Goal: Information Seeking & Learning: Learn about a topic

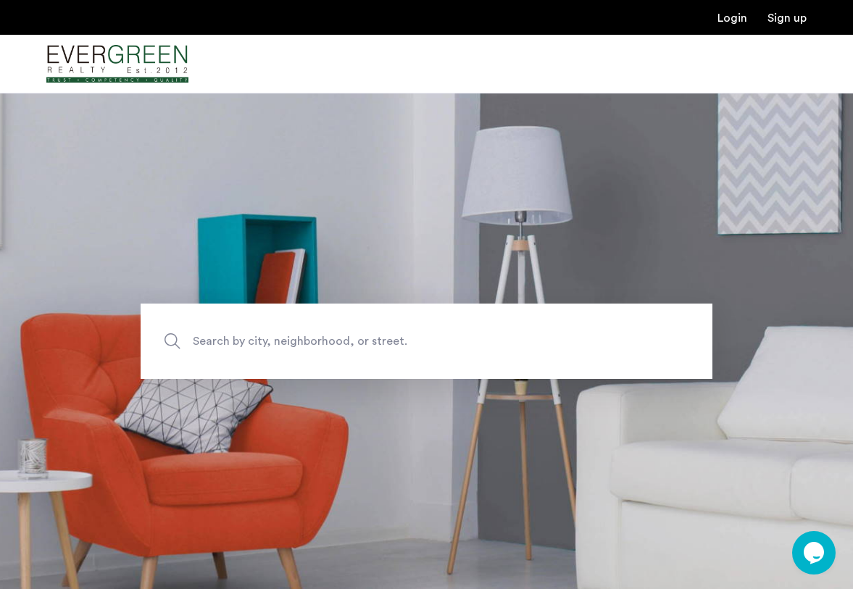
click at [300, 348] on span "Search by city, neighborhood, or street." at bounding box center [393, 341] width 400 height 20
click at [300, 348] on input "Search by city, neighborhood, or street." at bounding box center [427, 341] width 572 height 75
click at [313, 236] on section "Search by city, neighborhood, or street." at bounding box center [426, 341] width 853 height 497
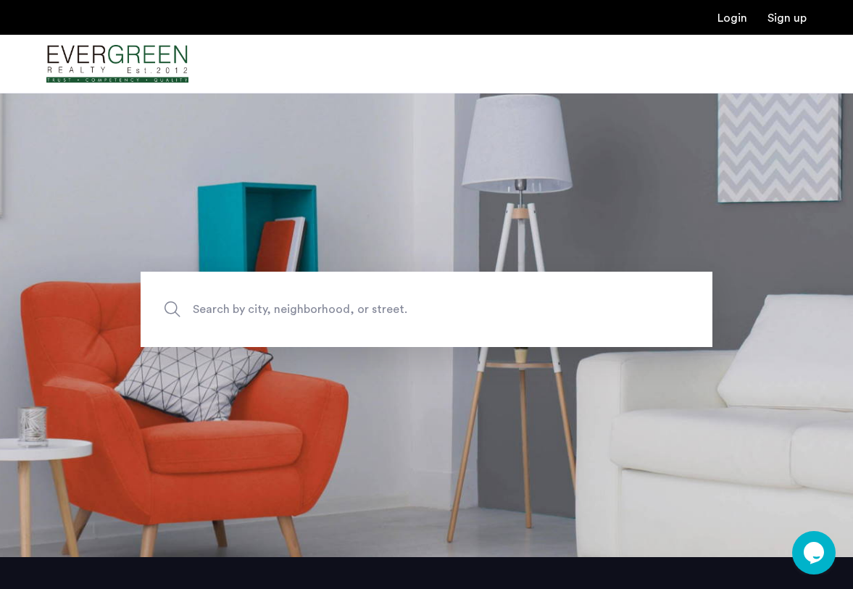
scroll to position [7, 0]
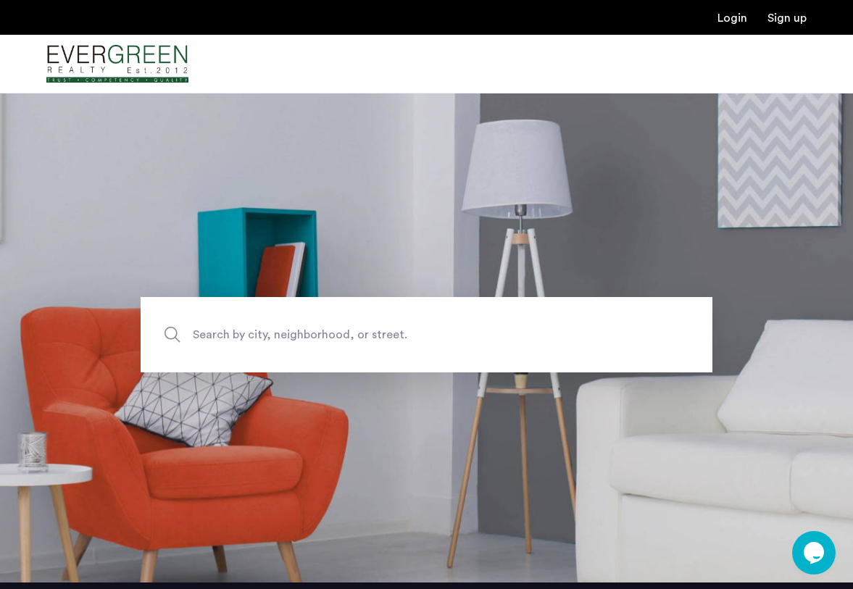
click at [307, 328] on span "Search by city, neighborhood, or street." at bounding box center [393, 335] width 400 height 20
click at [307, 328] on input "Search by city, neighborhood, or street." at bounding box center [427, 334] width 572 height 75
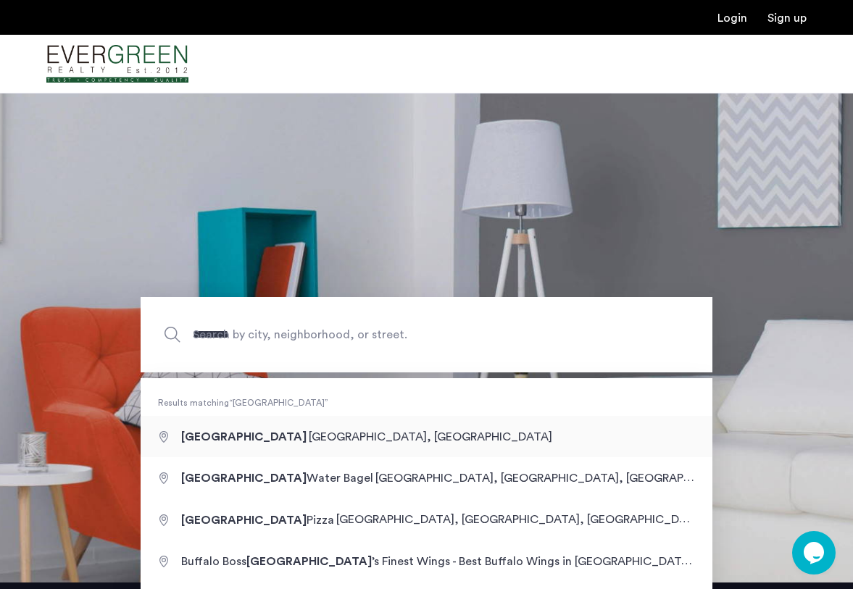
type input "**********"
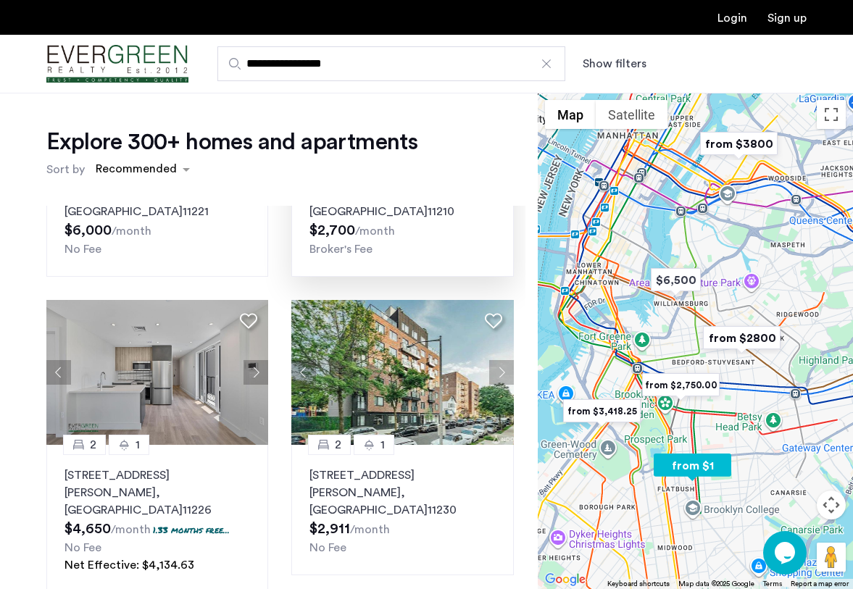
scroll to position [200, 0]
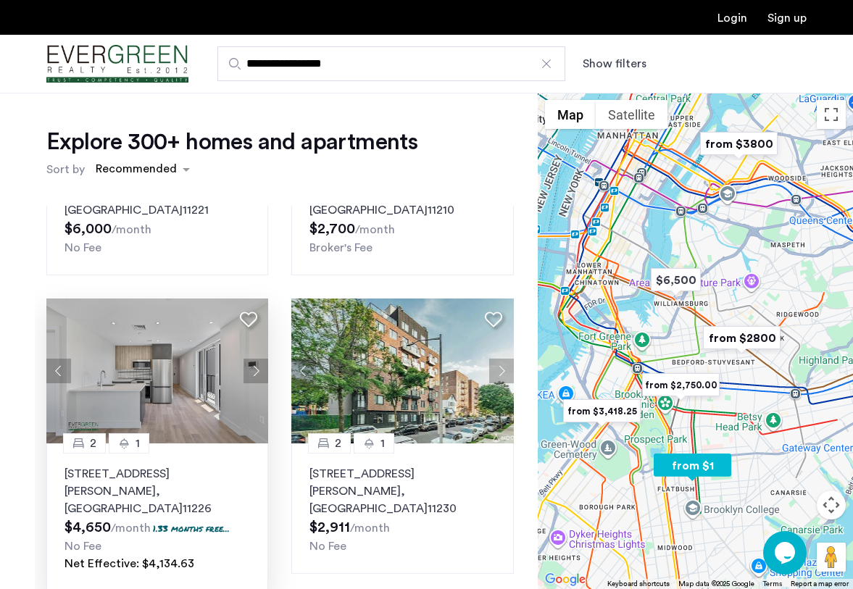
click at [255, 375] on button "Next apartment" at bounding box center [256, 371] width 25 height 25
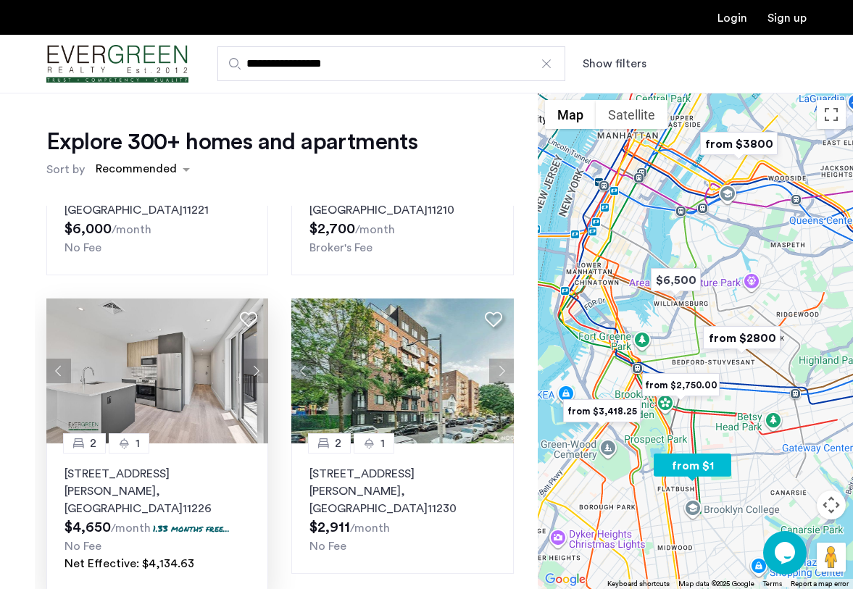
click at [255, 375] on button "Next apartment" at bounding box center [256, 371] width 25 height 25
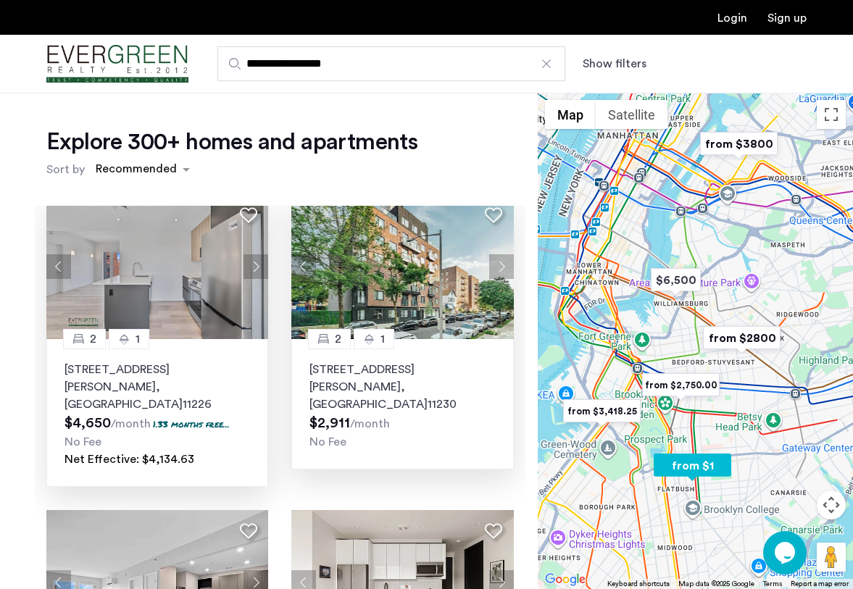
scroll to position [303, 0]
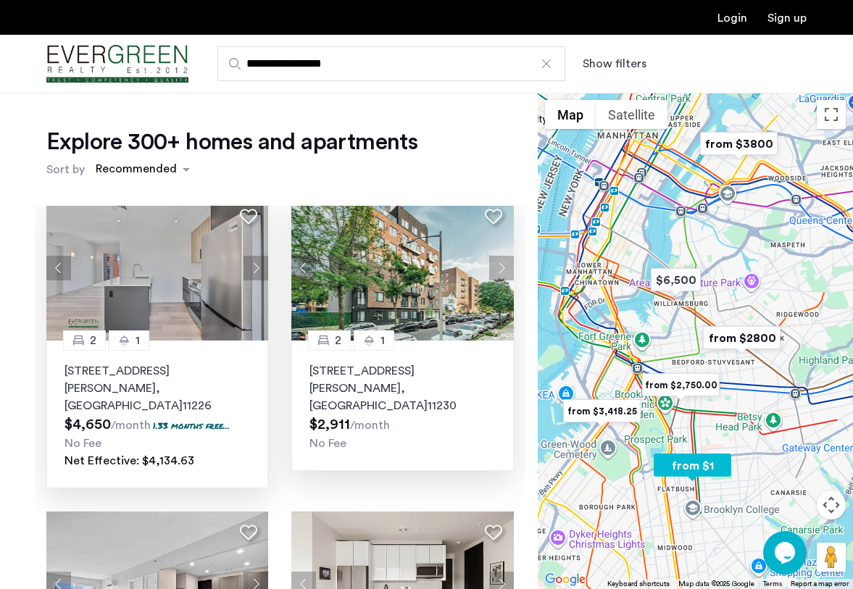
click at [504, 269] on button "Next apartment" at bounding box center [501, 268] width 25 height 25
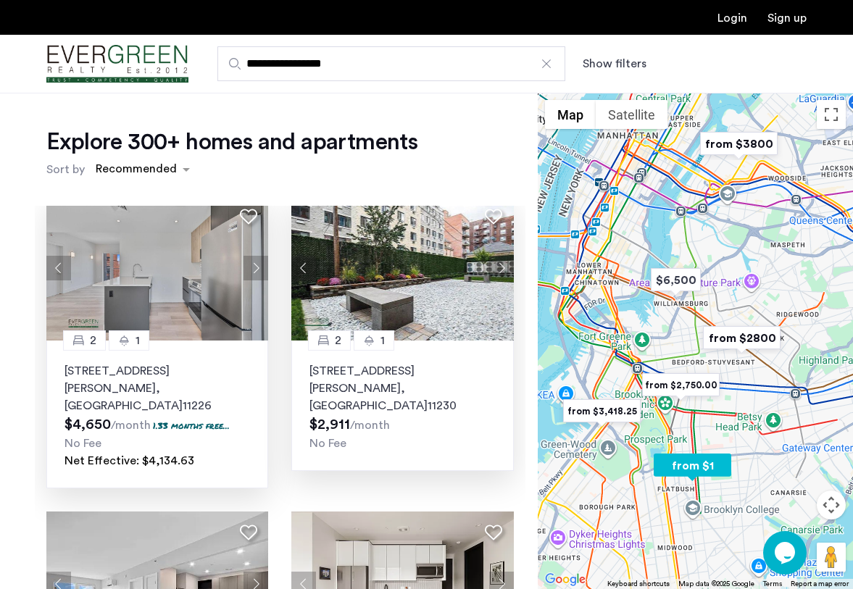
click at [504, 269] on button "Next apartment" at bounding box center [501, 268] width 25 height 25
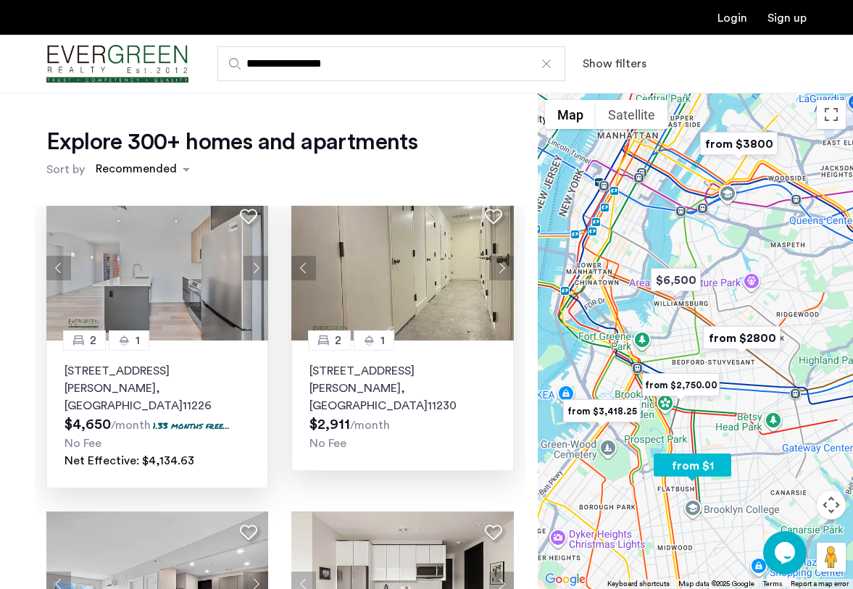
click at [504, 269] on button "Next apartment" at bounding box center [501, 268] width 25 height 25
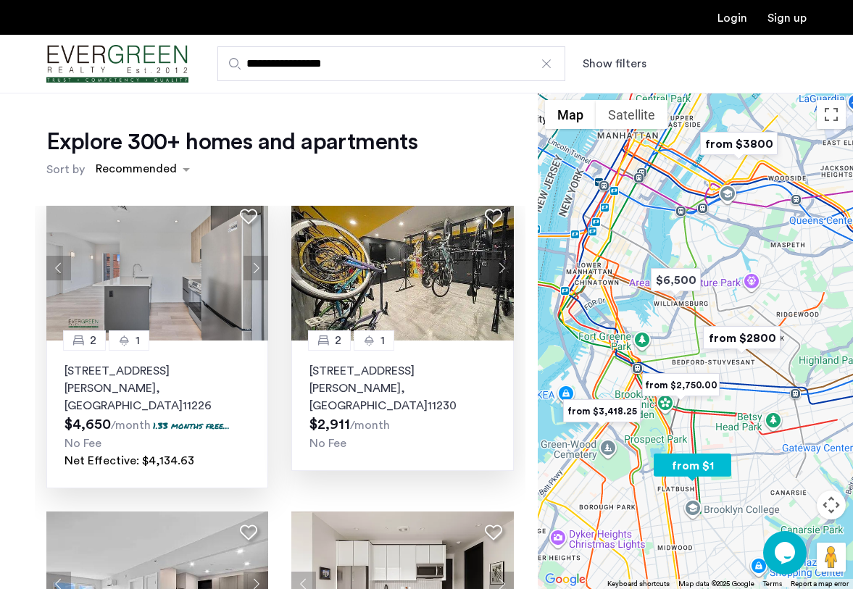
click at [504, 269] on button "Next apartment" at bounding box center [501, 268] width 25 height 25
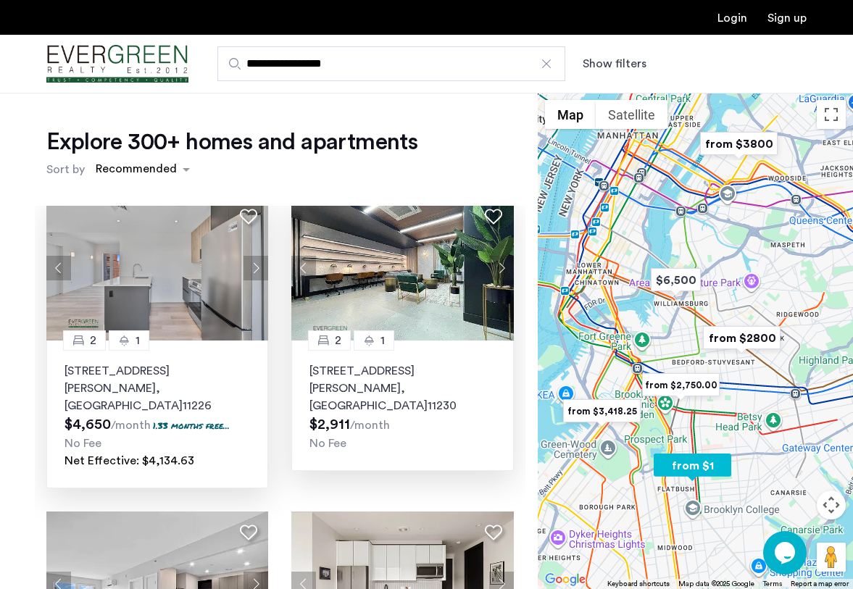
click at [504, 269] on button "Next apartment" at bounding box center [501, 268] width 25 height 25
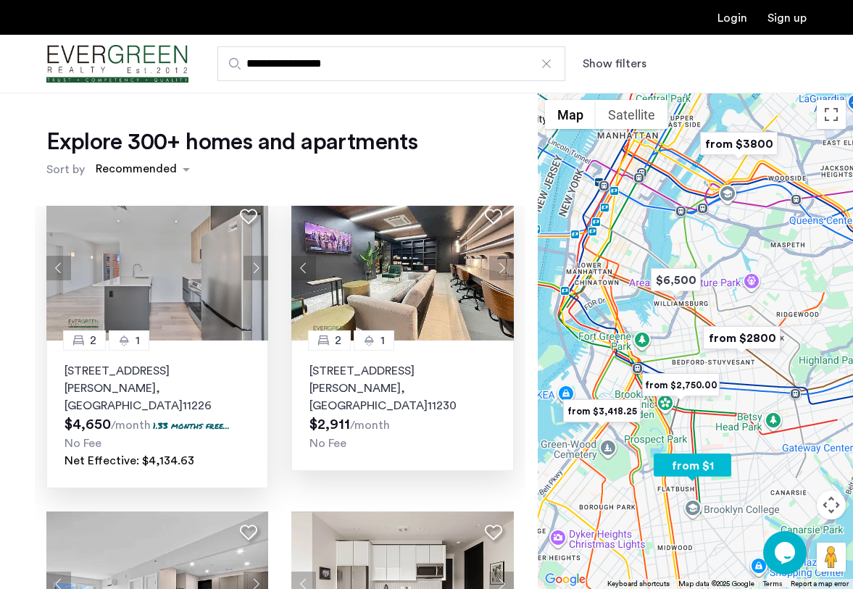
click at [504, 269] on button "Next apartment" at bounding box center [501, 268] width 25 height 25
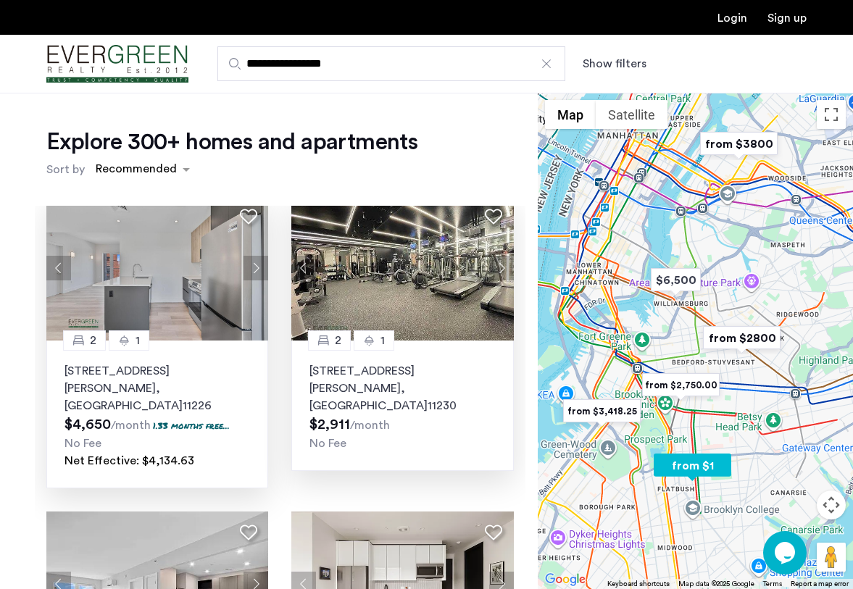
click at [504, 269] on button "Next apartment" at bounding box center [501, 268] width 25 height 25
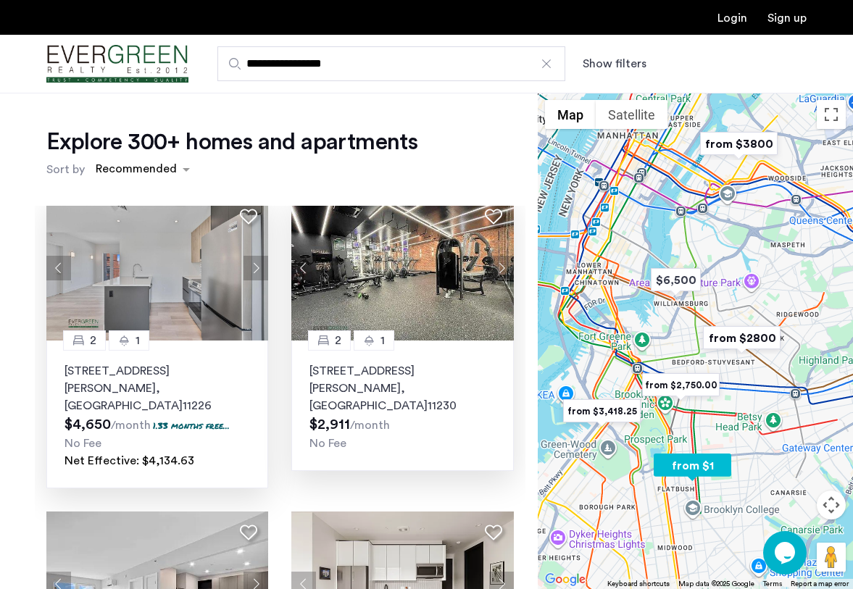
click at [504, 269] on button "Next apartment" at bounding box center [501, 268] width 25 height 25
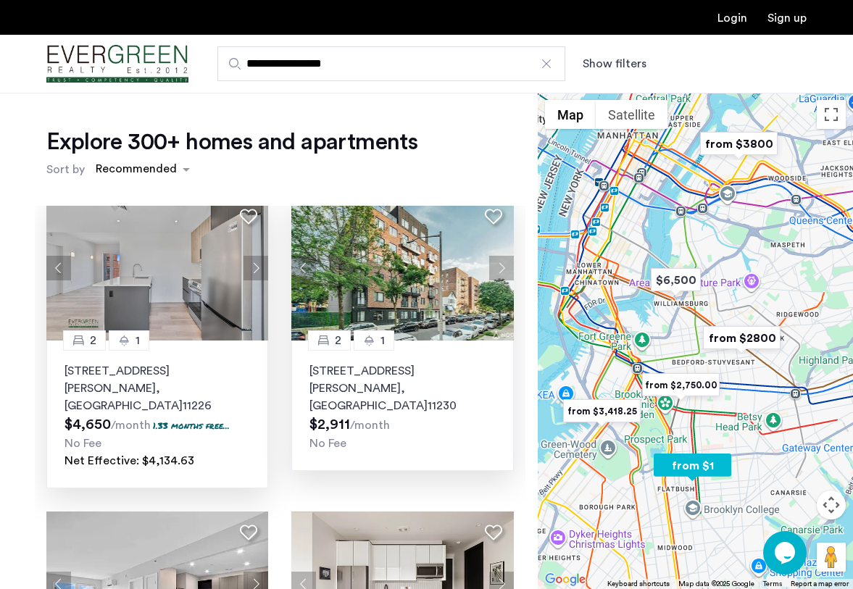
click at [504, 269] on button "Next apartment" at bounding box center [501, 268] width 25 height 25
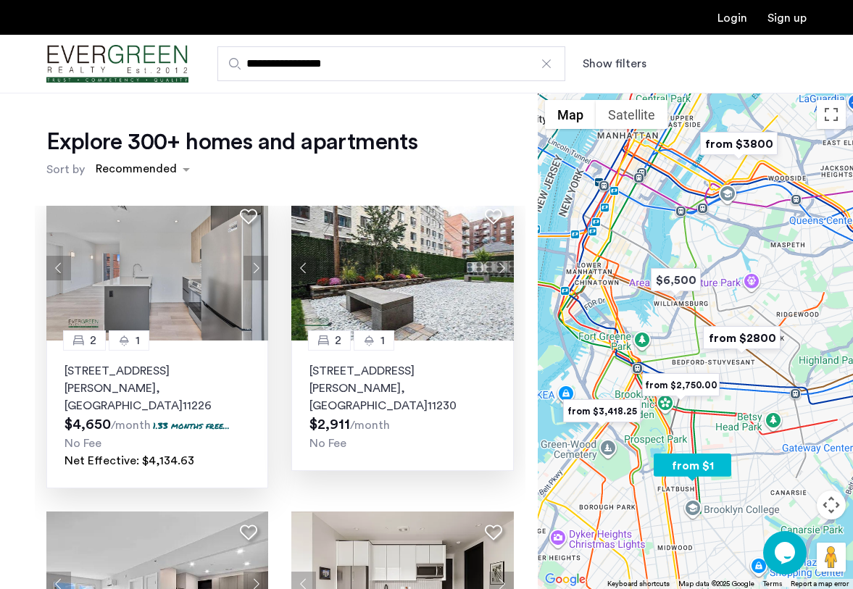
click at [504, 269] on button "Next apartment" at bounding box center [501, 268] width 25 height 25
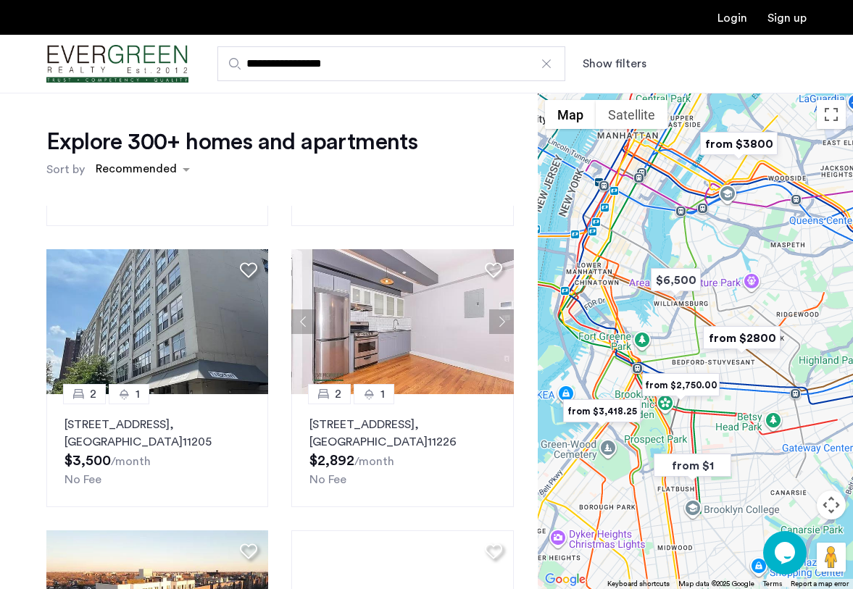
scroll to position [1132, 0]
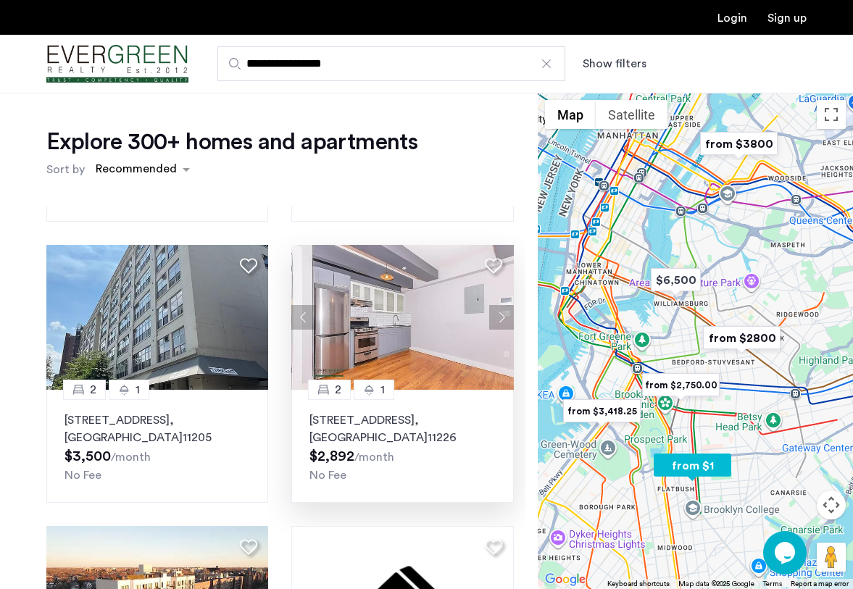
click at [498, 305] on button "Next apartment" at bounding box center [501, 317] width 25 height 25
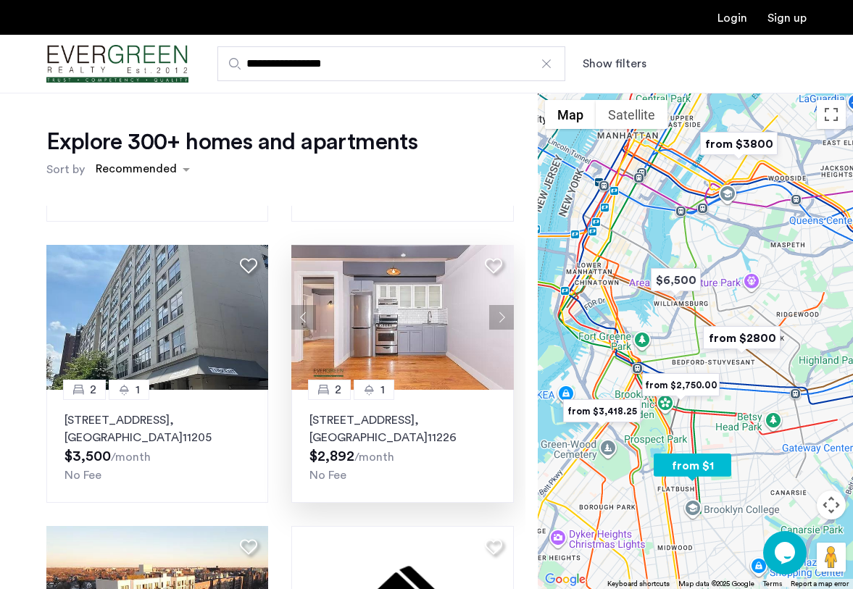
click at [498, 305] on button "Next apartment" at bounding box center [501, 317] width 25 height 25
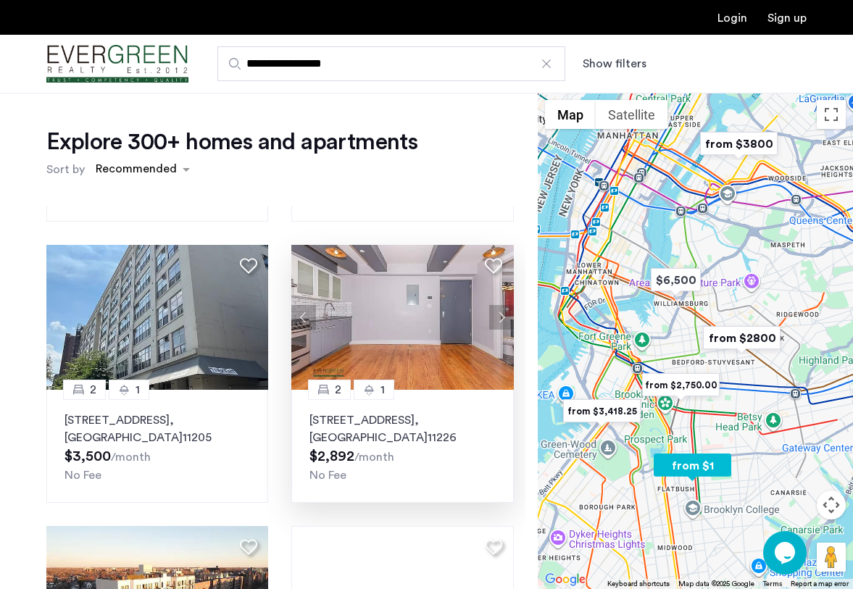
click at [498, 305] on button "Next apartment" at bounding box center [501, 317] width 25 height 25
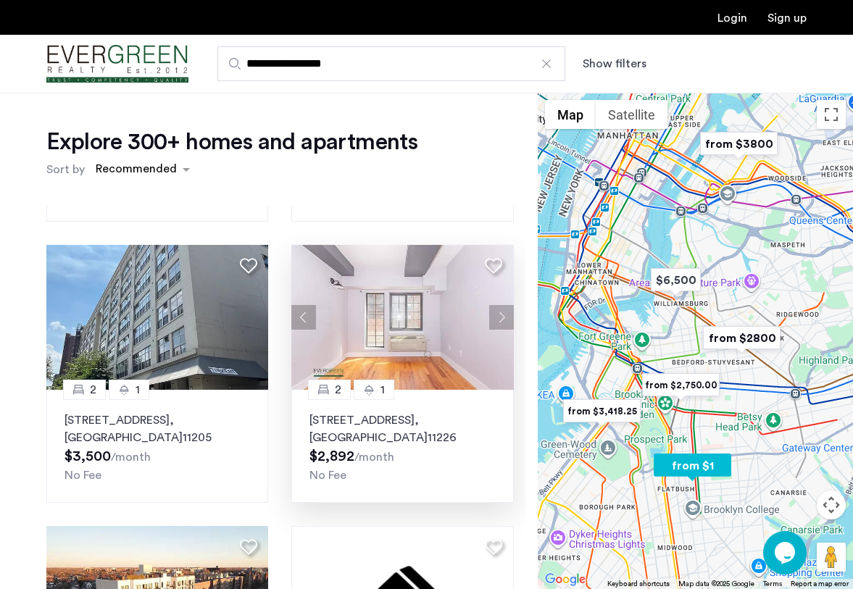
click at [498, 305] on button "Next apartment" at bounding box center [501, 317] width 25 height 25
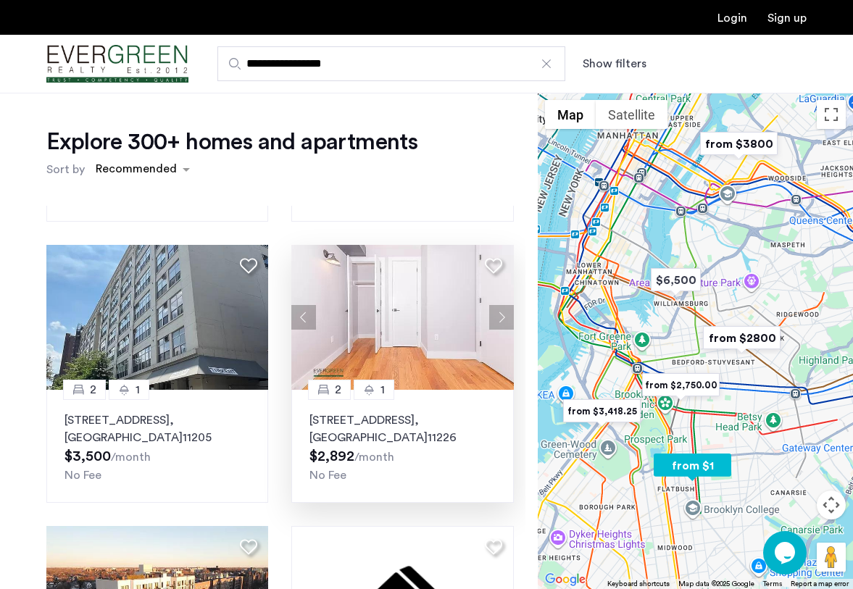
click at [498, 305] on button "Next apartment" at bounding box center [501, 317] width 25 height 25
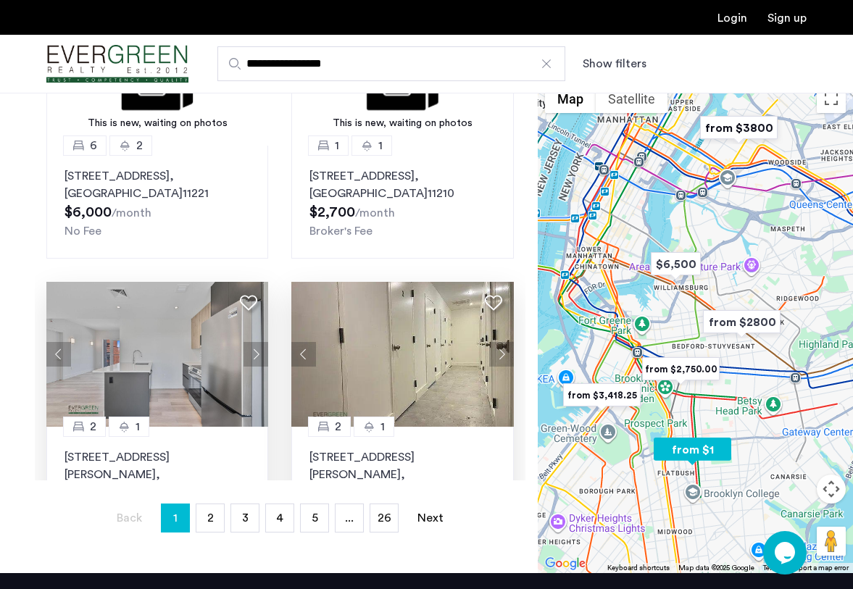
scroll to position [0, 0]
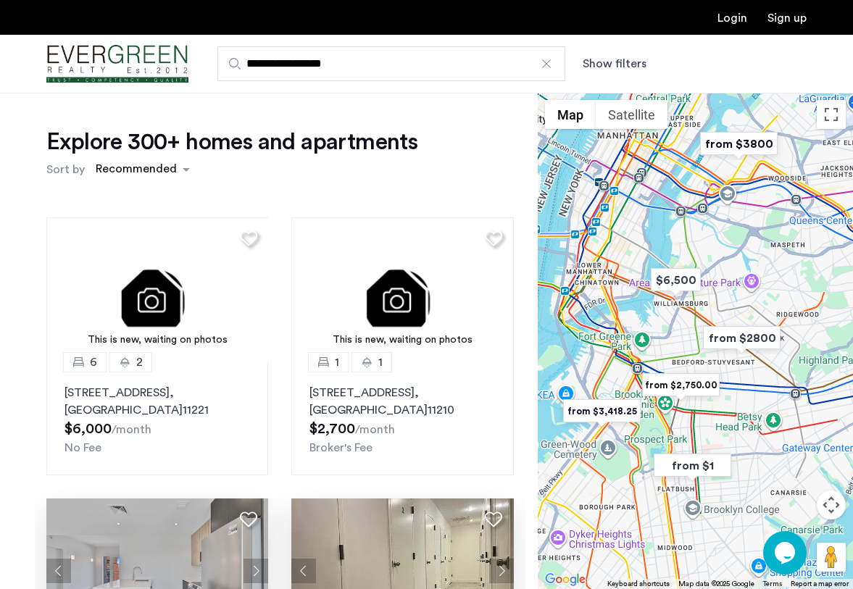
click at [600, 67] on button "Show filters" at bounding box center [615, 63] width 64 height 17
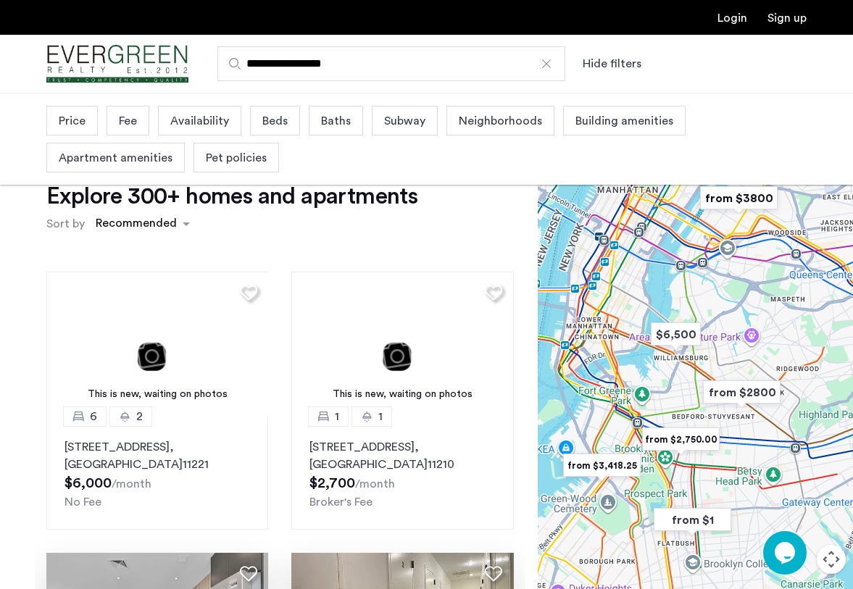
click at [267, 122] on span "Beds" at bounding box center [274, 120] width 25 height 17
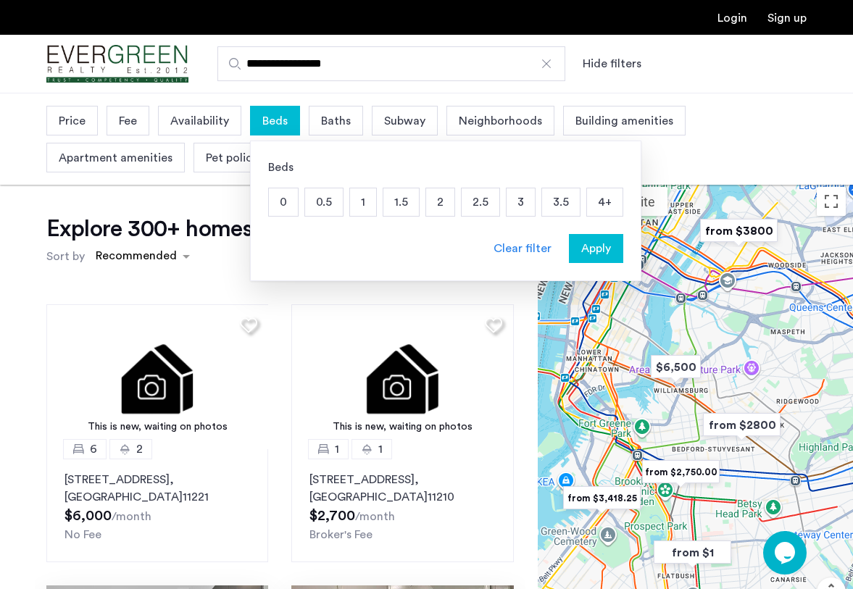
click at [433, 202] on p "2" at bounding box center [440, 202] width 28 height 28
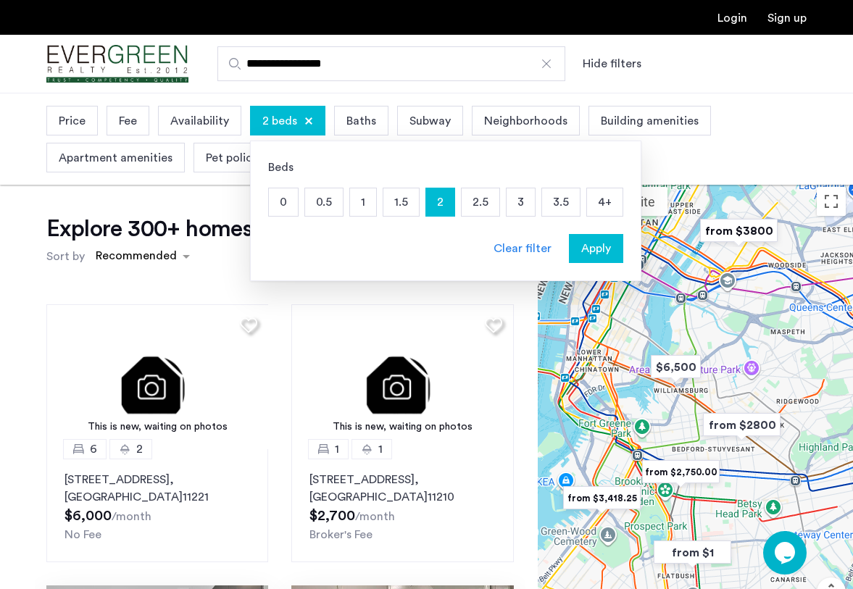
click at [587, 247] on span "Apply" at bounding box center [596, 248] width 30 height 17
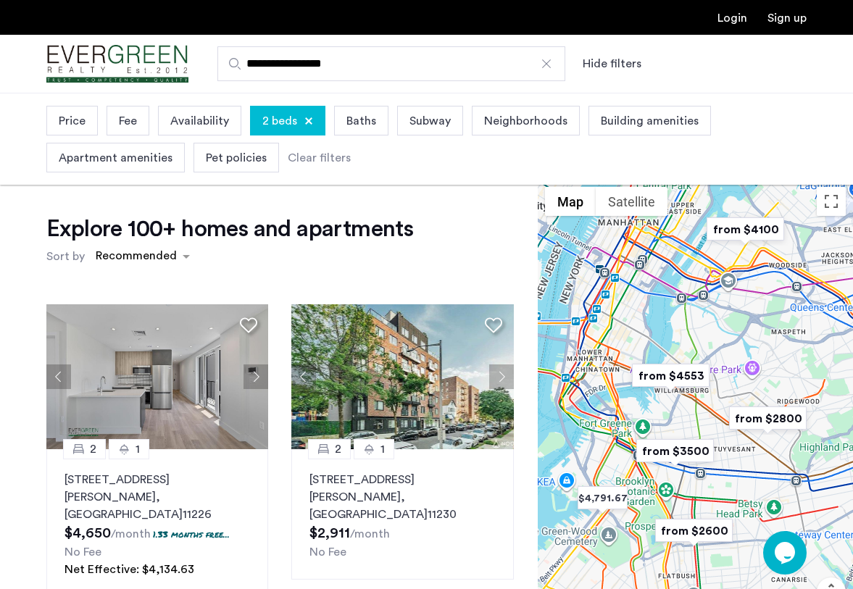
click at [608, 67] on button "Hide filters" at bounding box center [612, 63] width 59 height 17
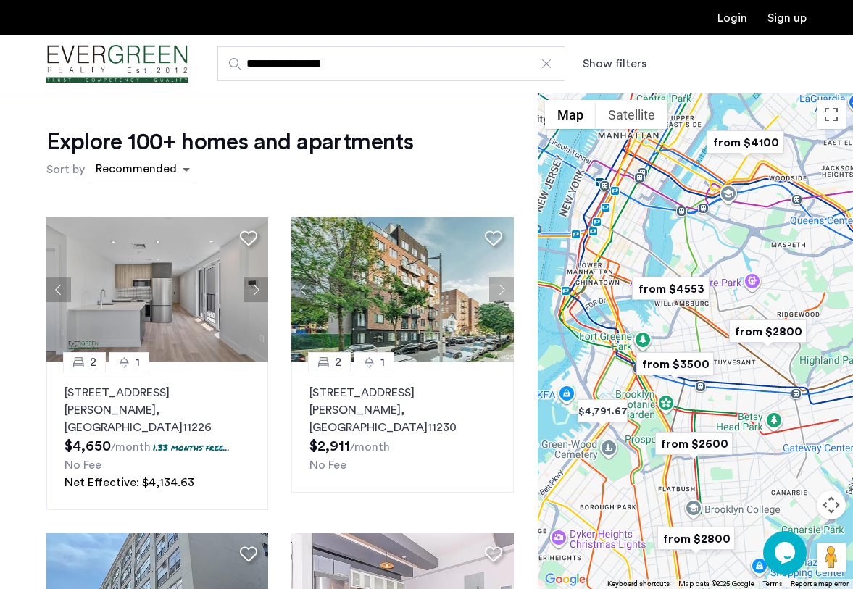
click at [186, 172] on span "sort-apartment" at bounding box center [188, 169] width 18 height 17
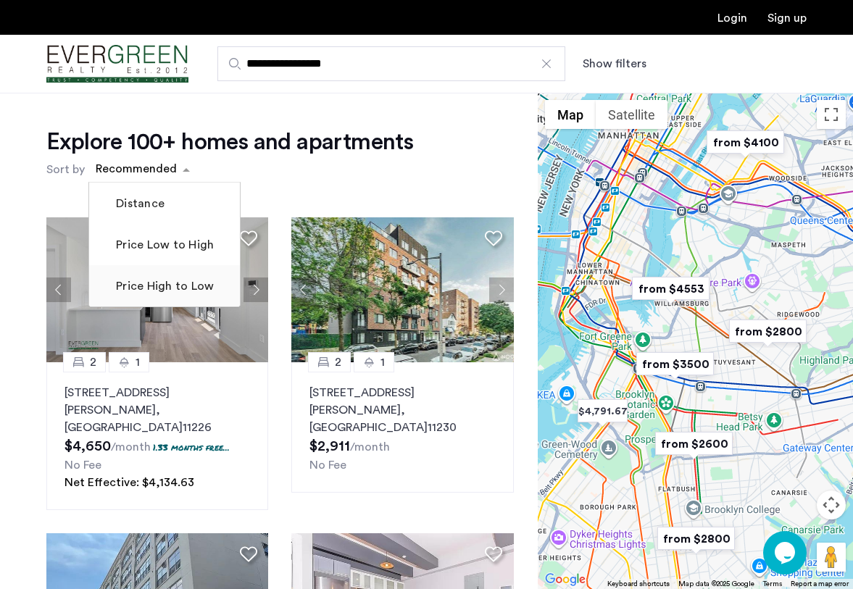
click at [202, 286] on label "Price High to Low" at bounding box center [163, 286] width 101 height 17
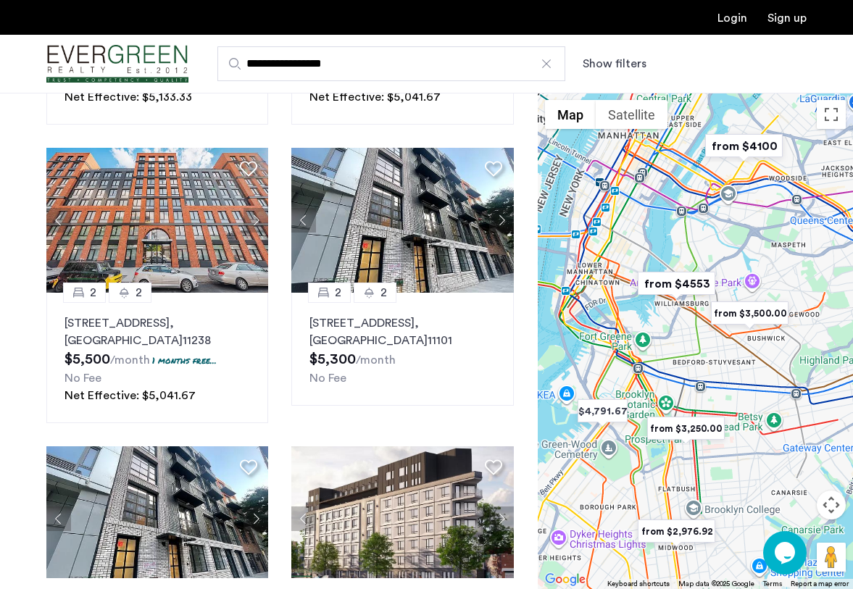
scroll to position [847, 0]
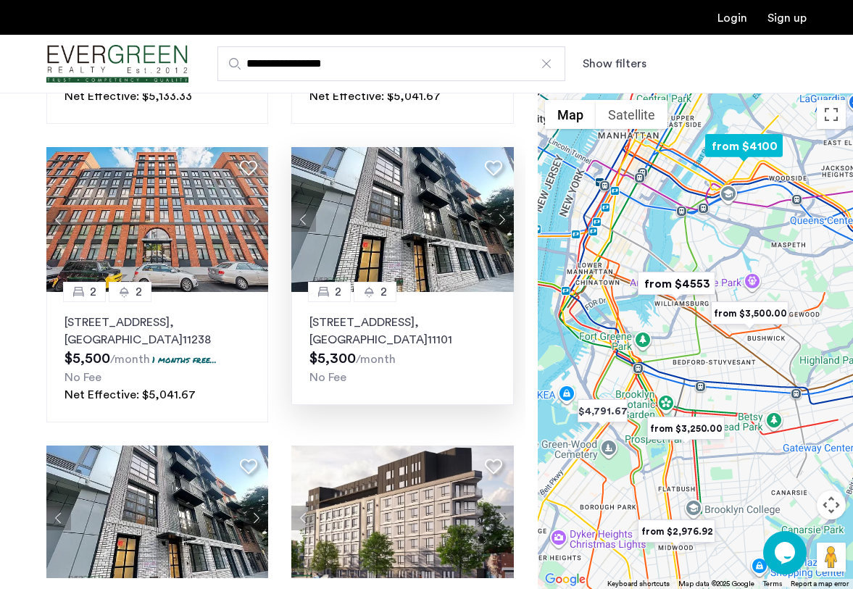
click at [504, 221] on button "Next apartment" at bounding box center [501, 219] width 25 height 25
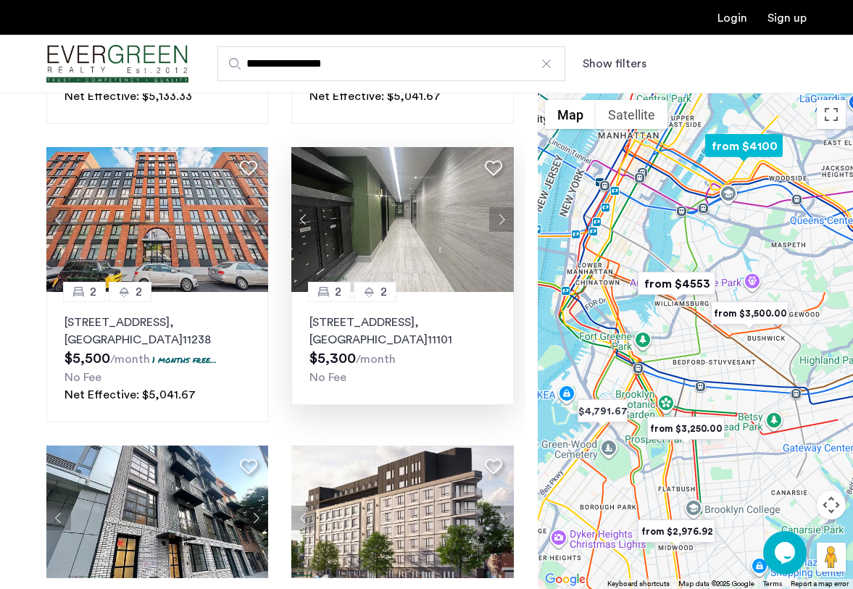
click at [500, 223] on button "Next apartment" at bounding box center [501, 219] width 25 height 25
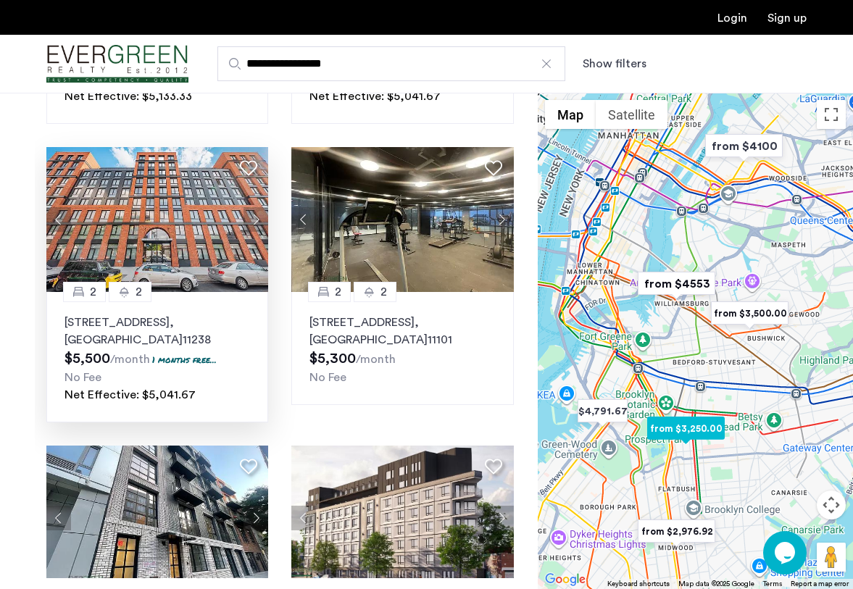
click at [262, 228] on button "Next apartment" at bounding box center [256, 219] width 25 height 25
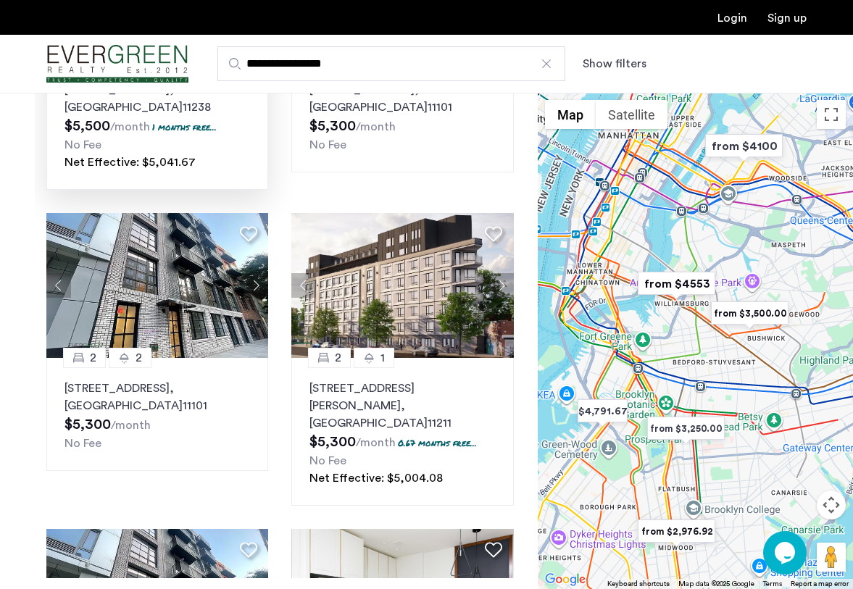
scroll to position [1124, 0]
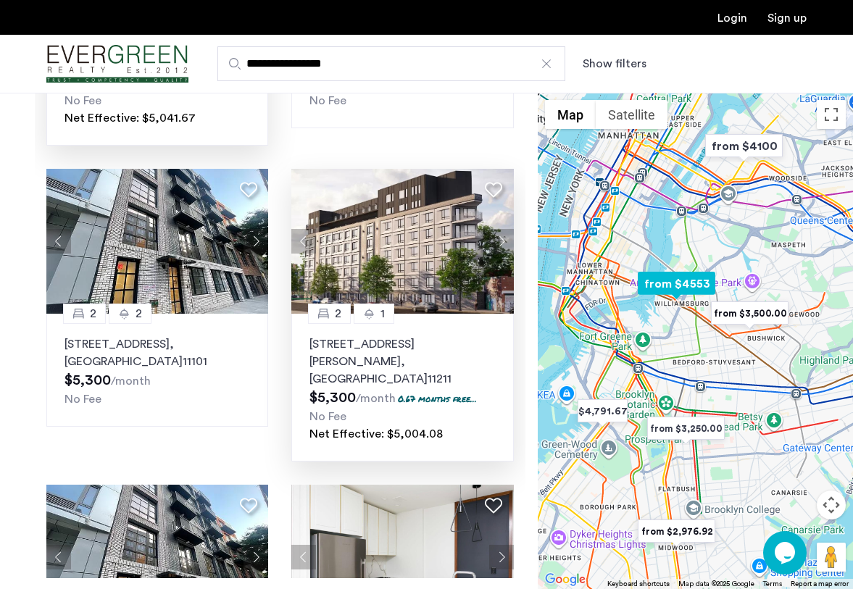
click at [502, 247] on button "Next apartment" at bounding box center [501, 241] width 25 height 25
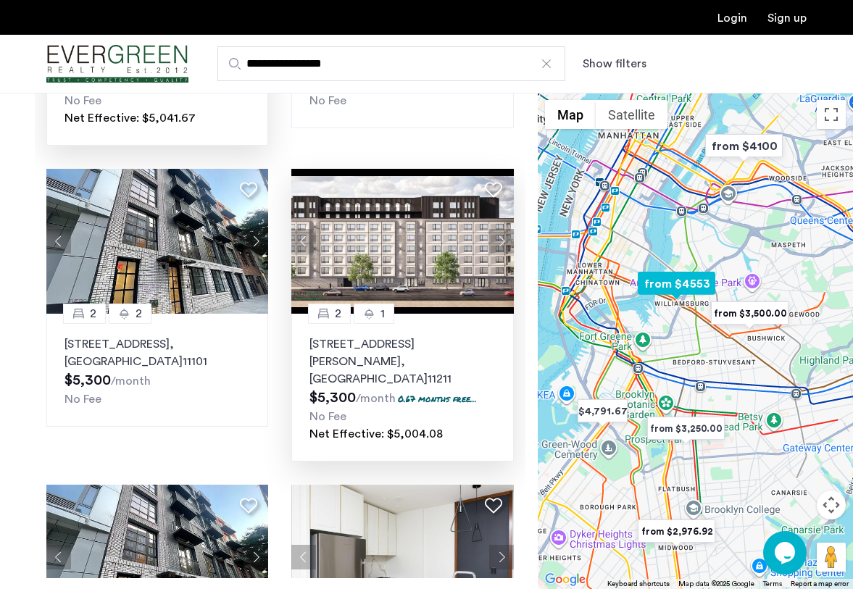
click at [502, 247] on button "Next apartment" at bounding box center [501, 241] width 25 height 25
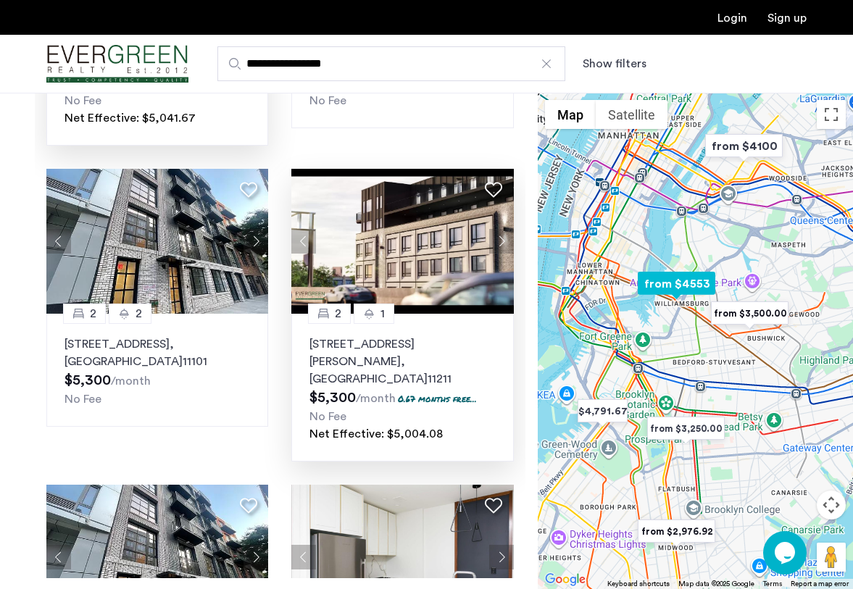
click at [502, 247] on button "Next apartment" at bounding box center [501, 241] width 25 height 25
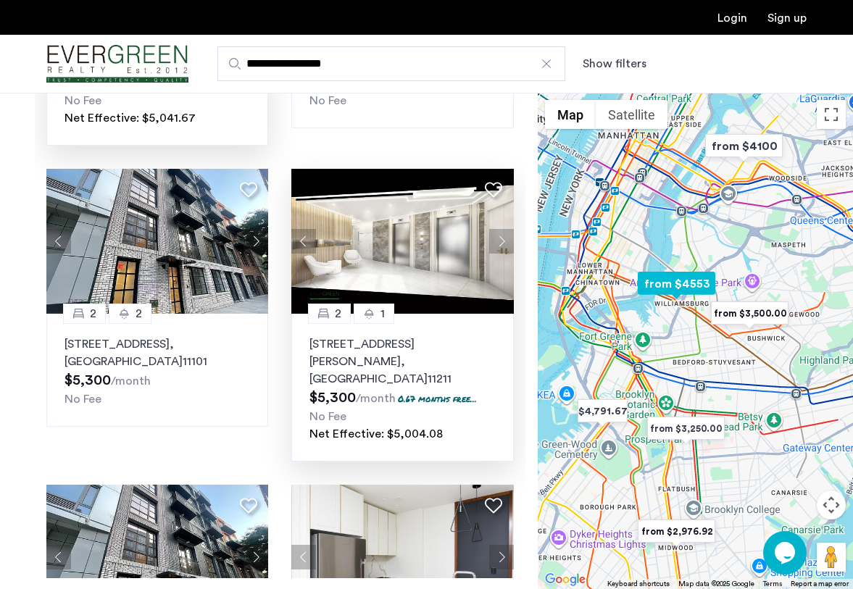
click at [502, 247] on button "Next apartment" at bounding box center [501, 241] width 25 height 25
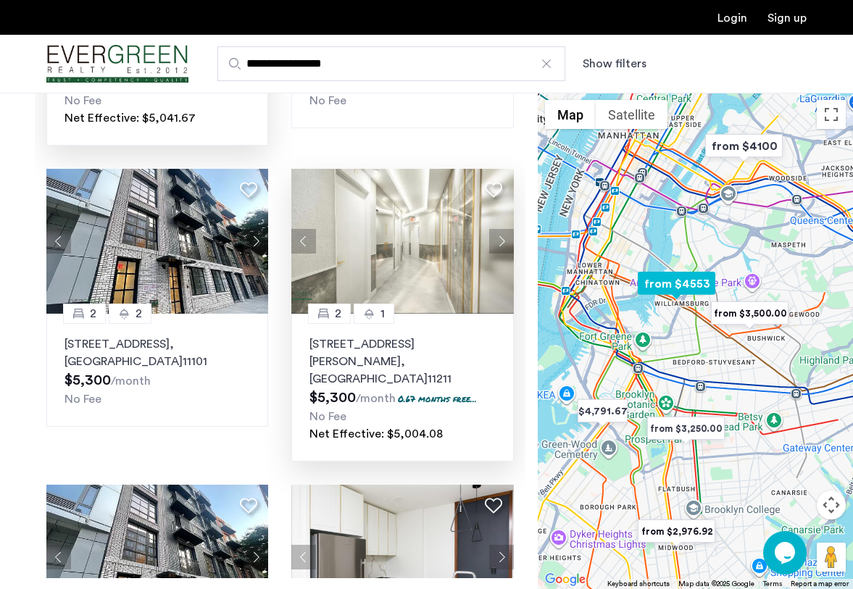
click at [502, 247] on button "Next apartment" at bounding box center [501, 241] width 25 height 25
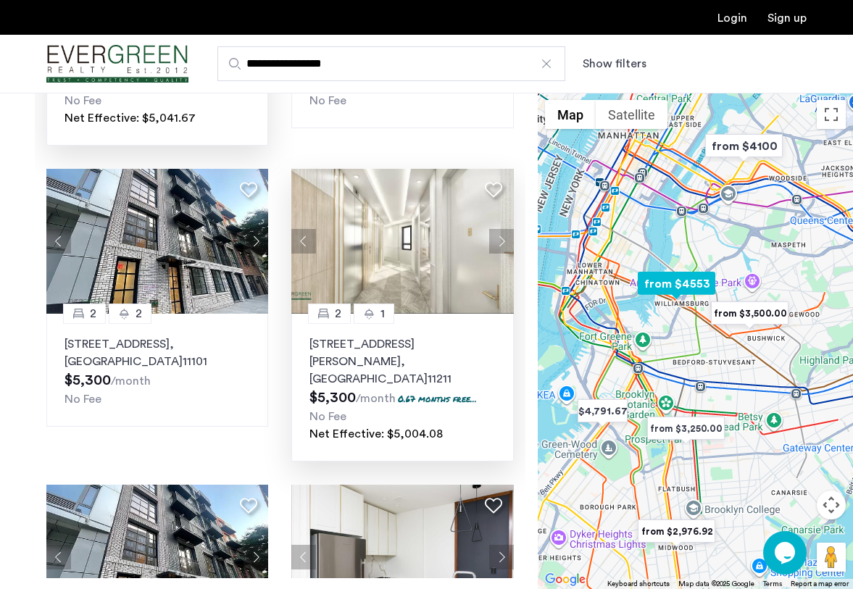
click at [502, 247] on button "Next apartment" at bounding box center [501, 241] width 25 height 25
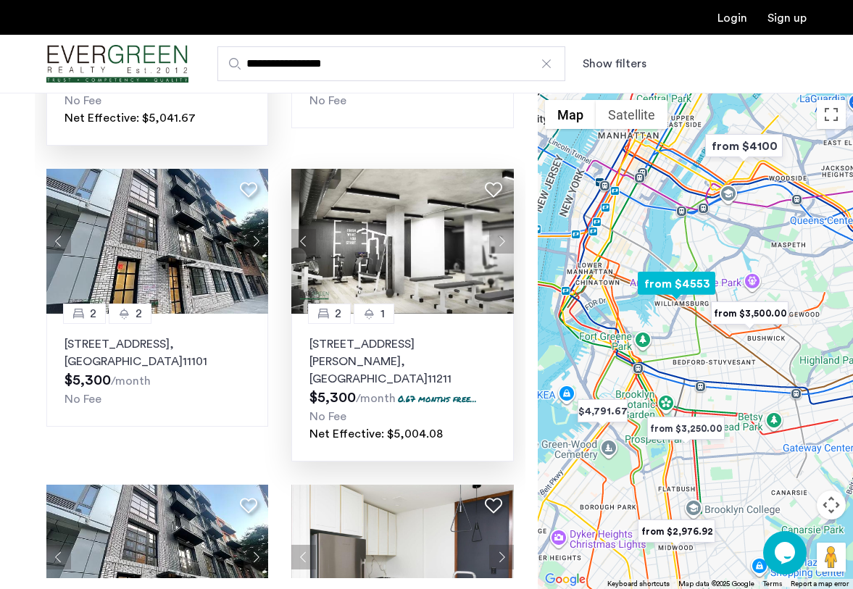
click at [502, 247] on button "Next apartment" at bounding box center [501, 241] width 25 height 25
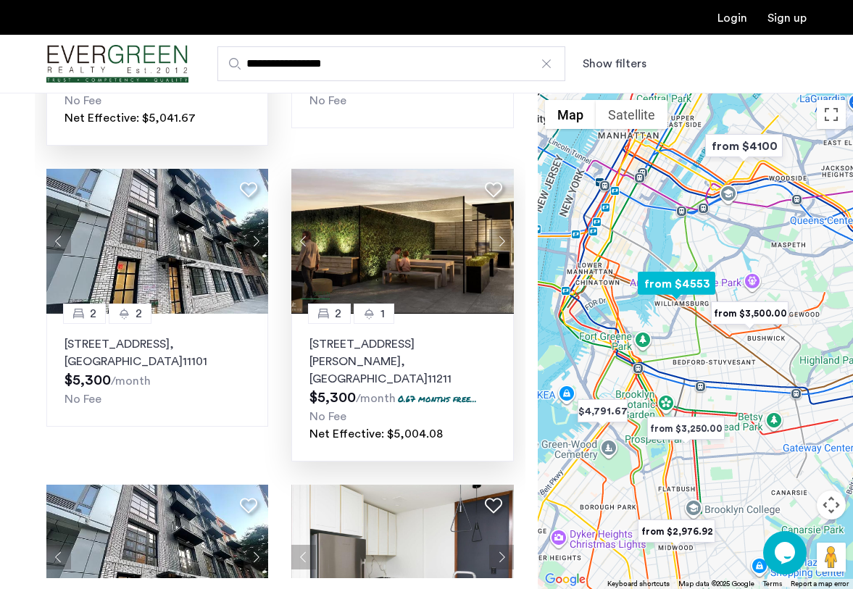
click at [502, 247] on button "Next apartment" at bounding box center [501, 241] width 25 height 25
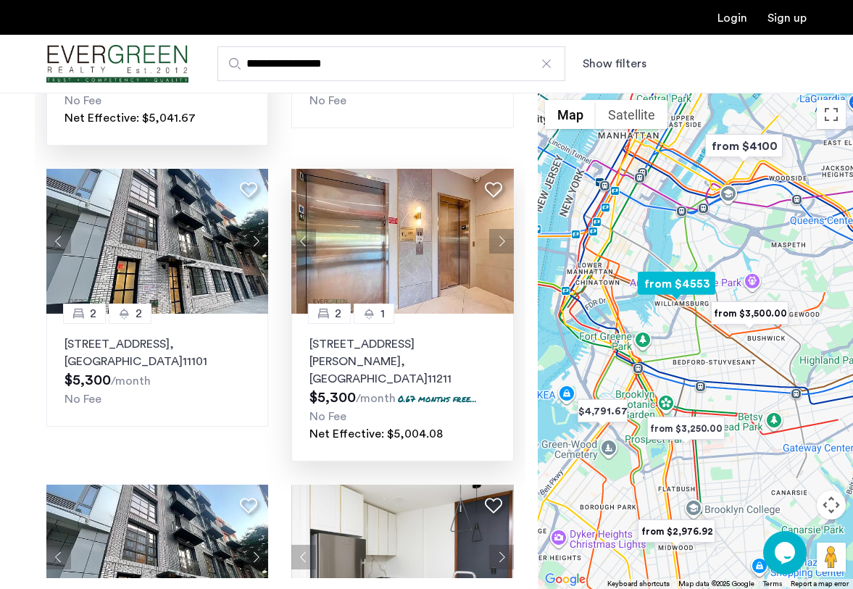
click at [502, 247] on button "Next apartment" at bounding box center [501, 241] width 25 height 25
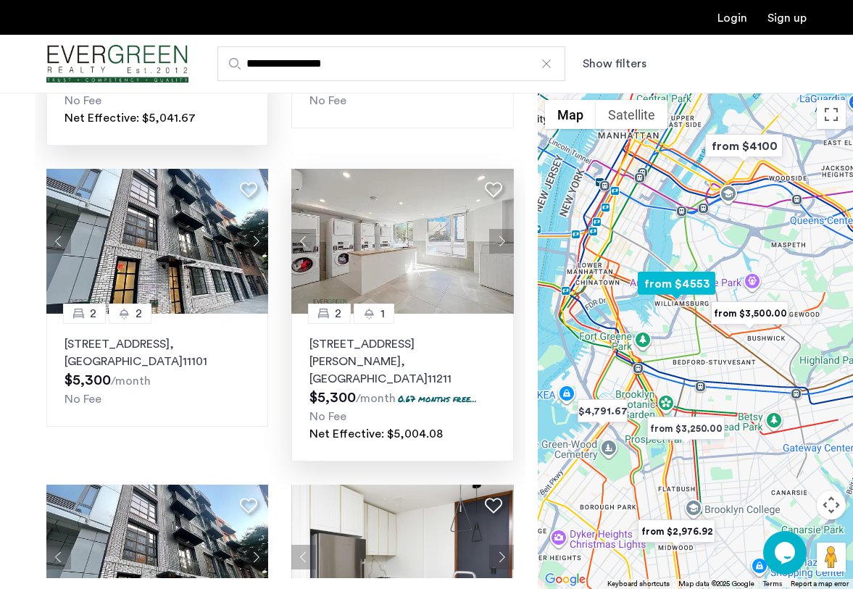
click at [502, 247] on button "Next apartment" at bounding box center [501, 241] width 25 height 25
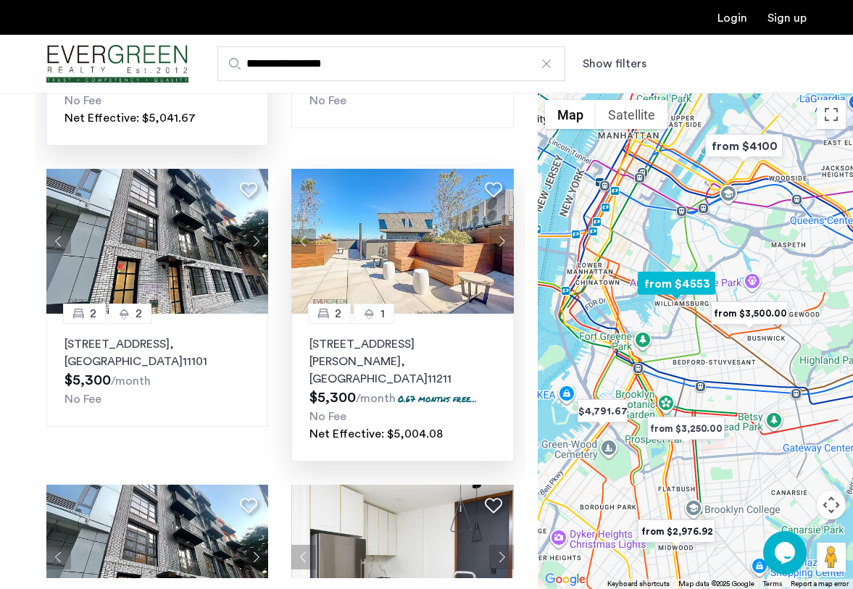
click at [502, 247] on button "Next apartment" at bounding box center [501, 241] width 25 height 25
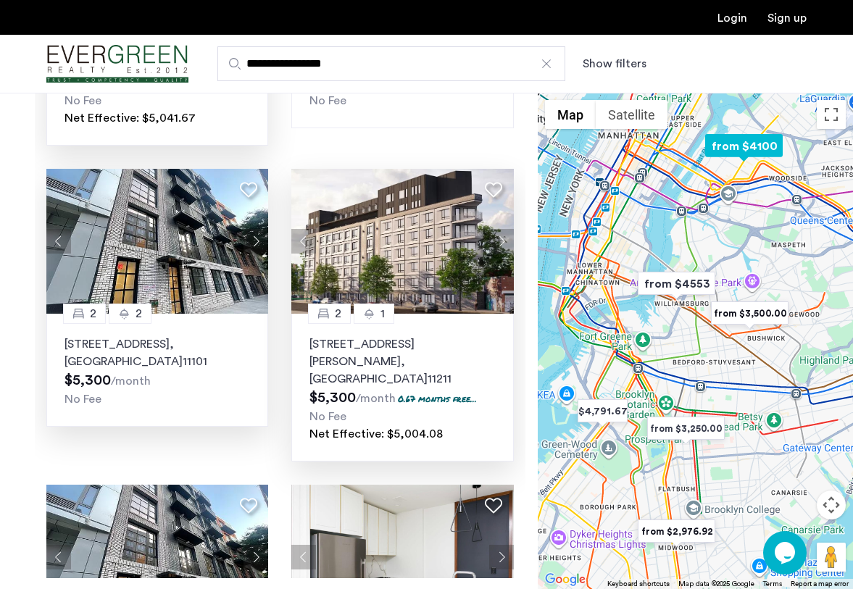
click at [257, 245] on button "Next apartment" at bounding box center [256, 241] width 25 height 25
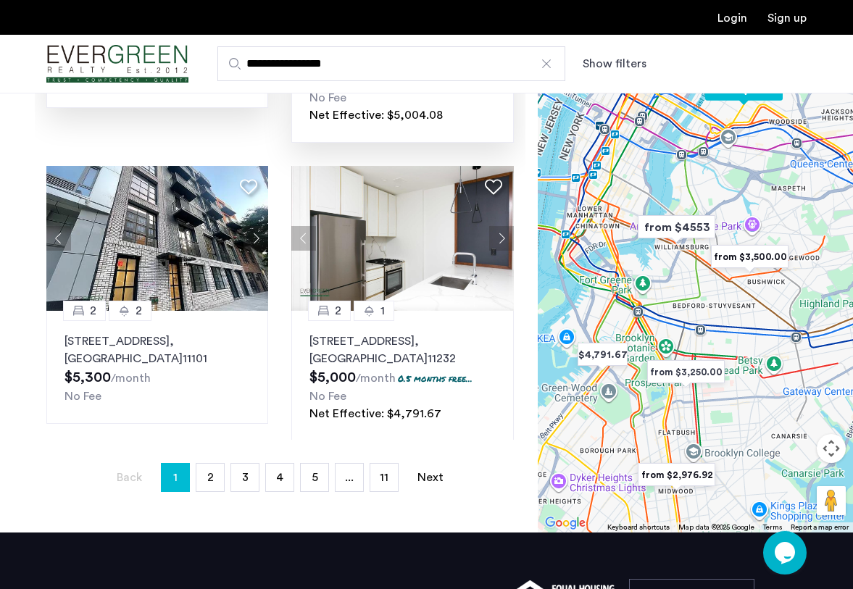
scroll to position [283, 0]
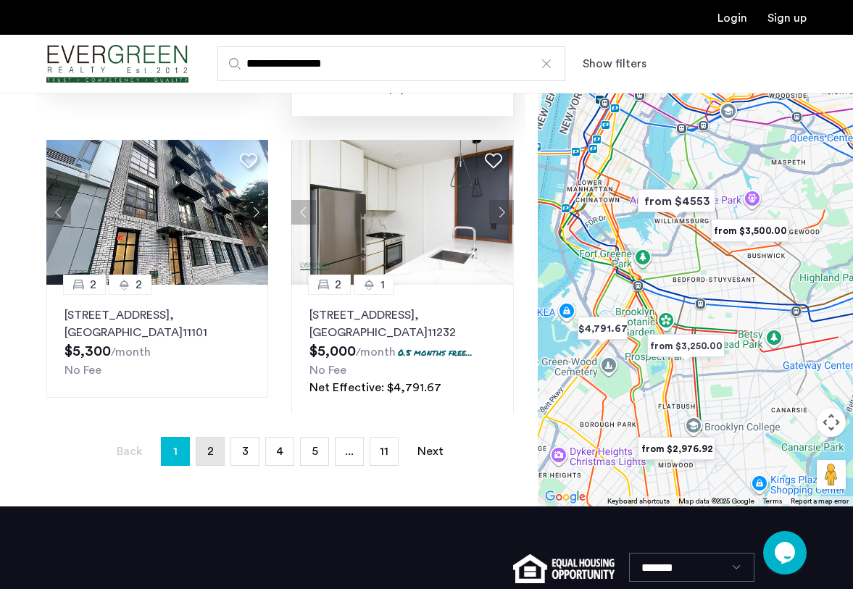
click at [209, 450] on span "2" at bounding box center [210, 452] width 7 height 12
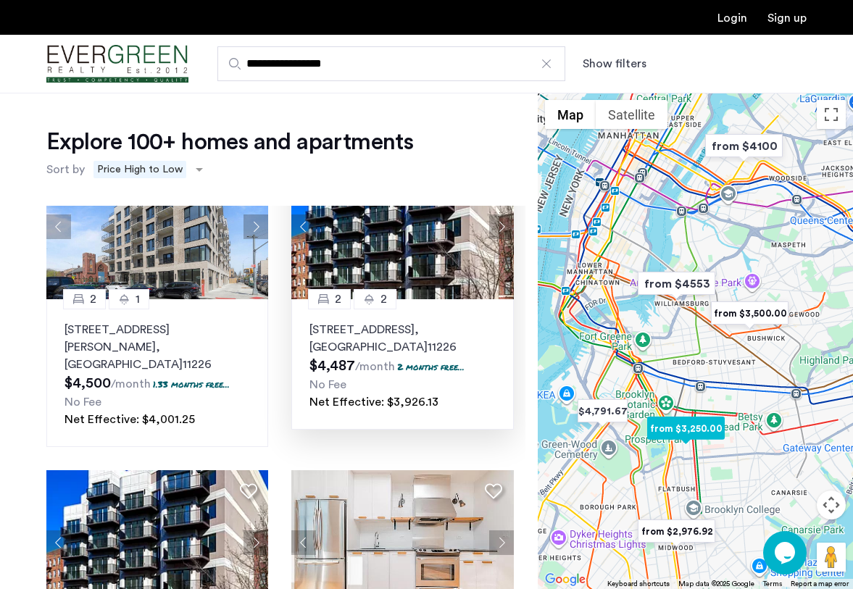
scroll to position [896, 0]
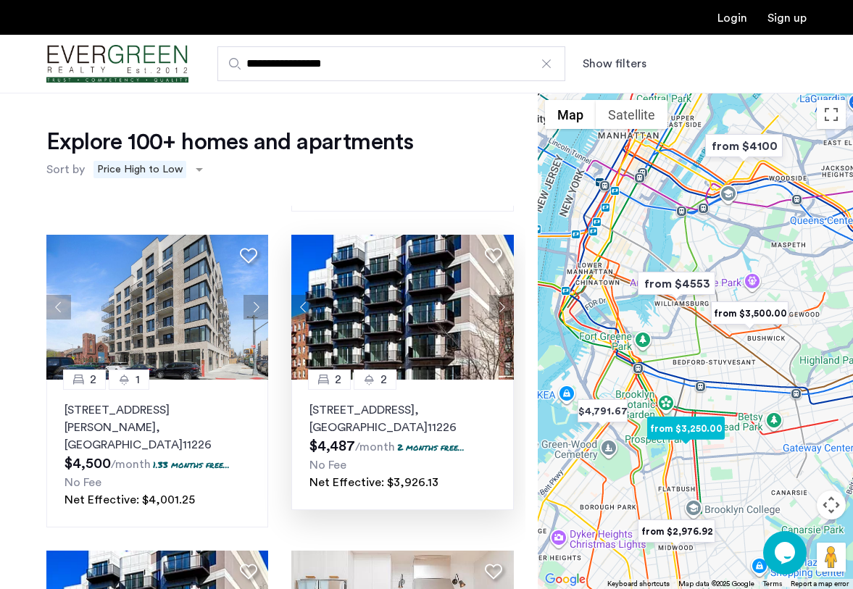
click at [497, 295] on button "Next apartment" at bounding box center [501, 307] width 25 height 25
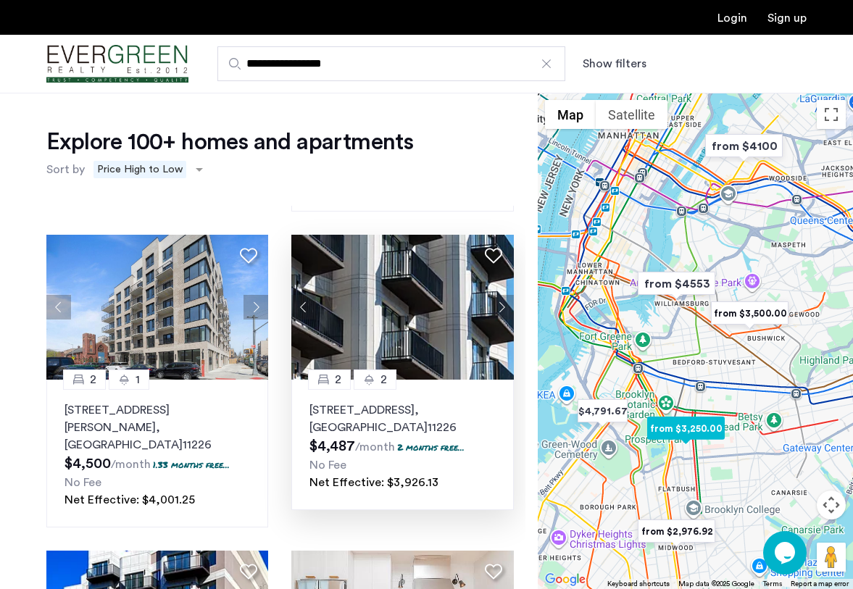
click at [497, 295] on button "Next apartment" at bounding box center [501, 307] width 25 height 25
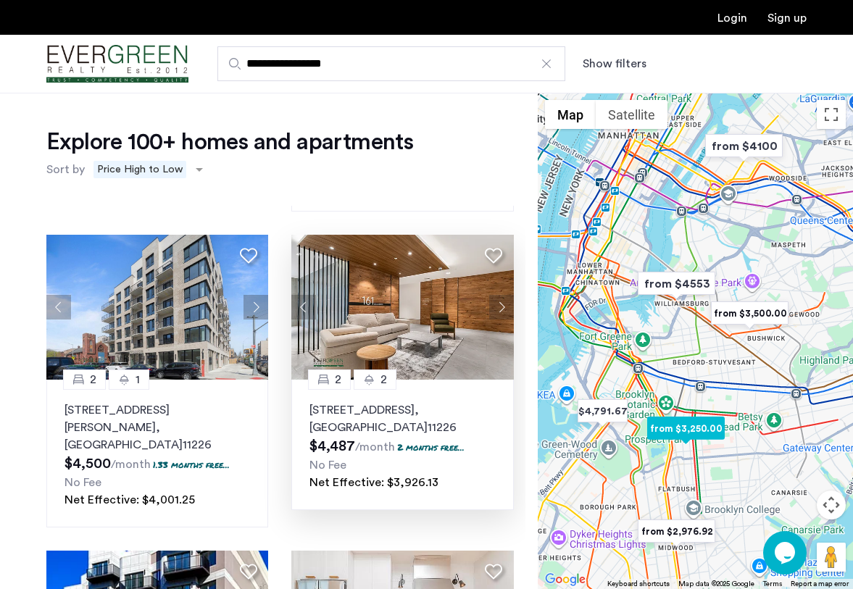
click at [497, 295] on button "Next apartment" at bounding box center [501, 307] width 25 height 25
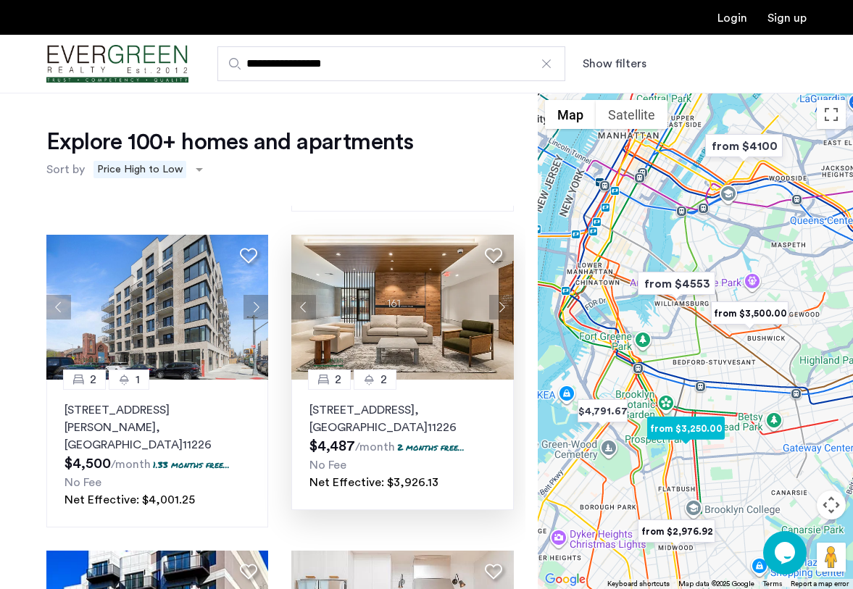
click at [497, 295] on button "Next apartment" at bounding box center [501, 307] width 25 height 25
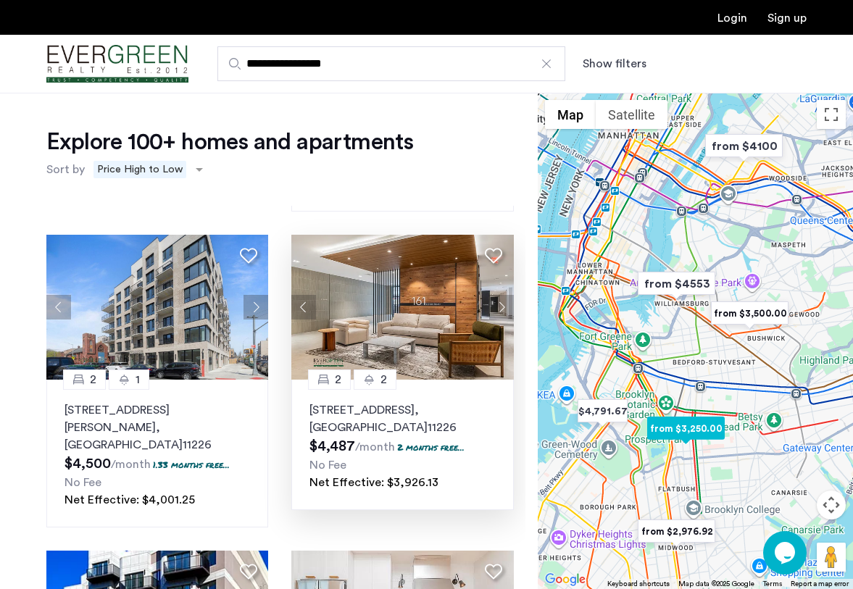
click at [497, 295] on button "Next apartment" at bounding box center [501, 307] width 25 height 25
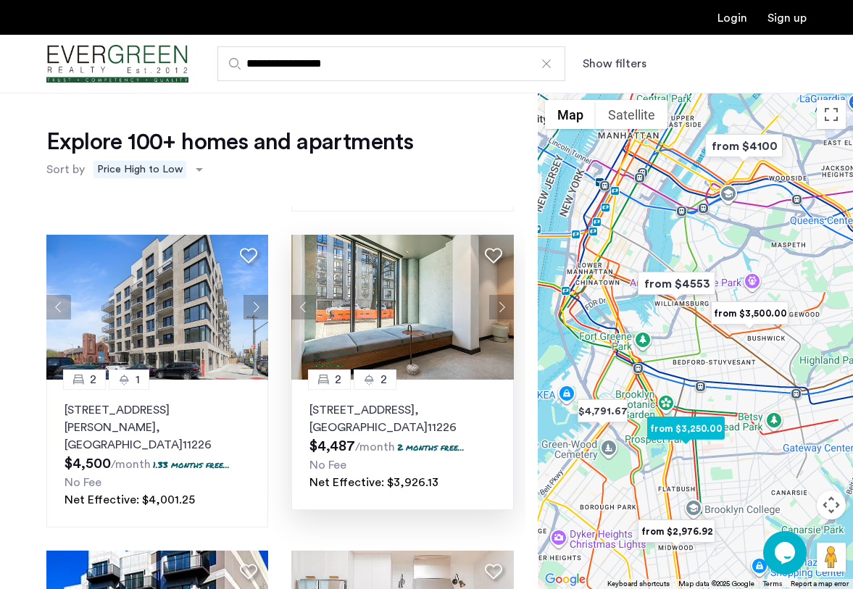
click at [497, 295] on button "Next apartment" at bounding box center [501, 307] width 25 height 25
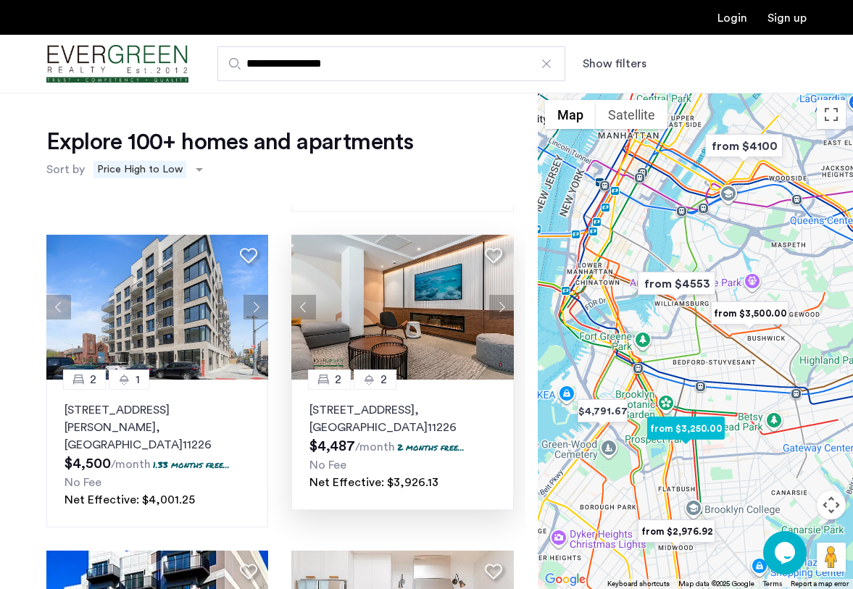
click at [497, 295] on button "Next apartment" at bounding box center [501, 307] width 25 height 25
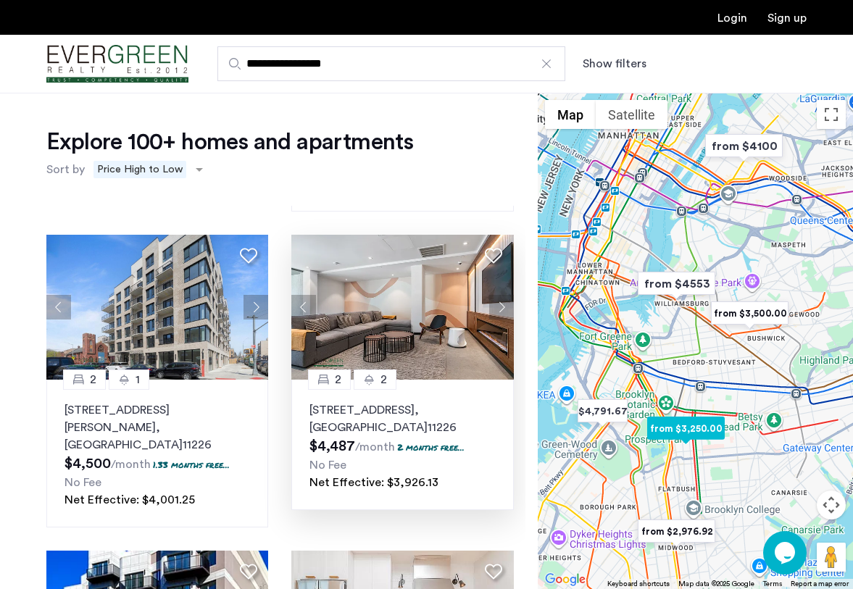
click at [497, 295] on button "Next apartment" at bounding box center [501, 307] width 25 height 25
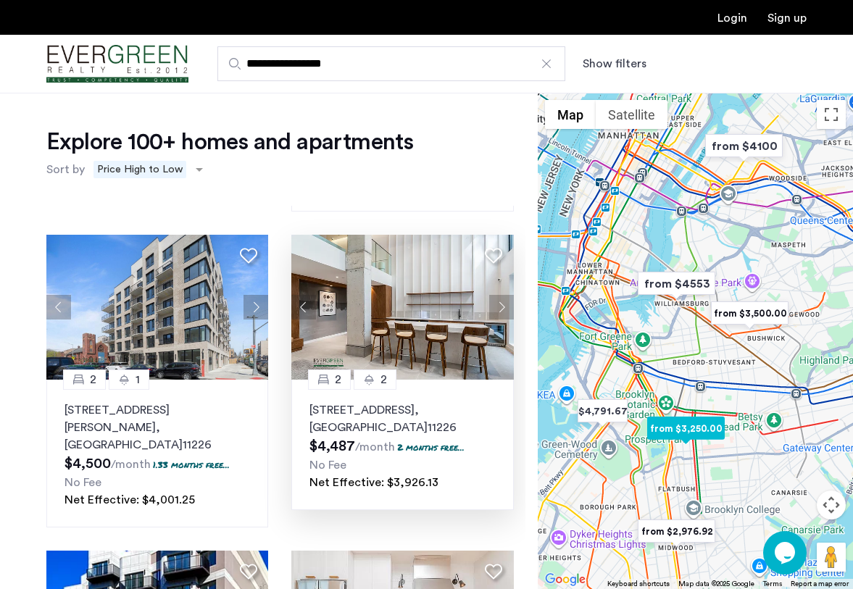
click at [499, 295] on button "Next apartment" at bounding box center [501, 307] width 25 height 25
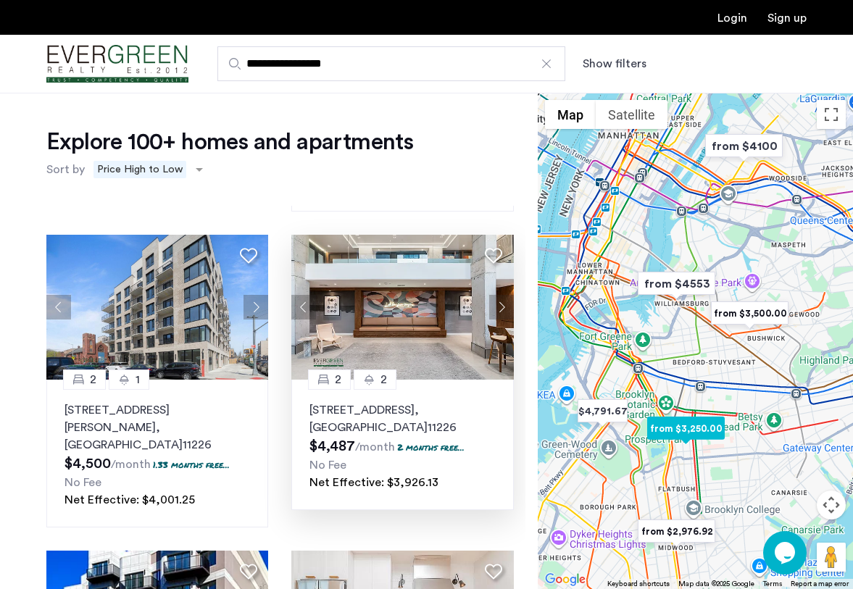
click at [499, 295] on button "Next apartment" at bounding box center [501, 307] width 25 height 25
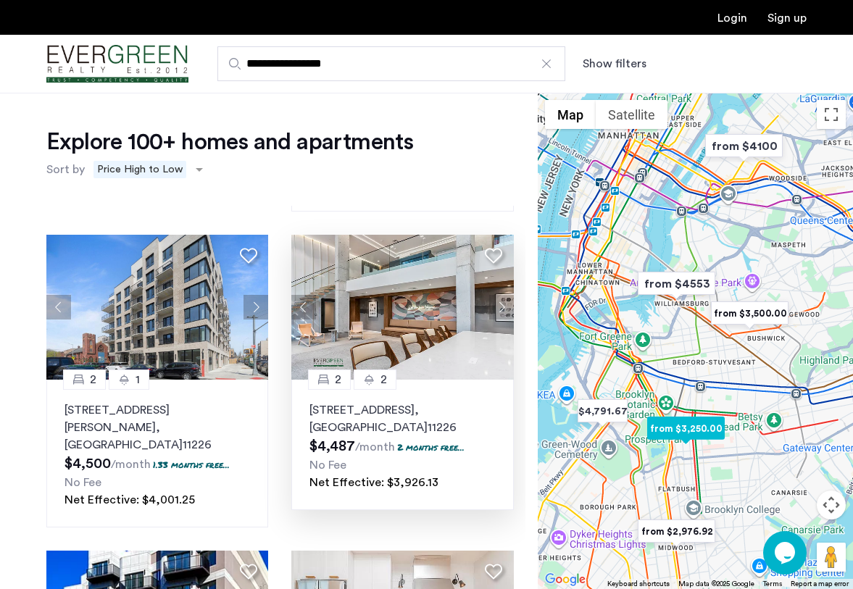
click at [499, 295] on button "Next apartment" at bounding box center [501, 307] width 25 height 25
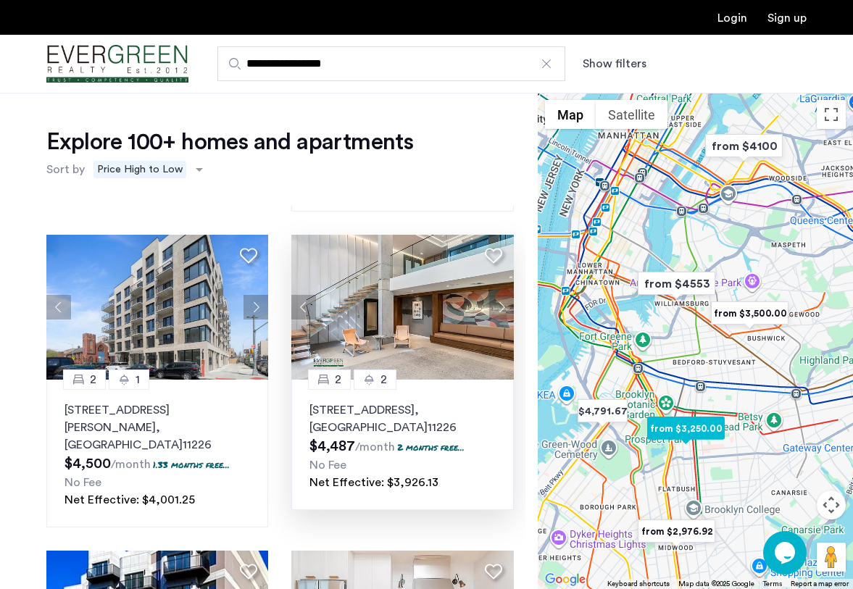
click at [499, 295] on button "Next apartment" at bounding box center [501, 307] width 25 height 25
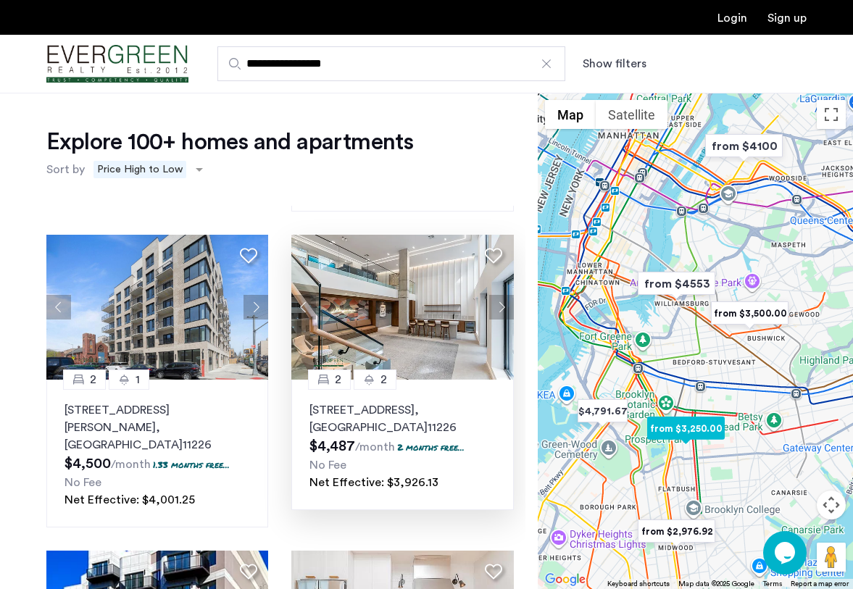
click at [499, 295] on button "Next apartment" at bounding box center [501, 307] width 25 height 25
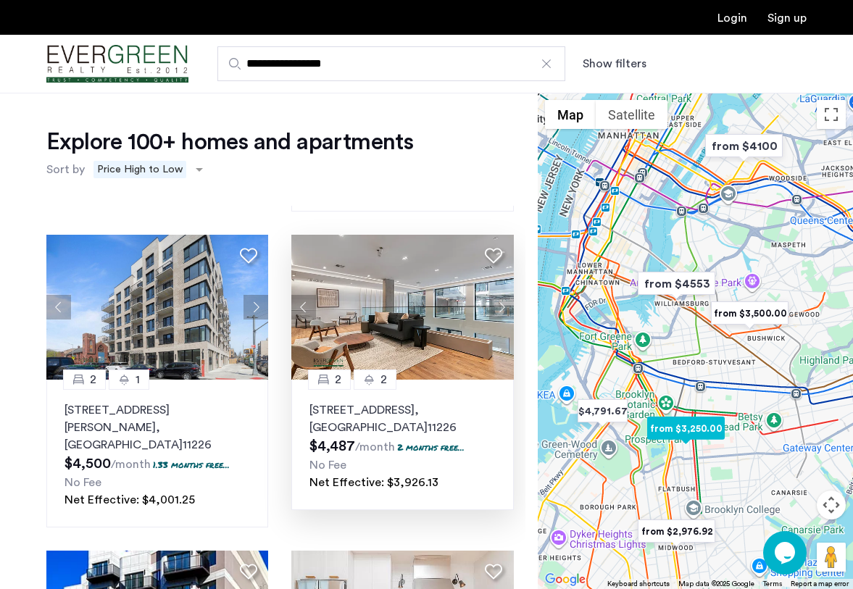
click at [499, 295] on button "Next apartment" at bounding box center [501, 307] width 25 height 25
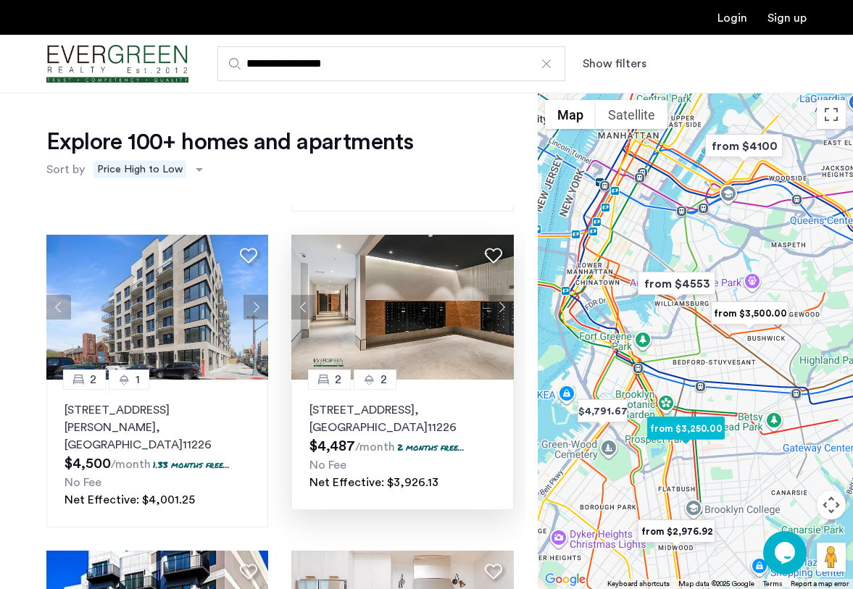
click at [499, 295] on button "Next apartment" at bounding box center [501, 307] width 25 height 25
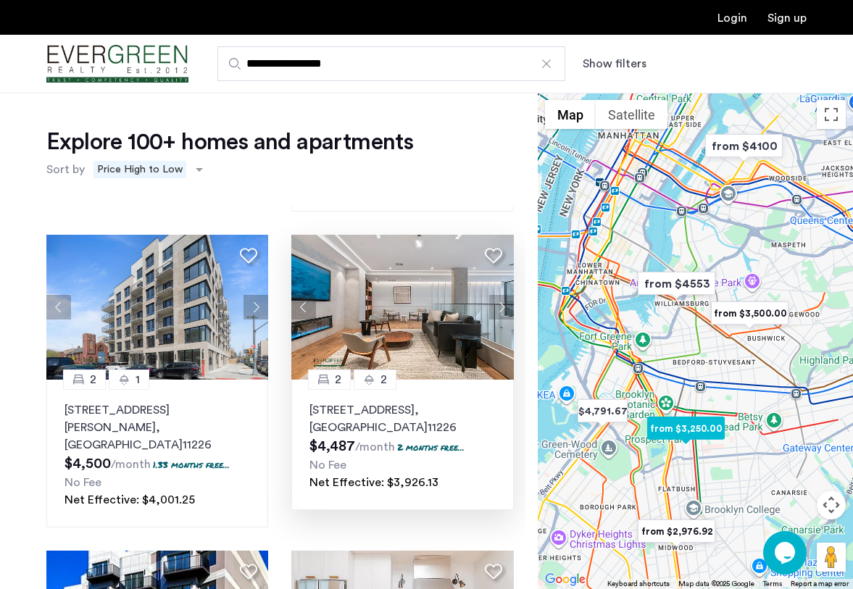
click at [499, 295] on button "Next apartment" at bounding box center [501, 307] width 25 height 25
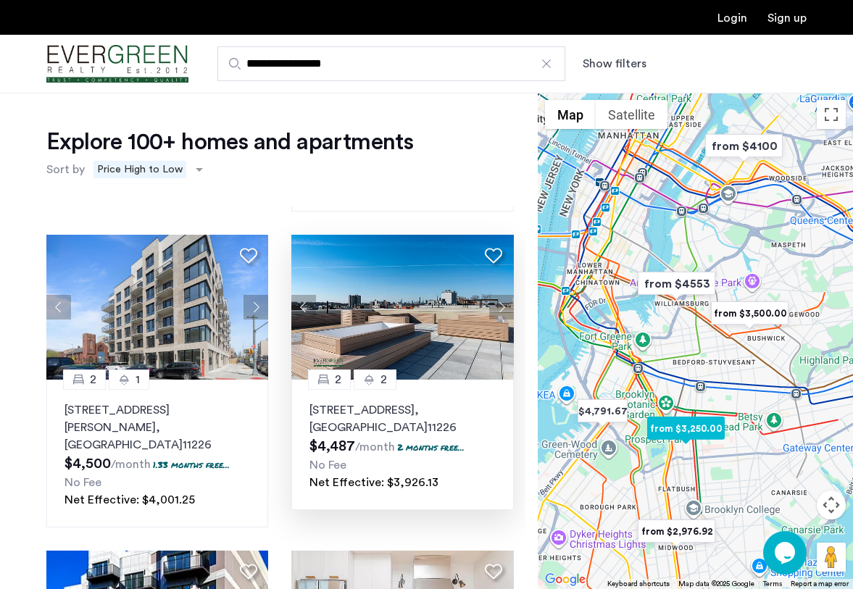
click at [499, 295] on button "Next apartment" at bounding box center [501, 307] width 25 height 25
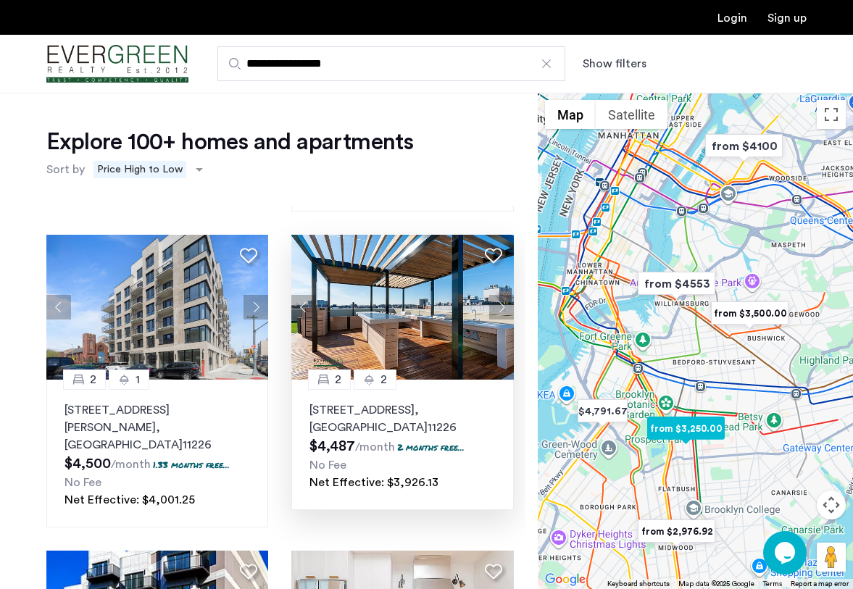
click at [499, 295] on button "Next apartment" at bounding box center [501, 307] width 25 height 25
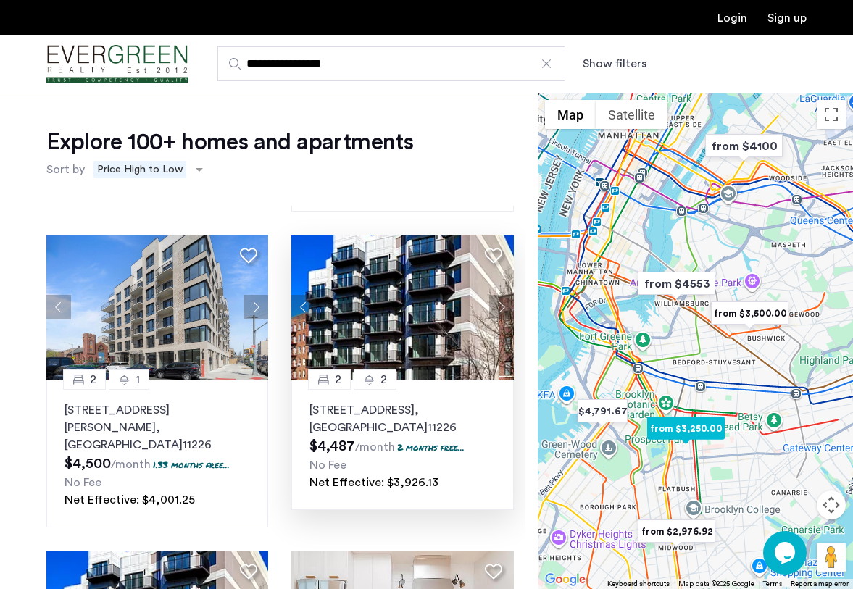
click at [499, 295] on button "Next apartment" at bounding box center [501, 307] width 25 height 25
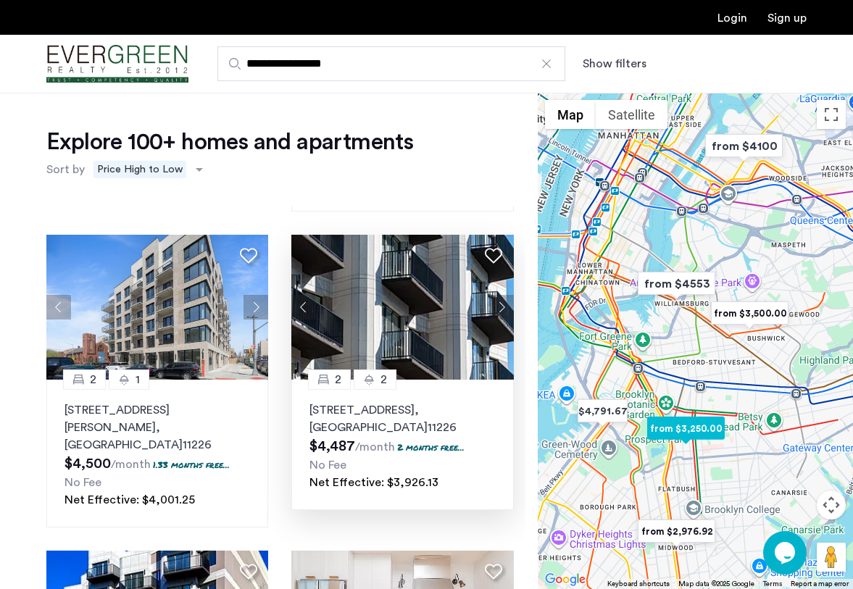
click at [499, 295] on button "Next apartment" at bounding box center [501, 307] width 25 height 25
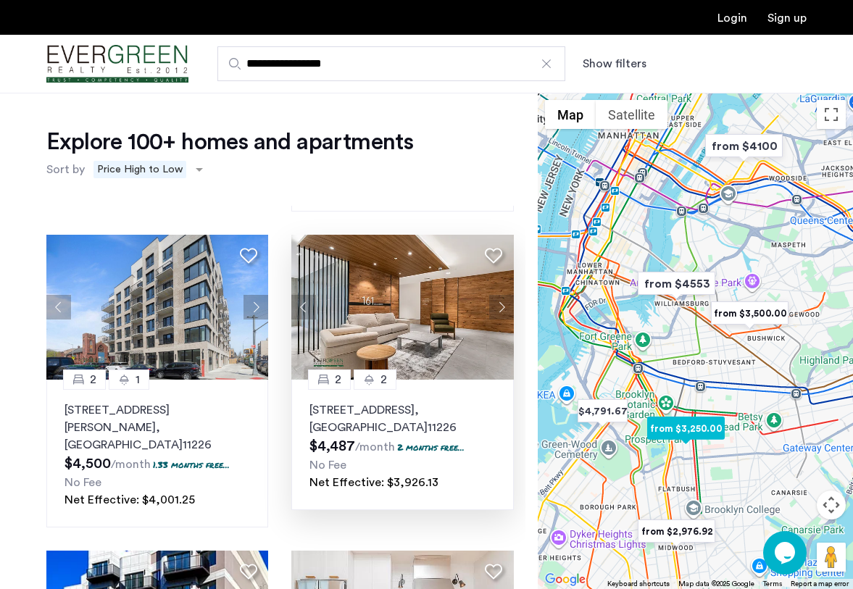
click at [499, 295] on button "Next apartment" at bounding box center [501, 307] width 25 height 25
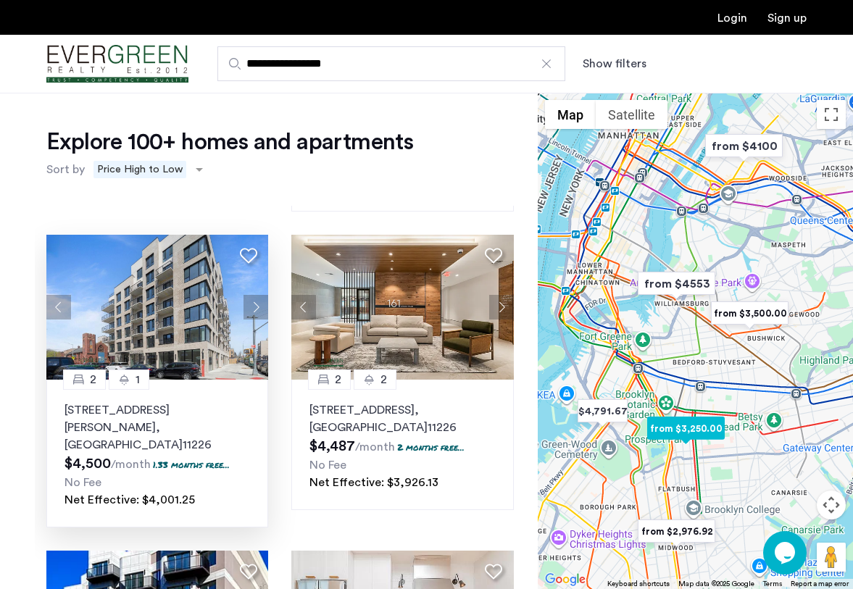
click at [260, 297] on button "Next apartment" at bounding box center [256, 307] width 25 height 25
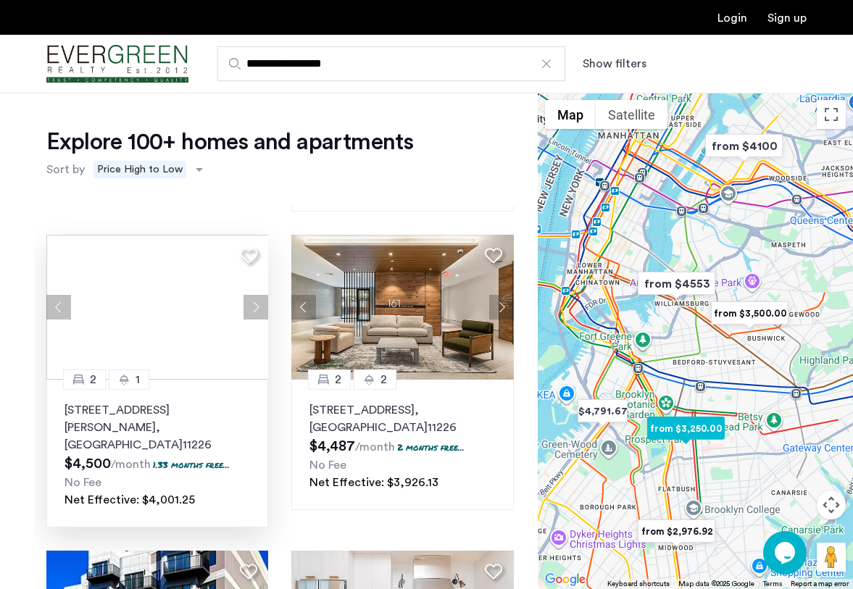
click at [260, 297] on div at bounding box center [157, 307] width 222 height 145
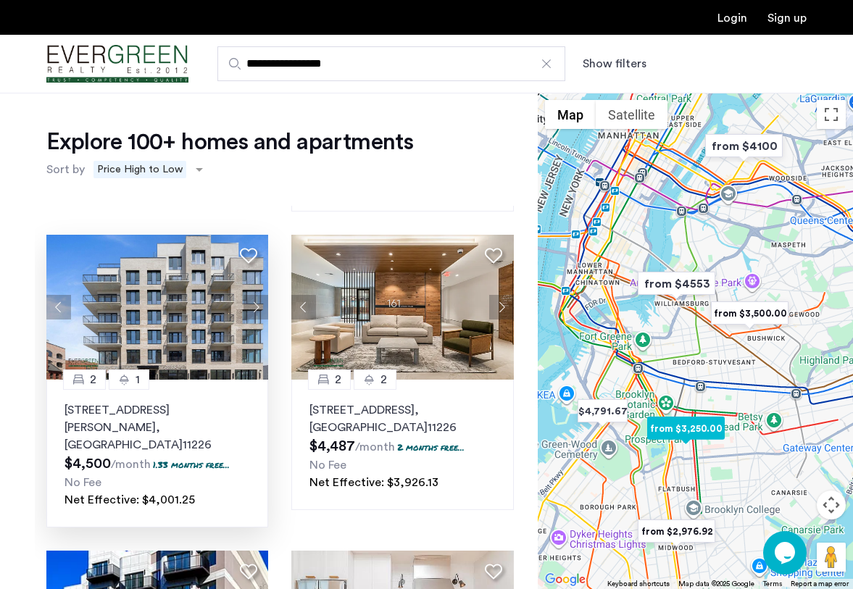
click at [260, 297] on button "Next apartment" at bounding box center [256, 307] width 25 height 25
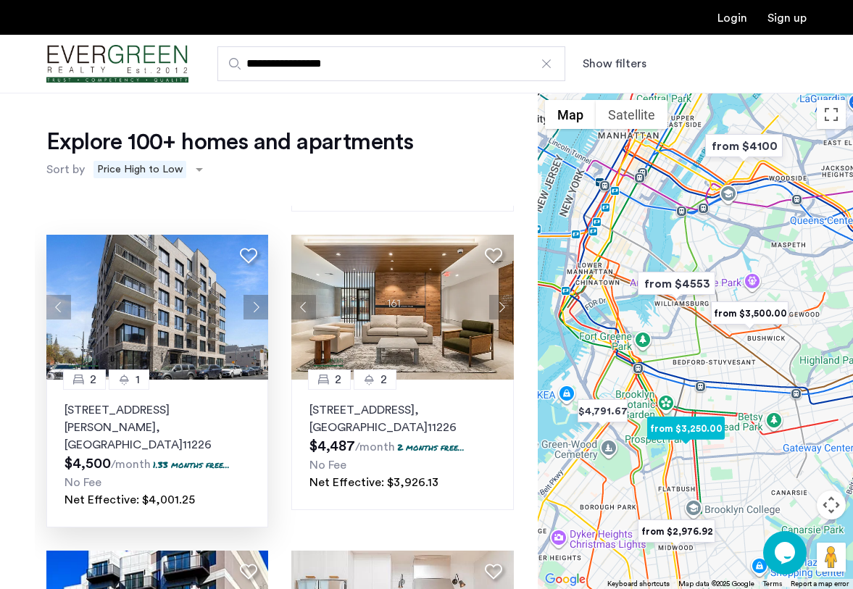
click at [260, 297] on button "Next apartment" at bounding box center [256, 307] width 25 height 25
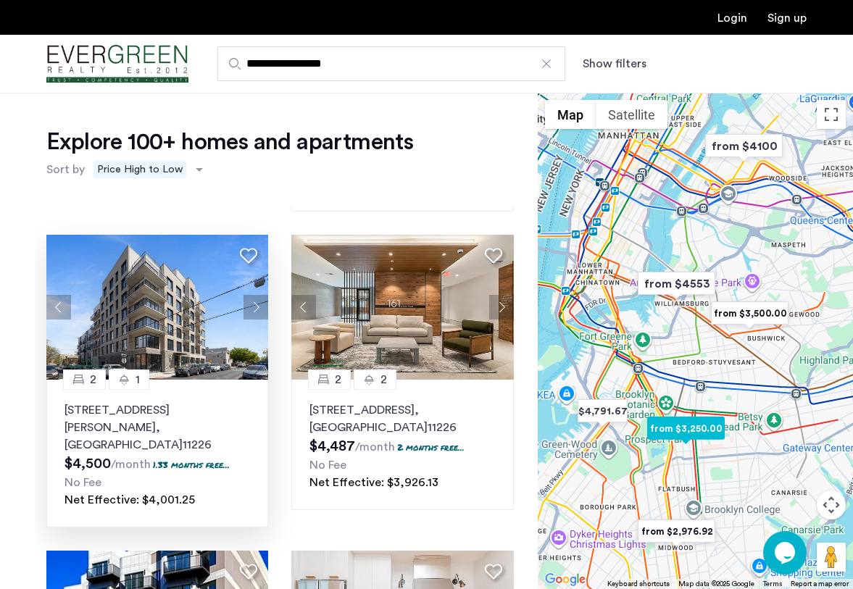
click at [260, 297] on button "Next apartment" at bounding box center [256, 307] width 25 height 25
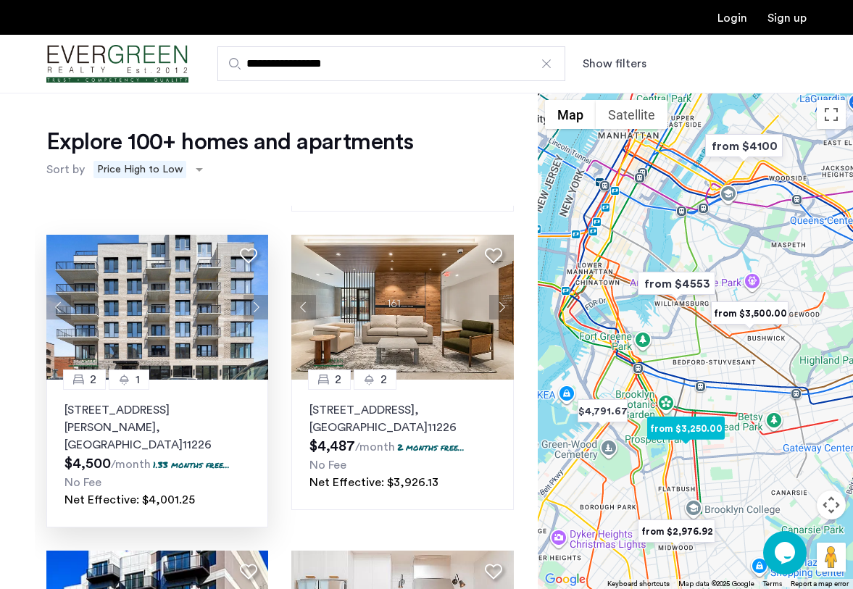
click at [260, 297] on button "Next apartment" at bounding box center [256, 307] width 25 height 25
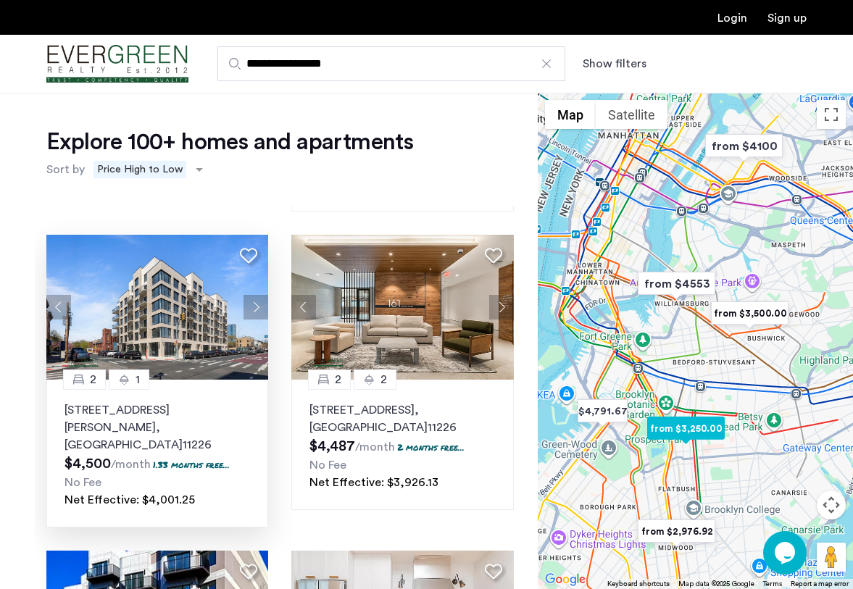
click at [257, 295] on button "Next apartment" at bounding box center [256, 307] width 25 height 25
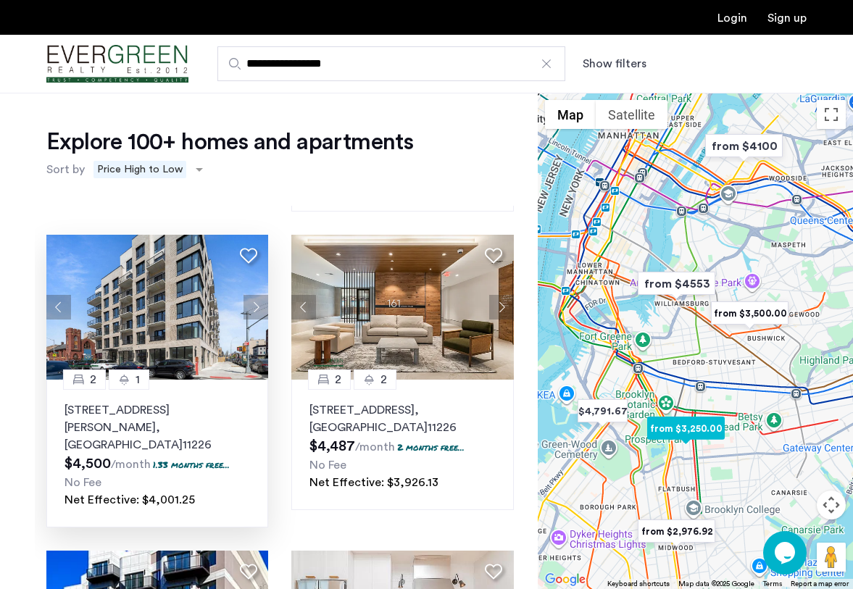
click at [257, 295] on button "Next apartment" at bounding box center [256, 307] width 25 height 25
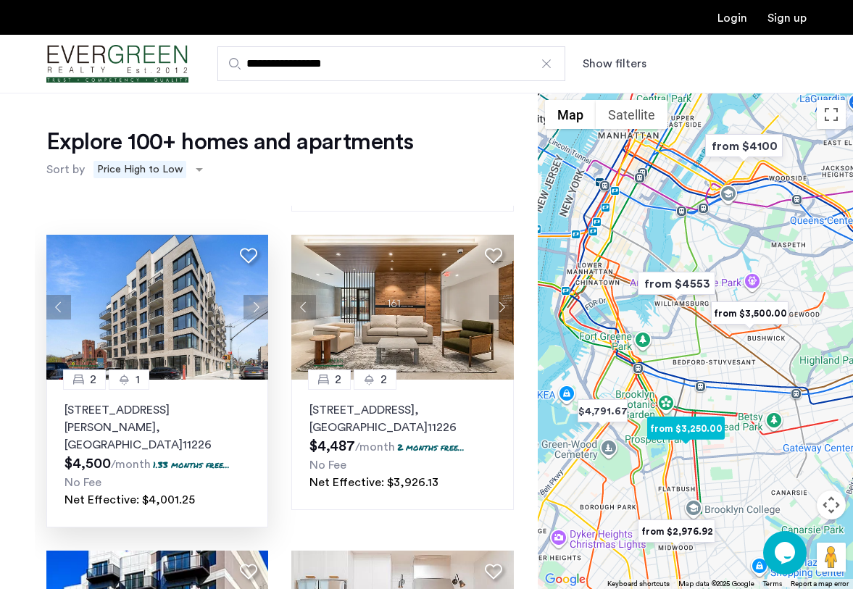
click at [257, 295] on button "Next apartment" at bounding box center [256, 307] width 25 height 25
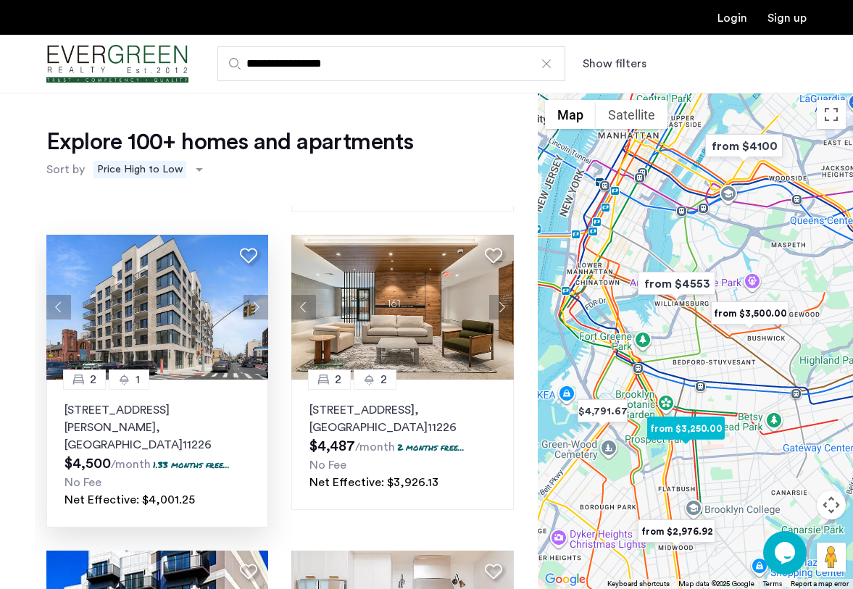
click at [257, 295] on button "Next apartment" at bounding box center [256, 307] width 25 height 25
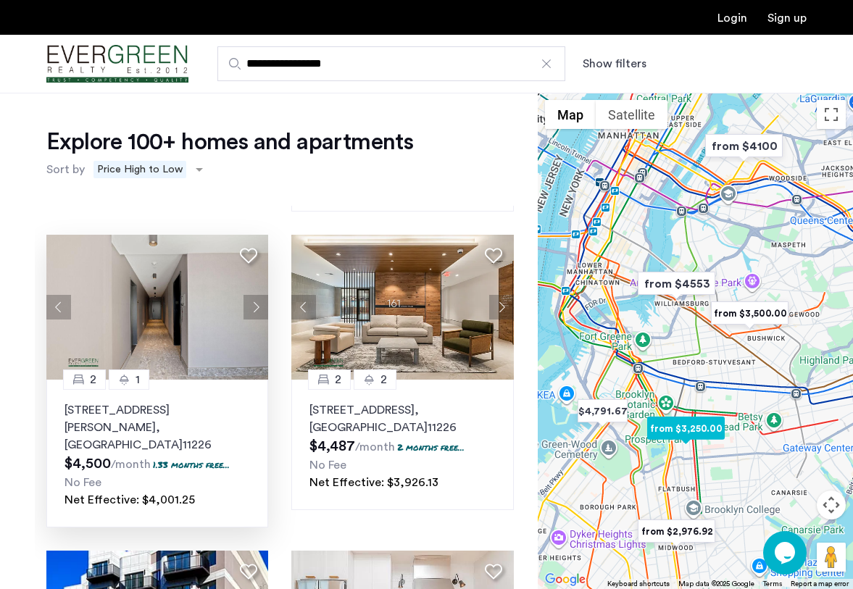
click at [257, 295] on button "Next apartment" at bounding box center [256, 307] width 25 height 25
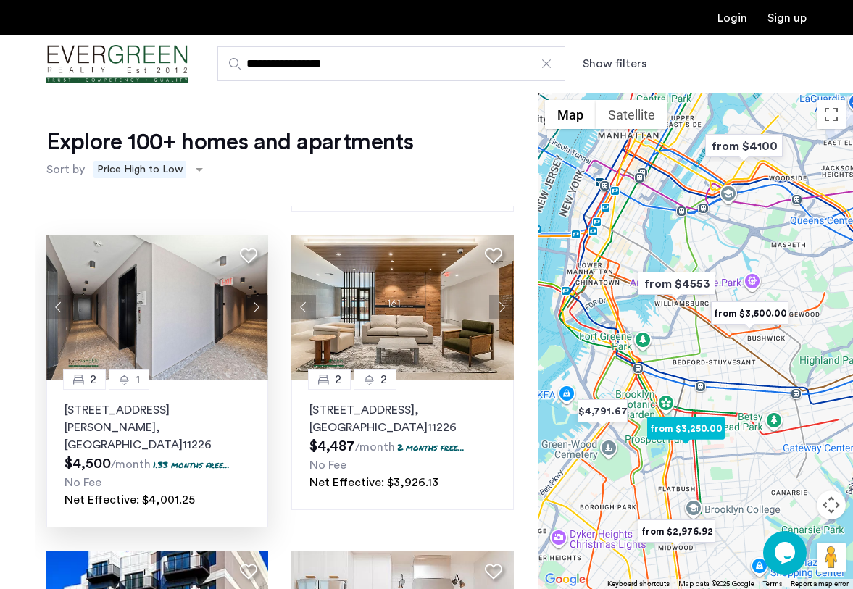
click at [257, 295] on button "Next apartment" at bounding box center [256, 307] width 25 height 25
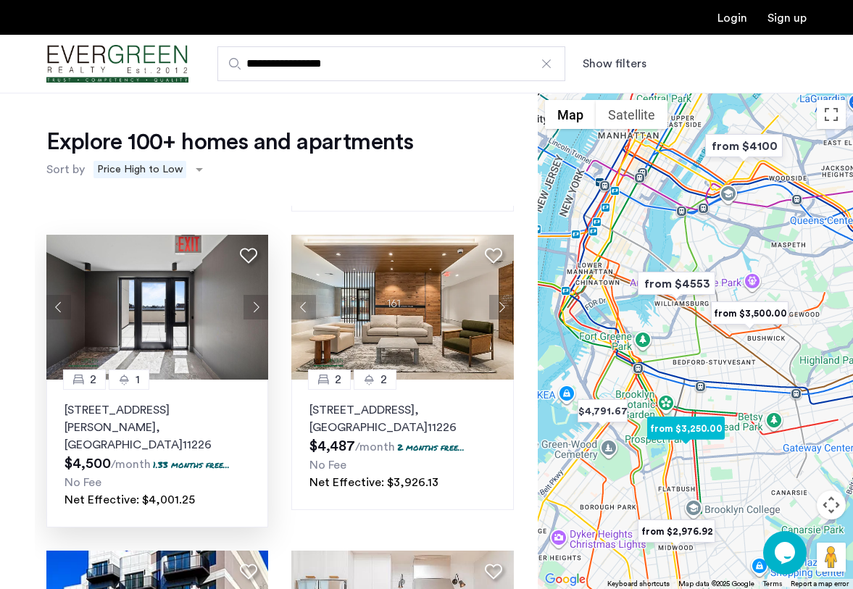
click at [257, 295] on button "Next apartment" at bounding box center [256, 307] width 25 height 25
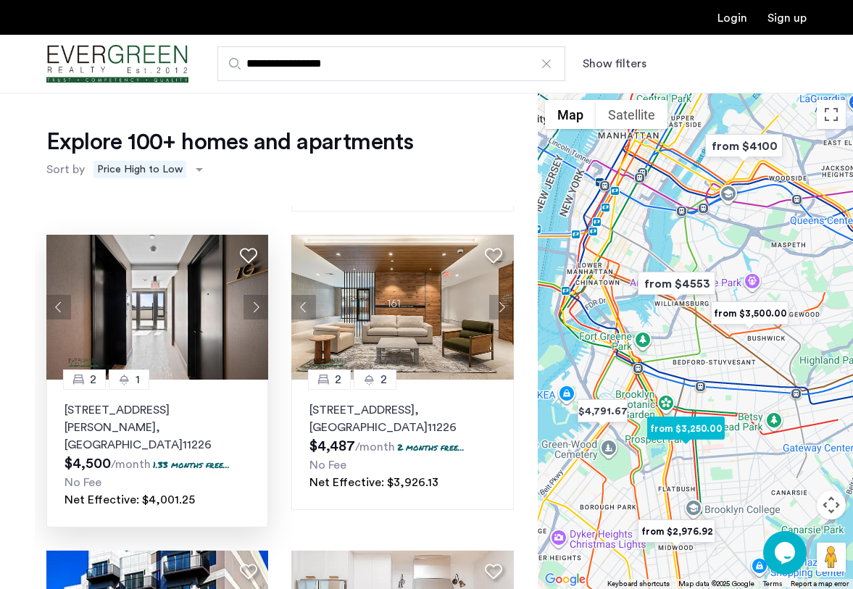
click at [257, 295] on button "Next apartment" at bounding box center [256, 307] width 25 height 25
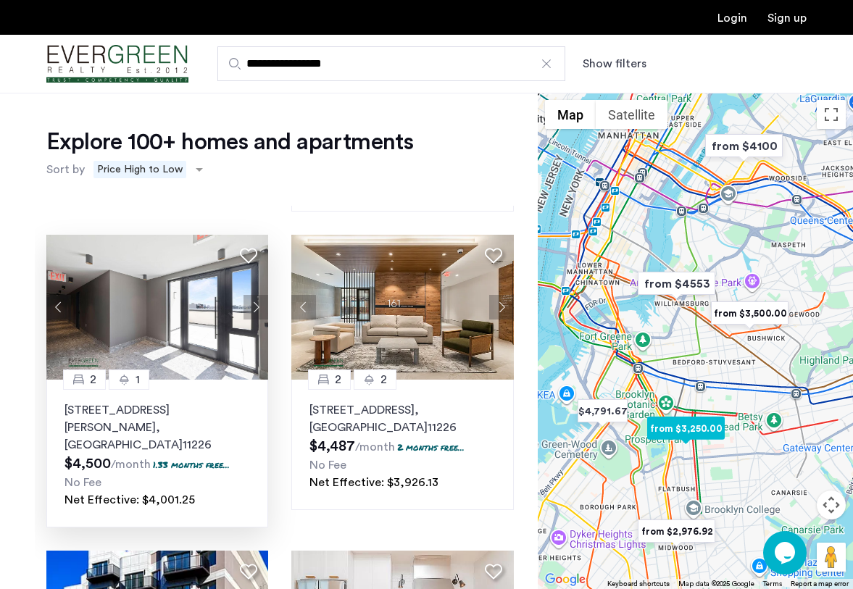
click at [257, 295] on button "Next apartment" at bounding box center [256, 307] width 25 height 25
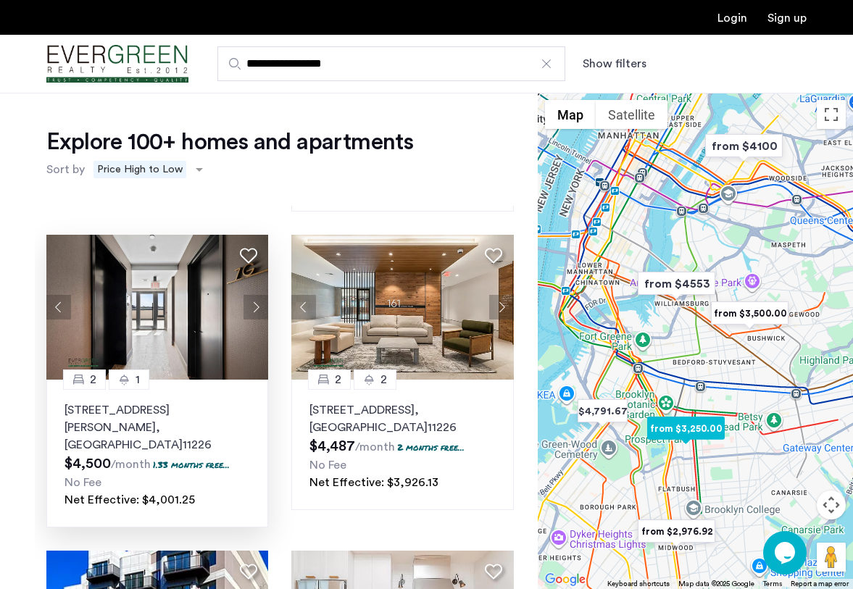
click at [257, 295] on button "Next apartment" at bounding box center [256, 307] width 25 height 25
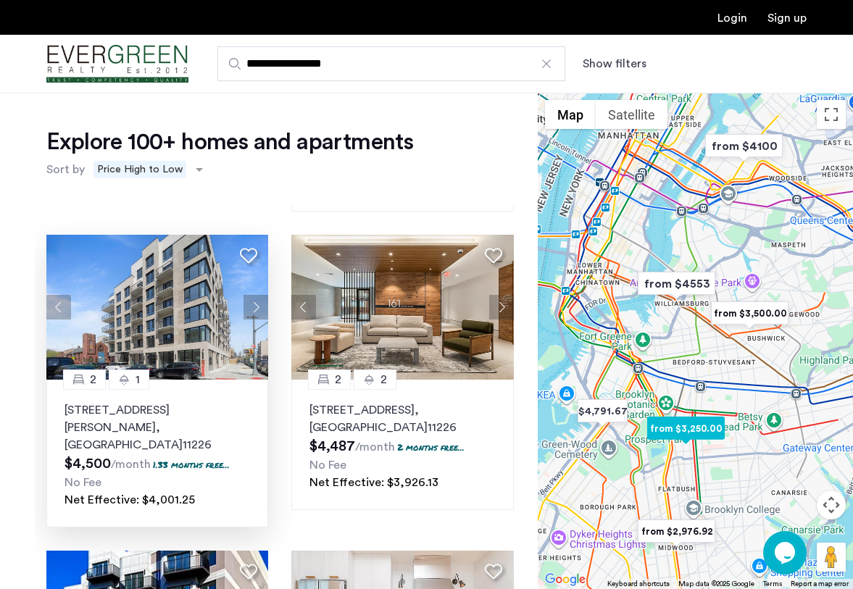
click at [257, 295] on button "Next apartment" at bounding box center [256, 307] width 25 height 25
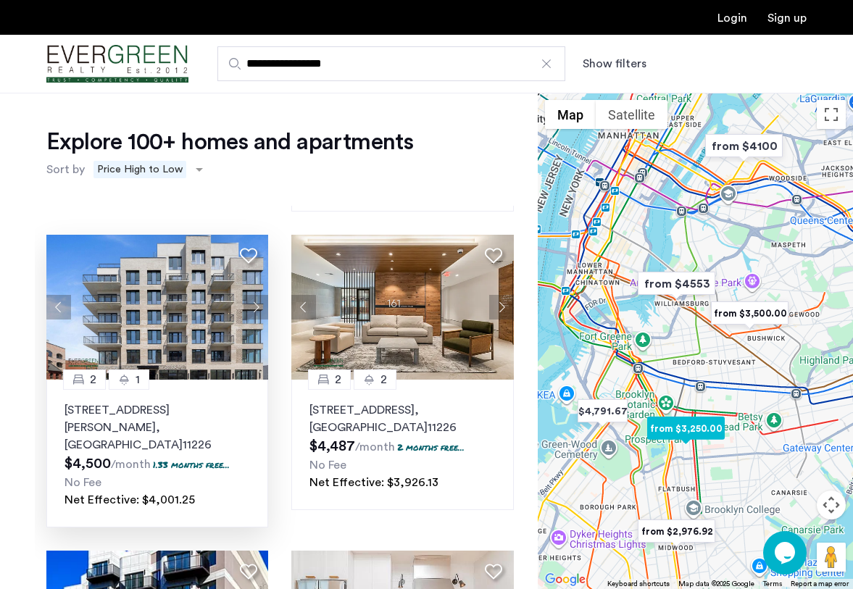
click at [257, 295] on button "Next apartment" at bounding box center [256, 307] width 25 height 25
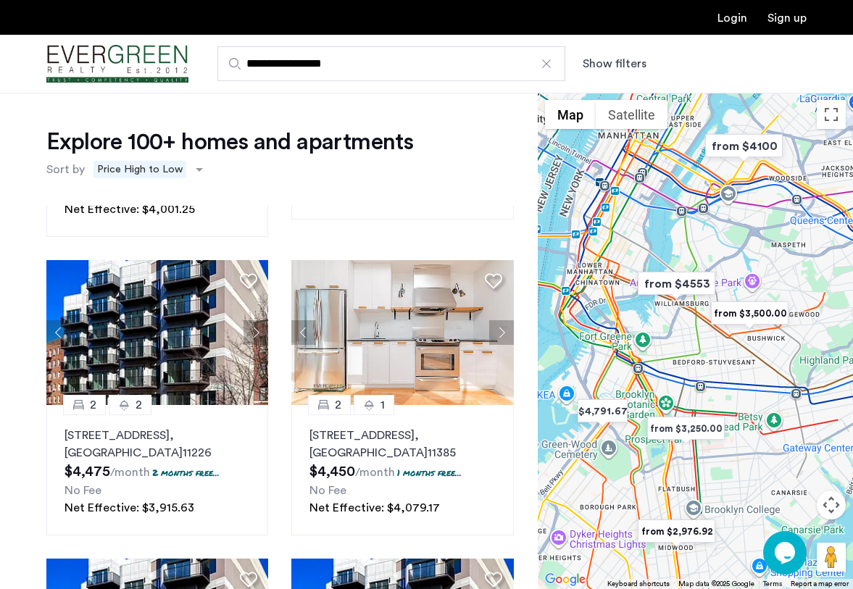
scroll to position [1184, 0]
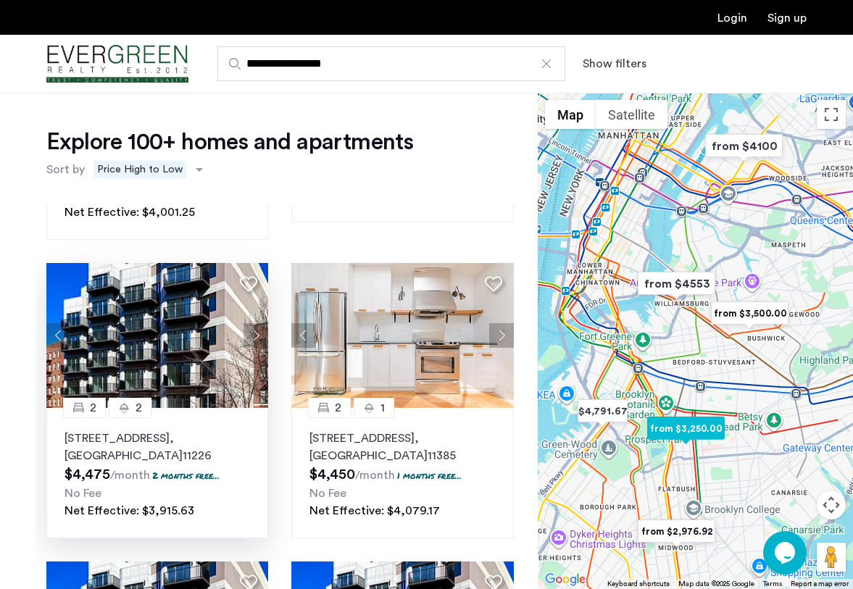
click at [254, 323] on button "Next apartment" at bounding box center [256, 335] width 25 height 25
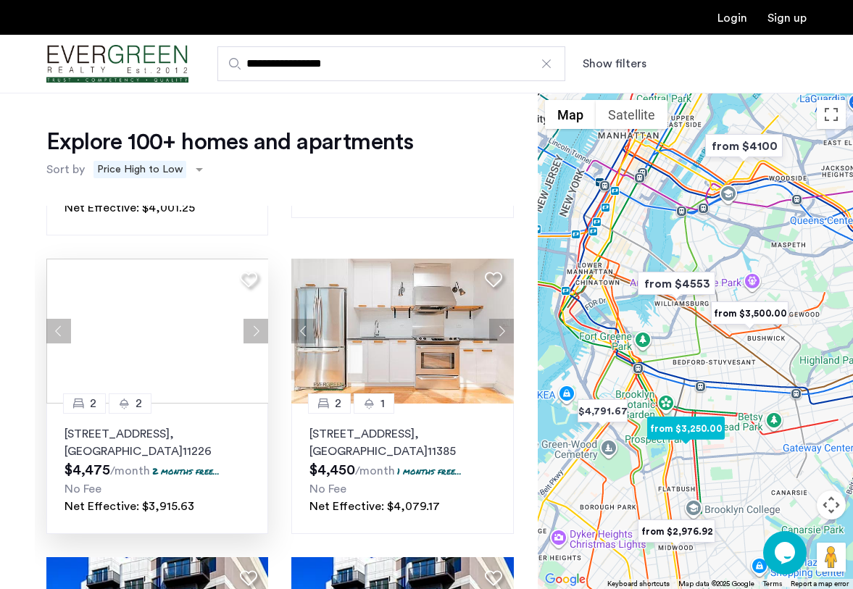
click at [254, 305] on div at bounding box center [157, 331] width 222 height 145
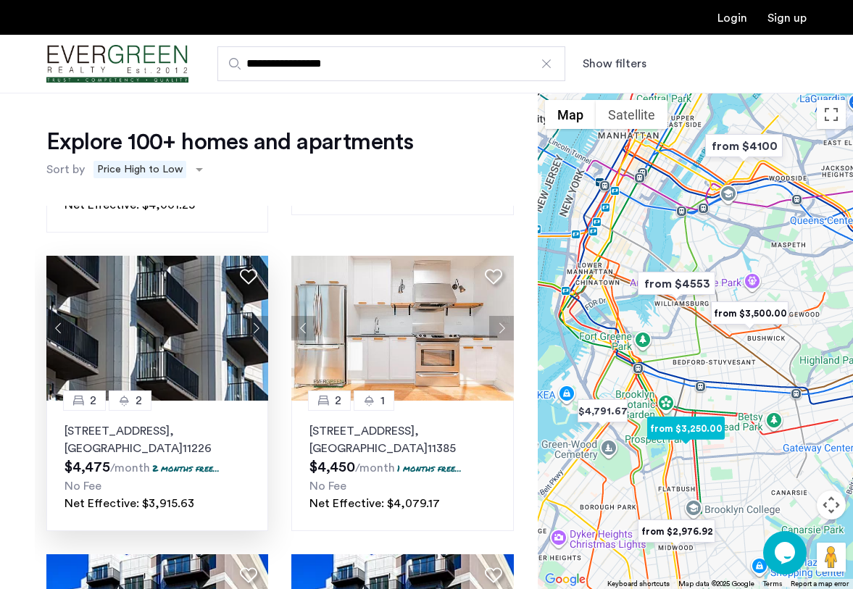
click at [254, 316] on button "Next apartment" at bounding box center [256, 328] width 25 height 25
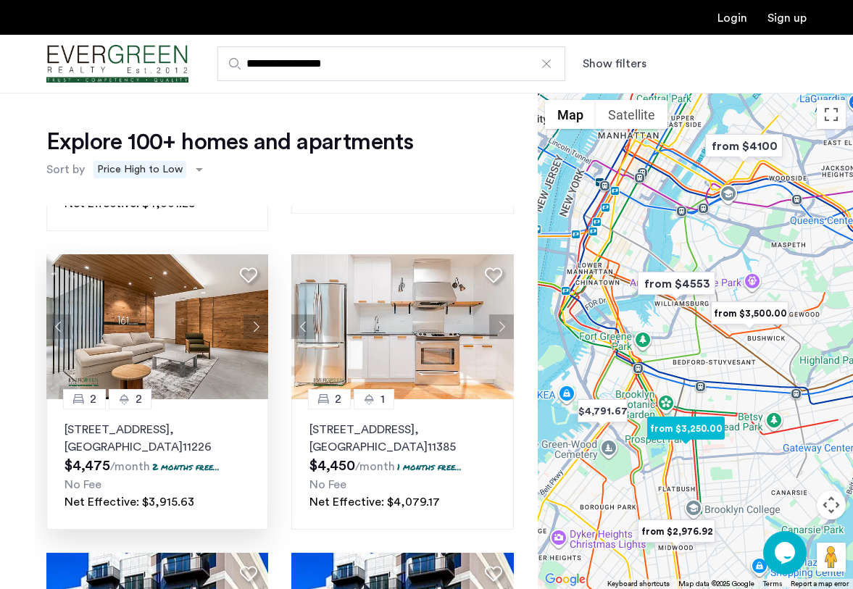
click at [255, 315] on button "Next apartment" at bounding box center [256, 327] width 25 height 25
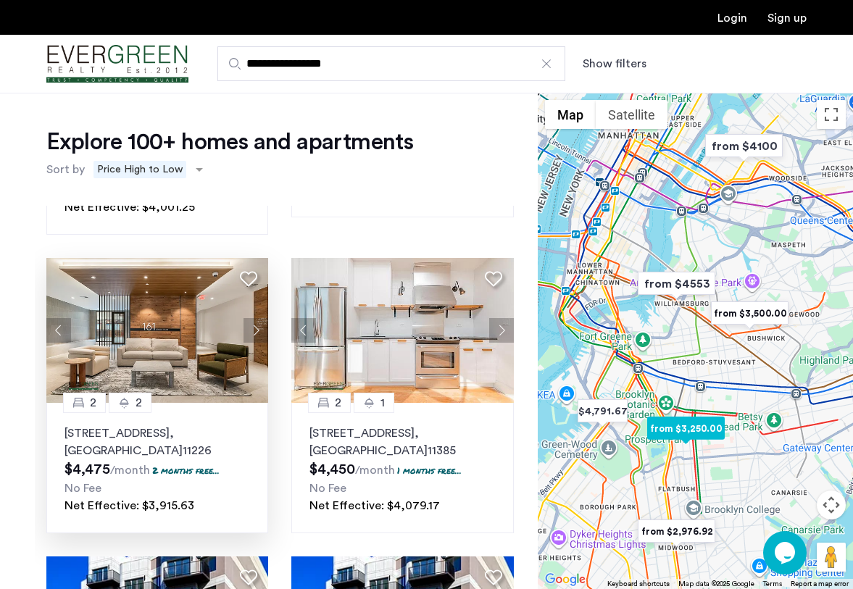
scroll to position [1179, 0]
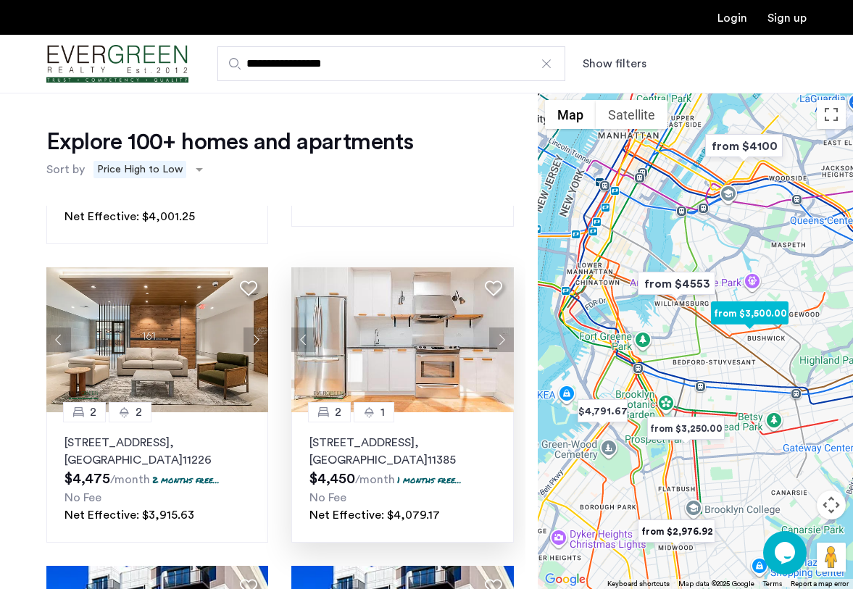
click at [499, 328] on button "Next apartment" at bounding box center [501, 340] width 25 height 25
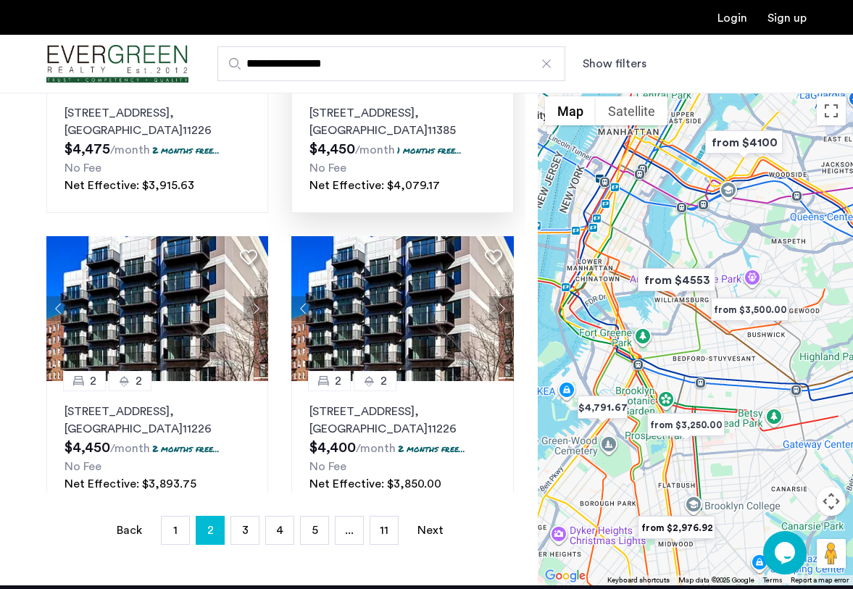
scroll to position [206, 0]
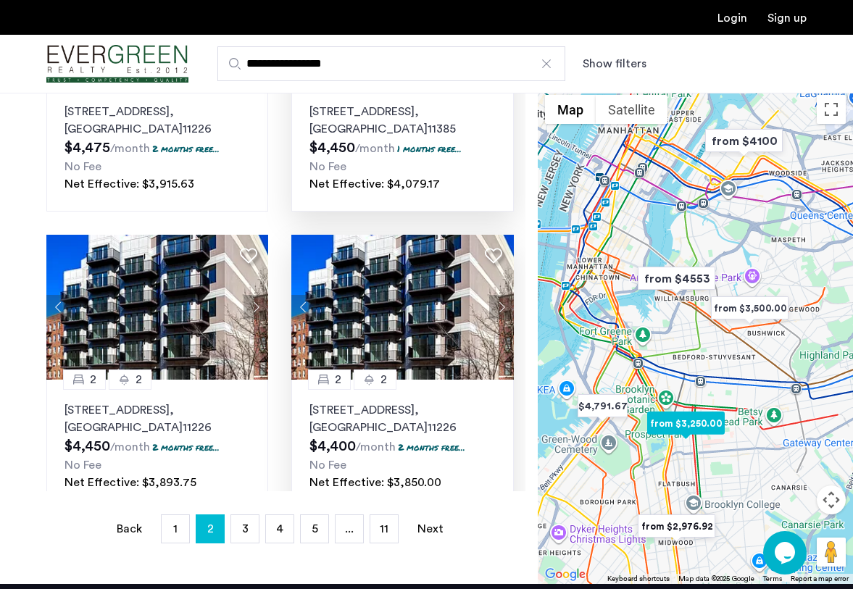
click at [505, 295] on button "Next apartment" at bounding box center [501, 307] width 25 height 25
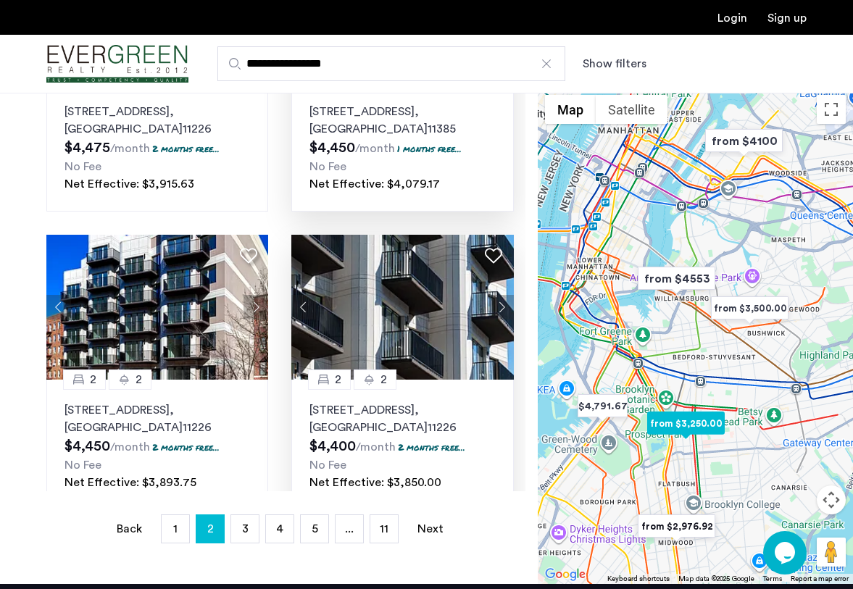
click at [505, 295] on button "Next apartment" at bounding box center [501, 307] width 25 height 25
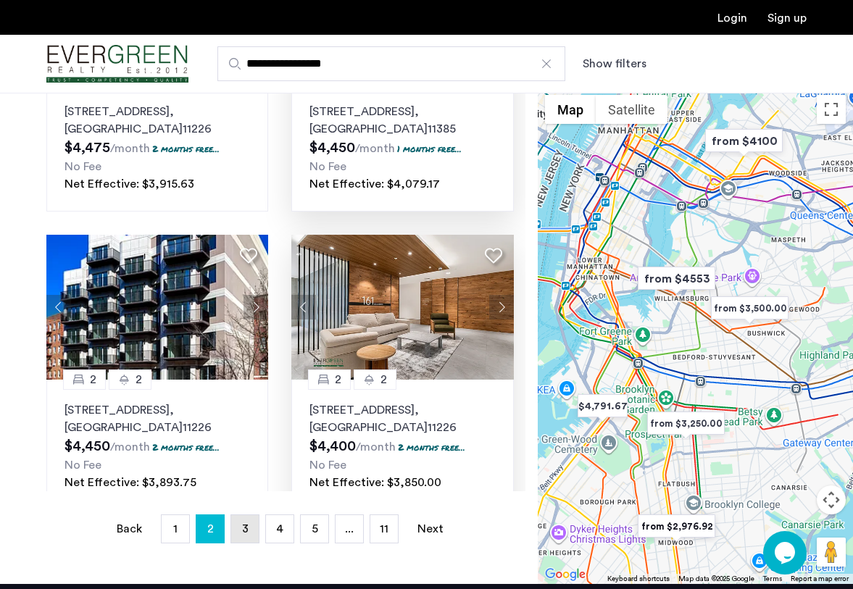
click at [246, 523] on span "3" at bounding box center [245, 529] width 7 height 12
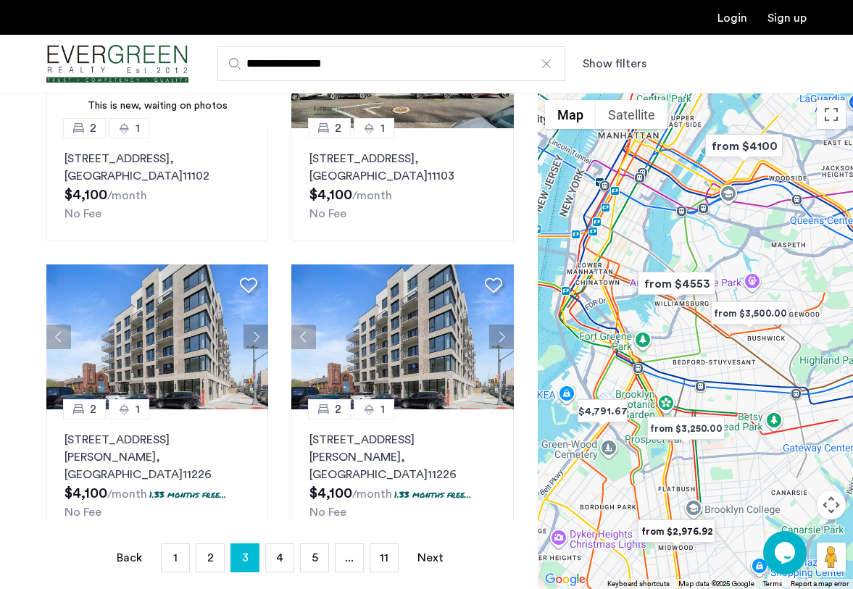
scroll to position [176, 0]
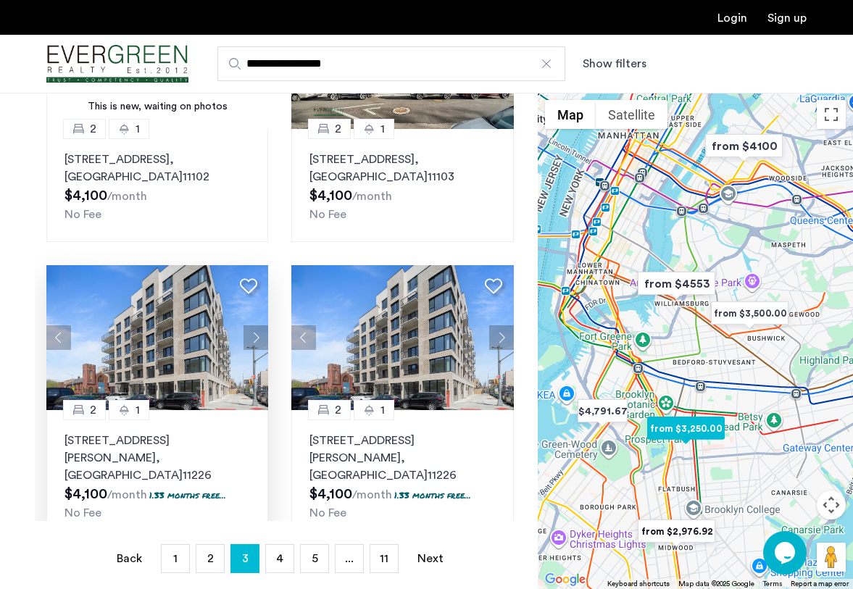
click at [247, 325] on button "Next apartment" at bounding box center [256, 337] width 25 height 25
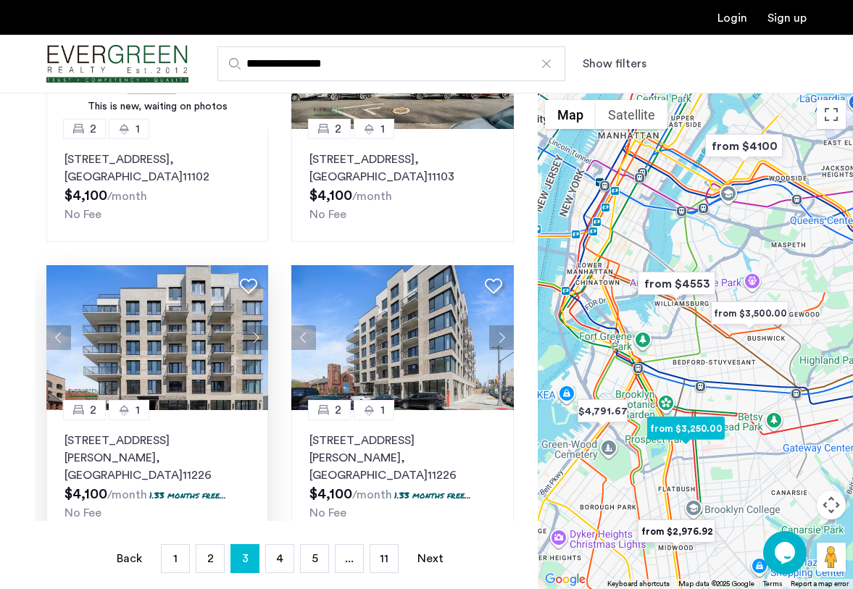
click at [257, 325] on button "Next apartment" at bounding box center [256, 337] width 25 height 25
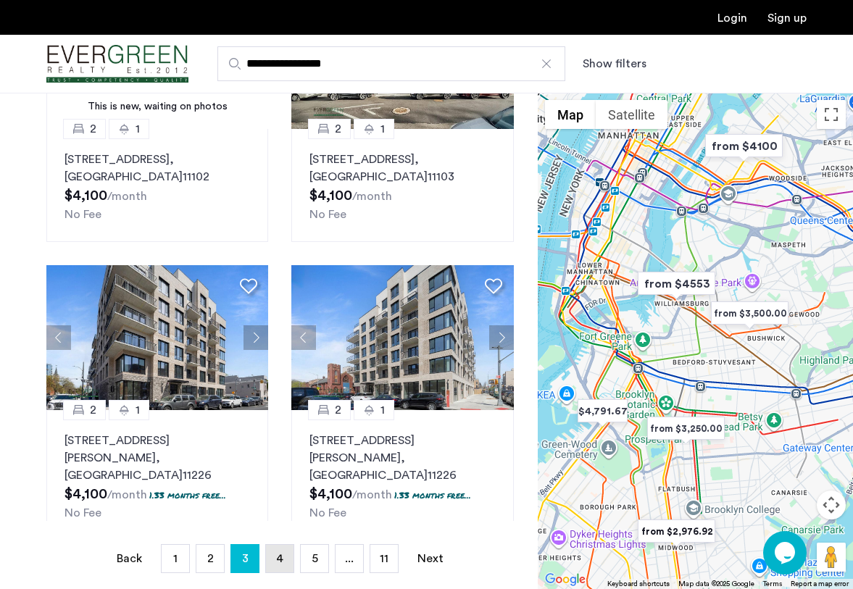
click at [287, 554] on link "page 4" at bounding box center [280, 559] width 28 height 28
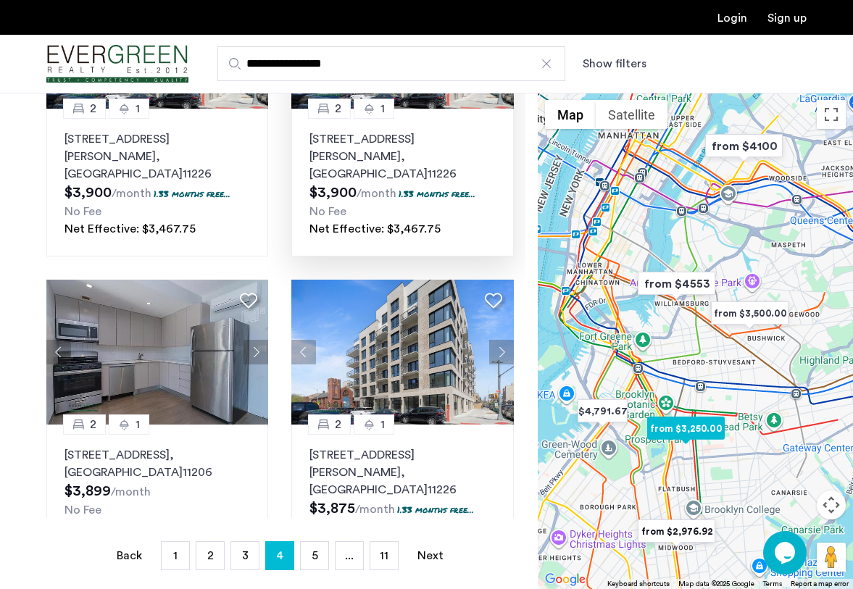
scroll to position [180, 0]
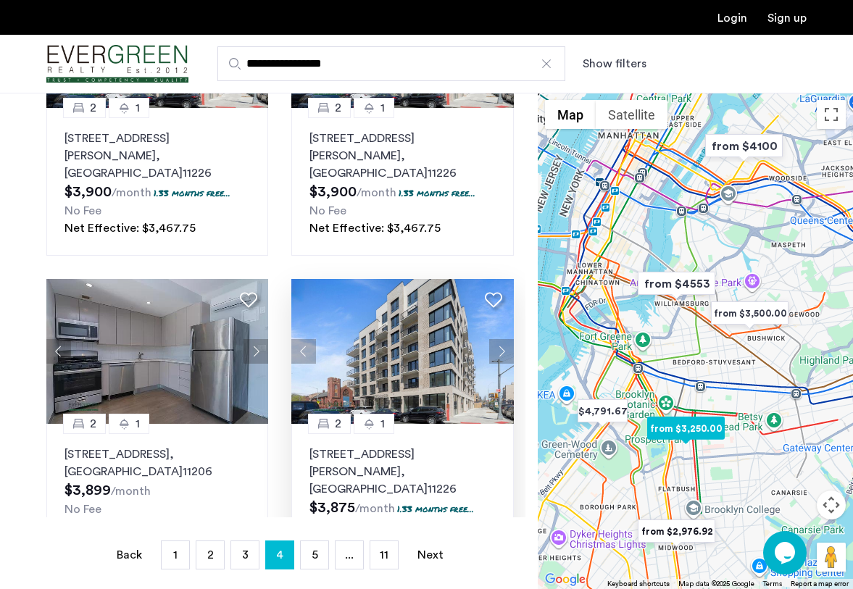
click at [501, 339] on button "Next apartment" at bounding box center [501, 351] width 25 height 25
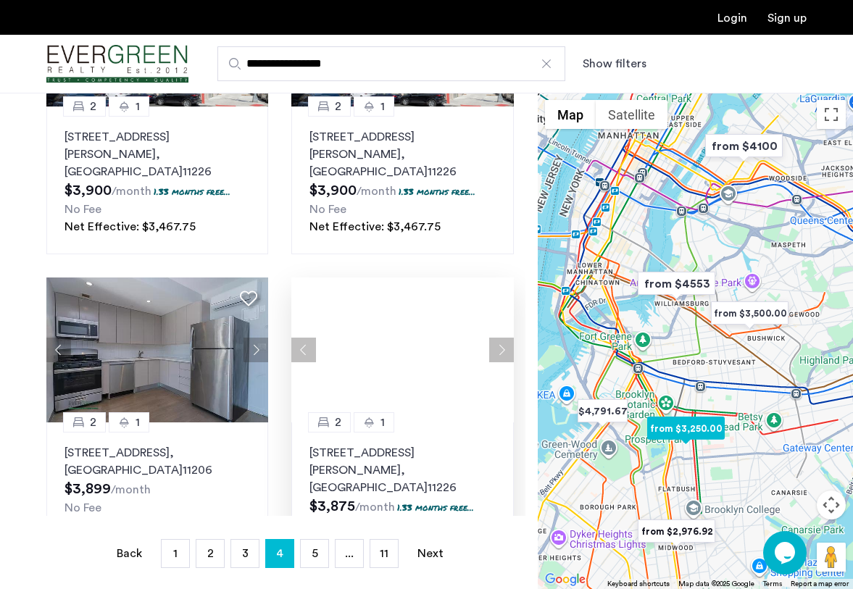
scroll to position [1286, 0]
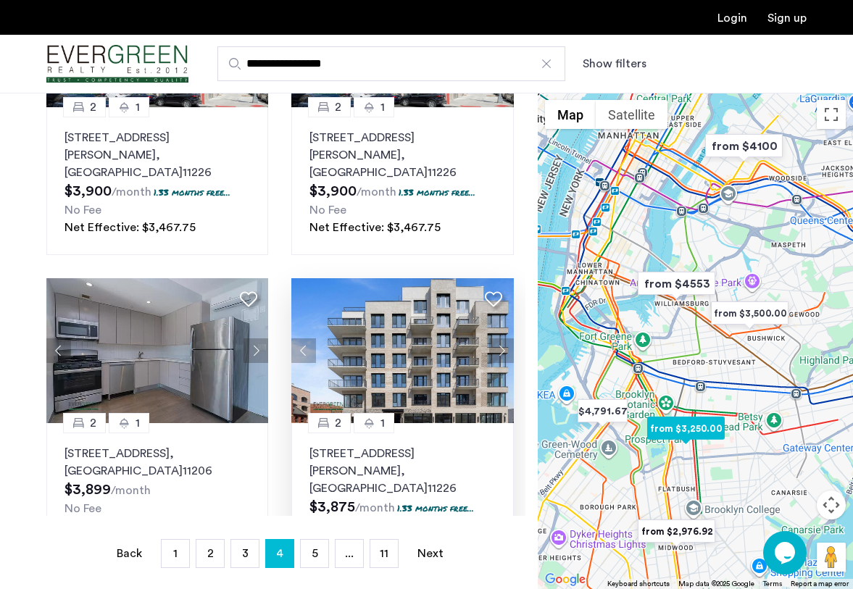
click at [501, 338] on button "Next apartment" at bounding box center [501, 350] width 25 height 25
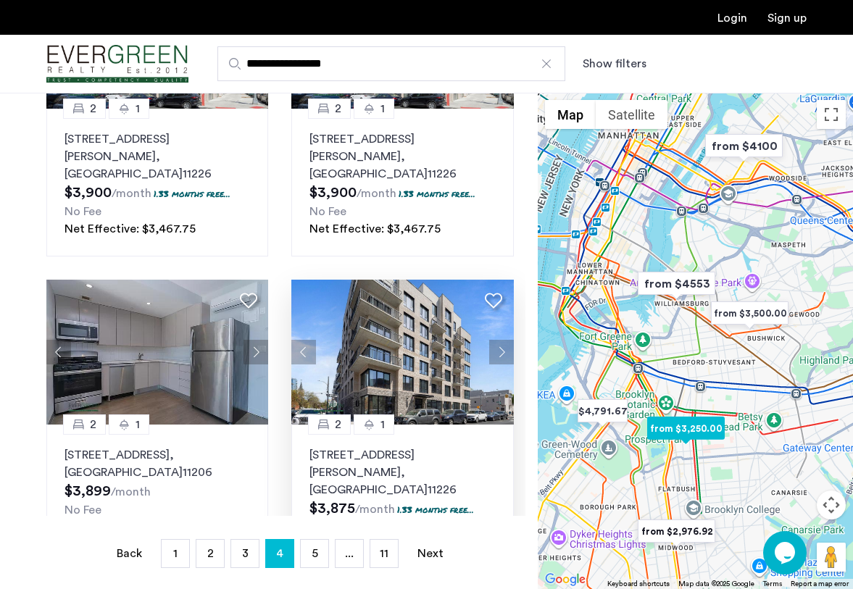
click at [499, 340] on button "Next apartment" at bounding box center [501, 352] width 25 height 25
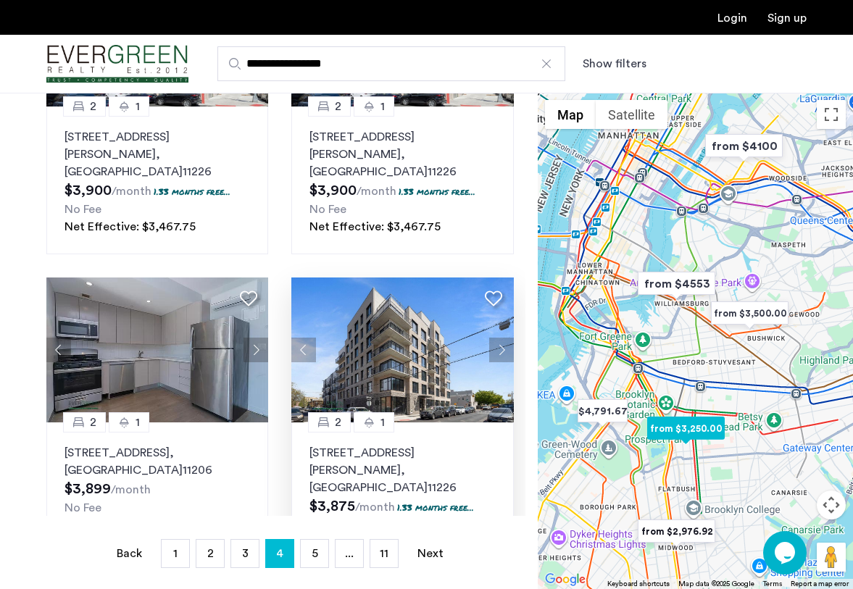
click at [499, 338] on button "Next apartment" at bounding box center [501, 350] width 25 height 25
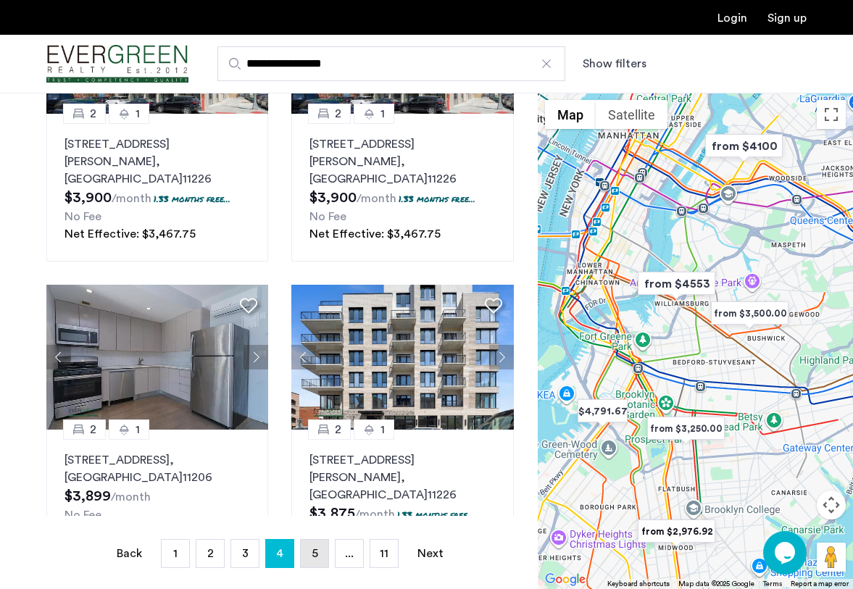
scroll to position [181, 0]
click at [312, 549] on span "5" at bounding box center [315, 554] width 7 height 12
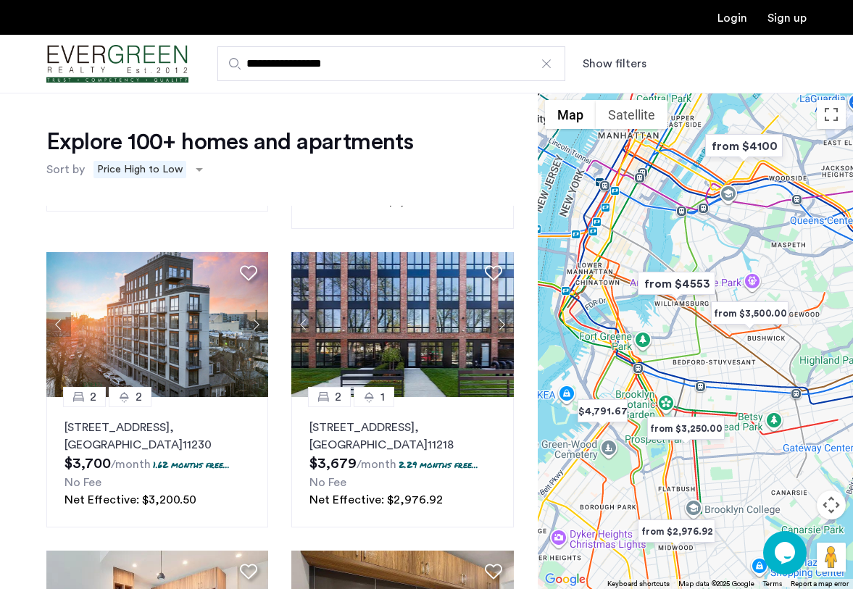
scroll to position [1150, 0]
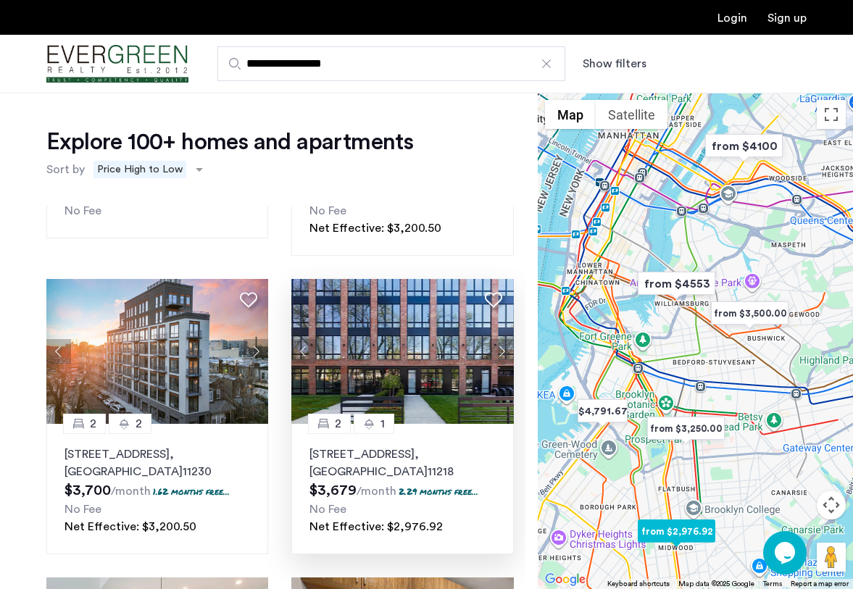
click at [500, 339] on button "Next apartment" at bounding box center [501, 351] width 25 height 25
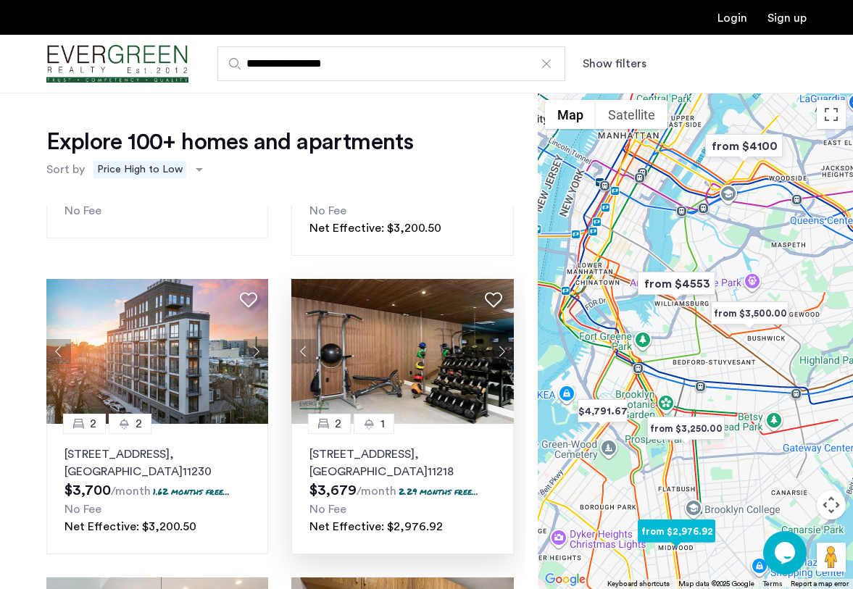
click at [499, 339] on button "Next apartment" at bounding box center [501, 351] width 25 height 25
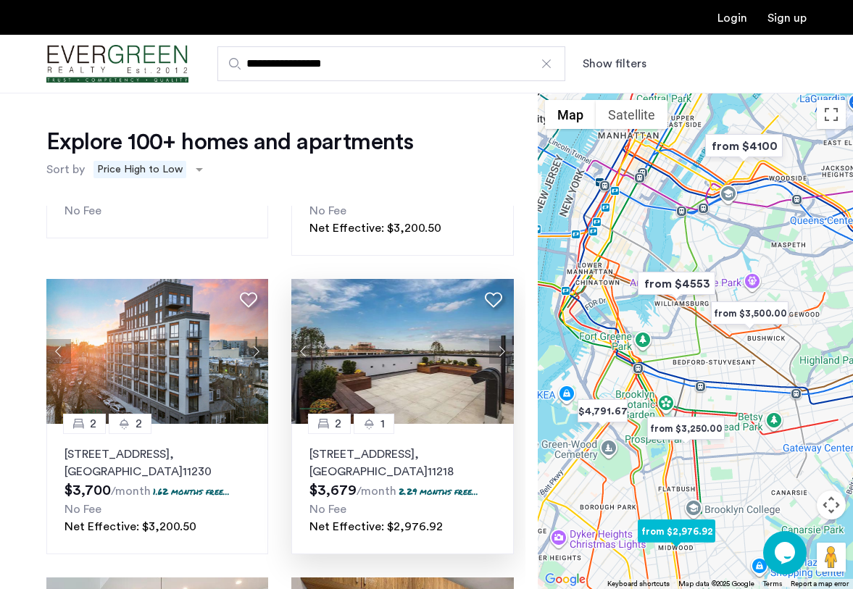
click at [498, 339] on button "Next apartment" at bounding box center [501, 351] width 25 height 25
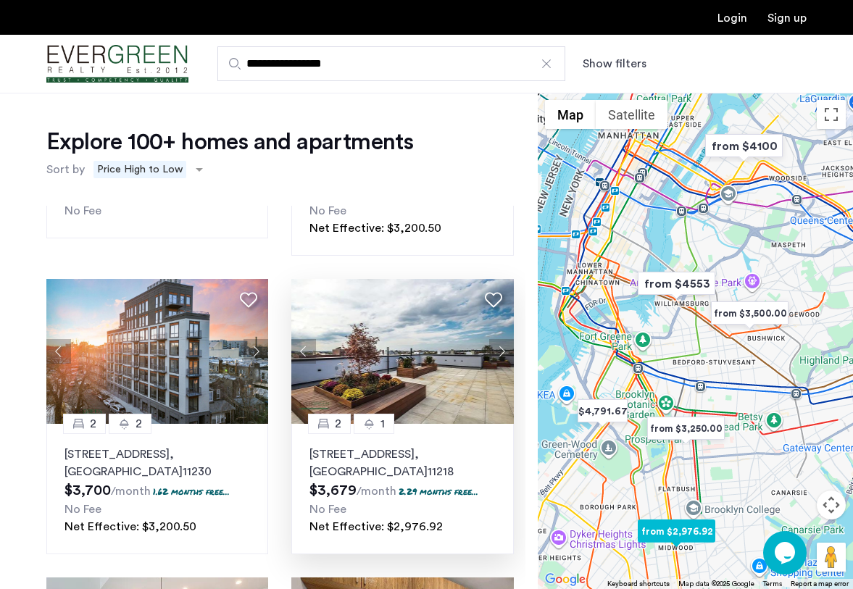
click at [498, 339] on button "Next apartment" at bounding box center [501, 351] width 25 height 25
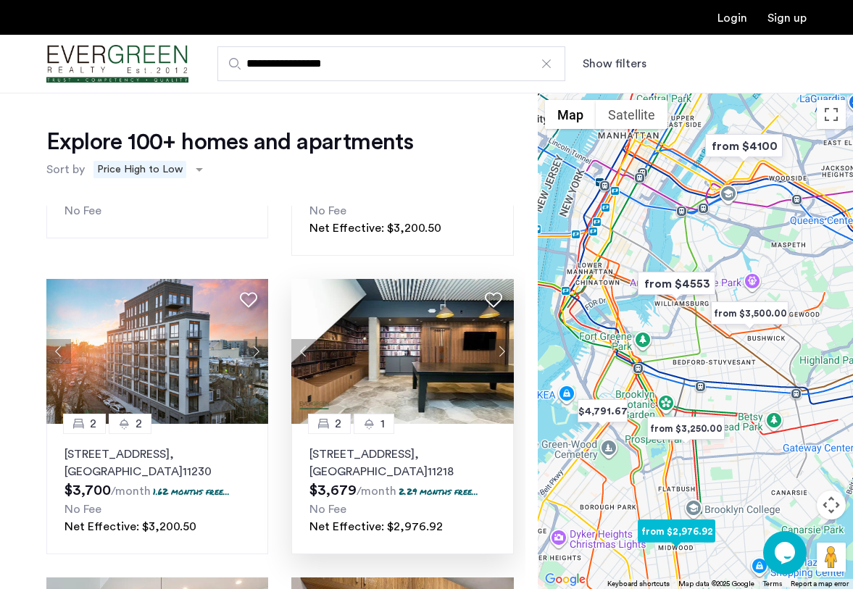
click at [498, 339] on button "Next apartment" at bounding box center [501, 351] width 25 height 25
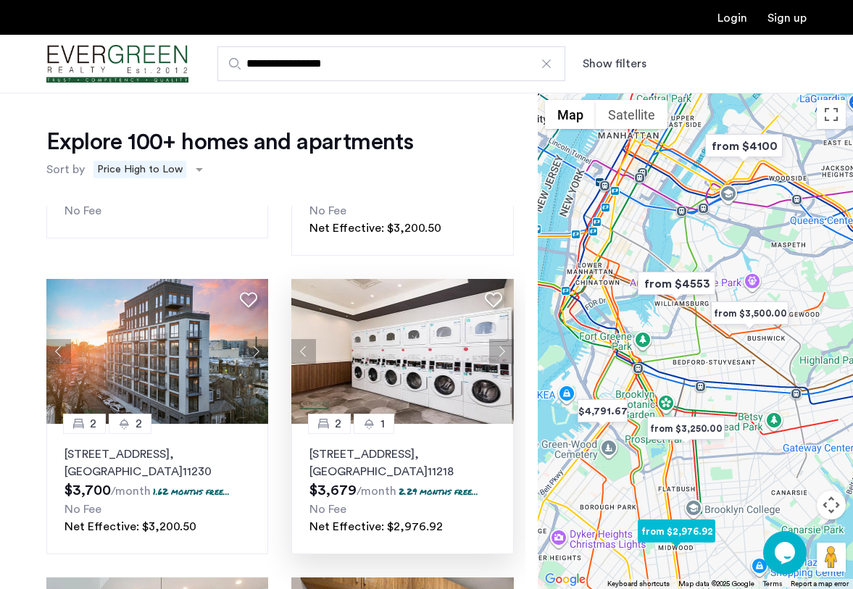
click at [498, 339] on button "Next apartment" at bounding box center [501, 351] width 25 height 25
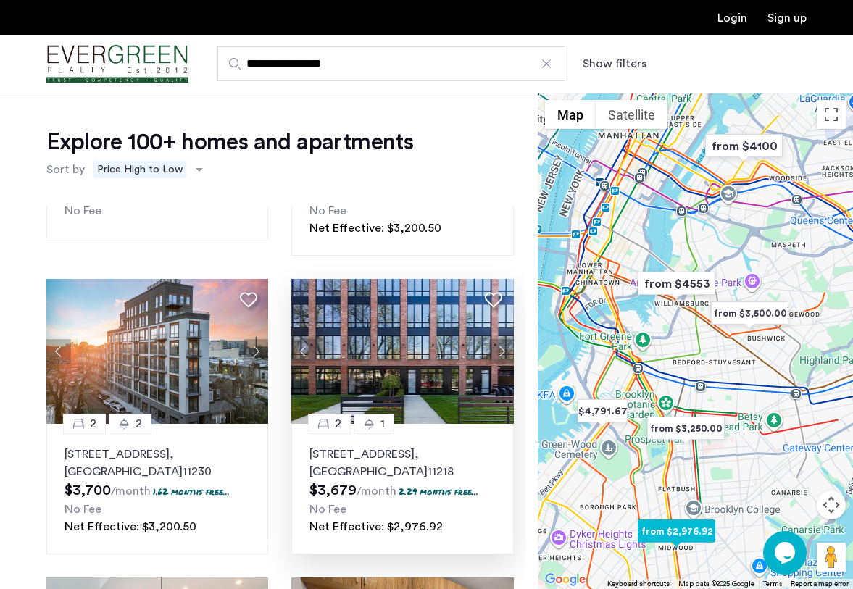
click at [498, 339] on button "Next apartment" at bounding box center [501, 351] width 25 height 25
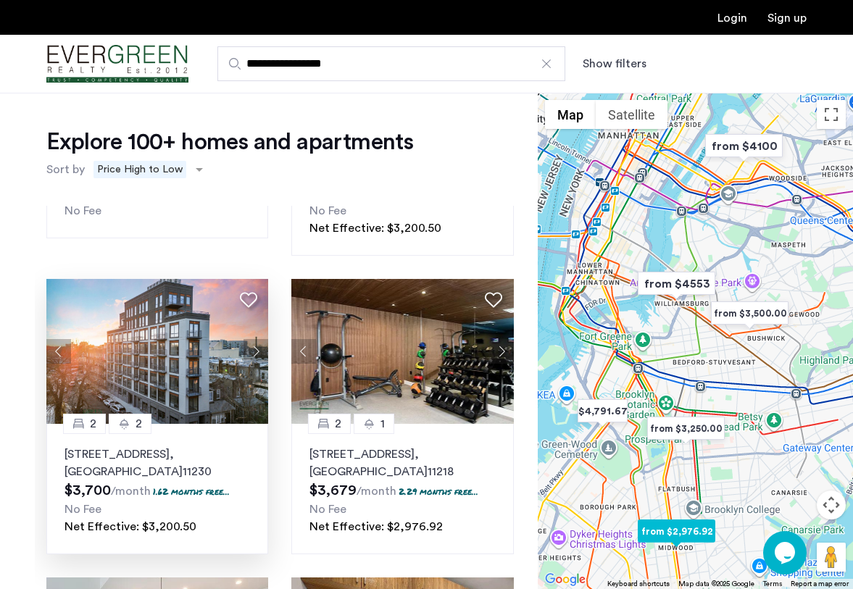
click at [257, 339] on button "Next apartment" at bounding box center [256, 351] width 25 height 25
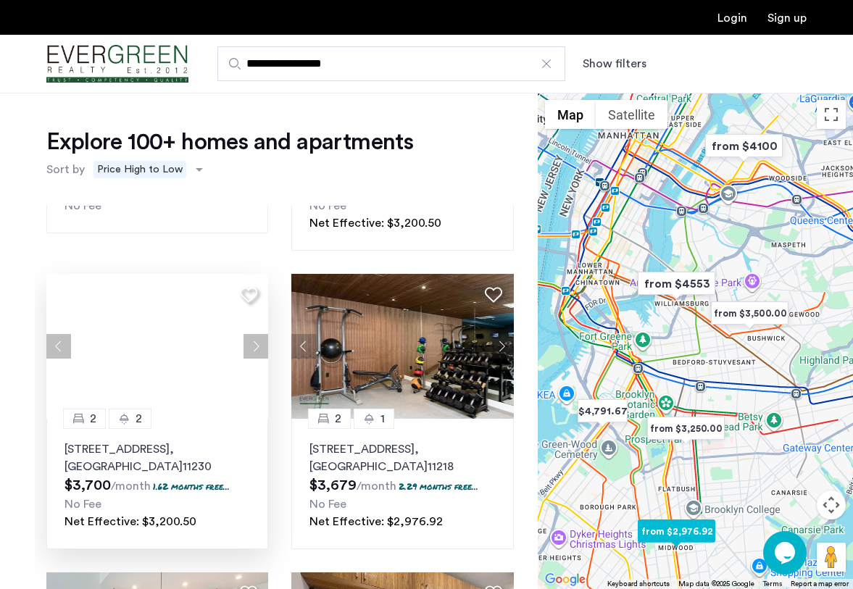
scroll to position [1, 0]
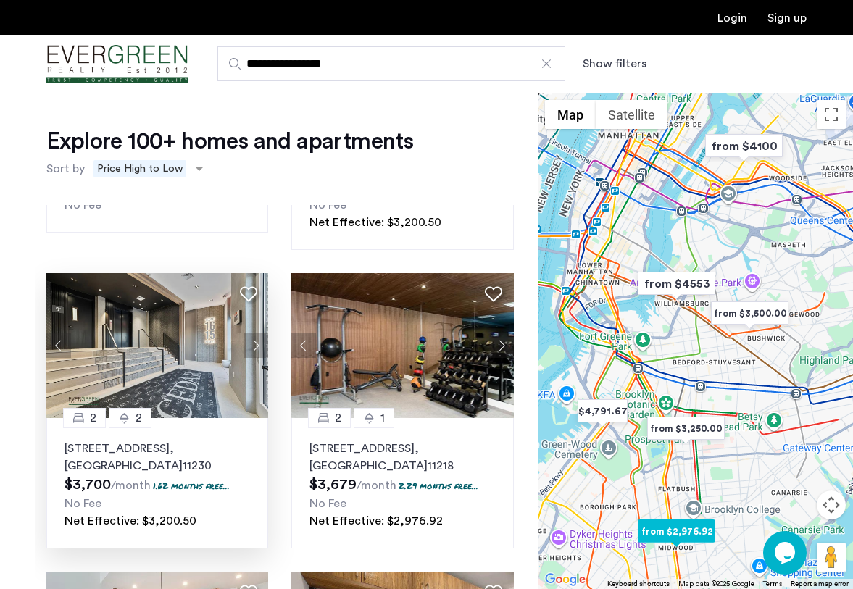
click at [254, 333] on button "Next apartment" at bounding box center [256, 345] width 25 height 25
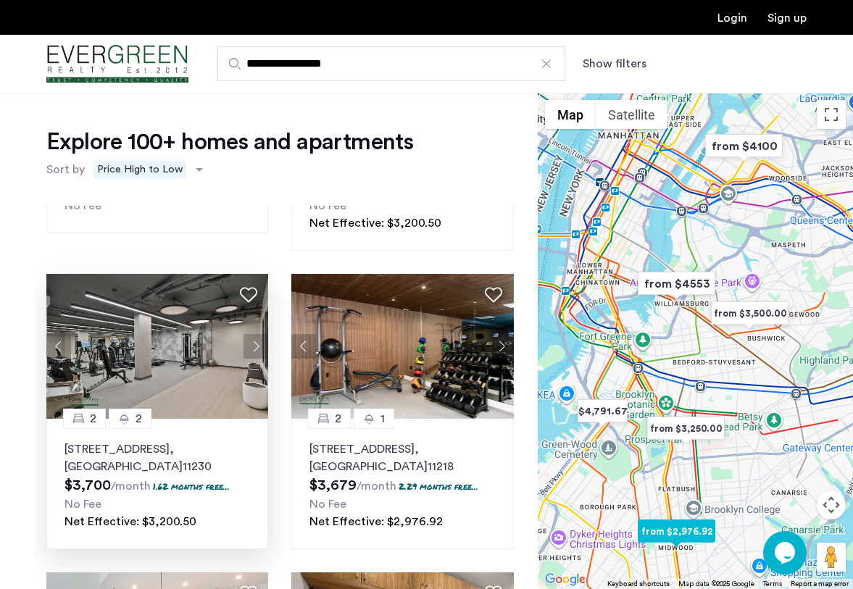
click at [255, 334] on button "Next apartment" at bounding box center [256, 346] width 25 height 25
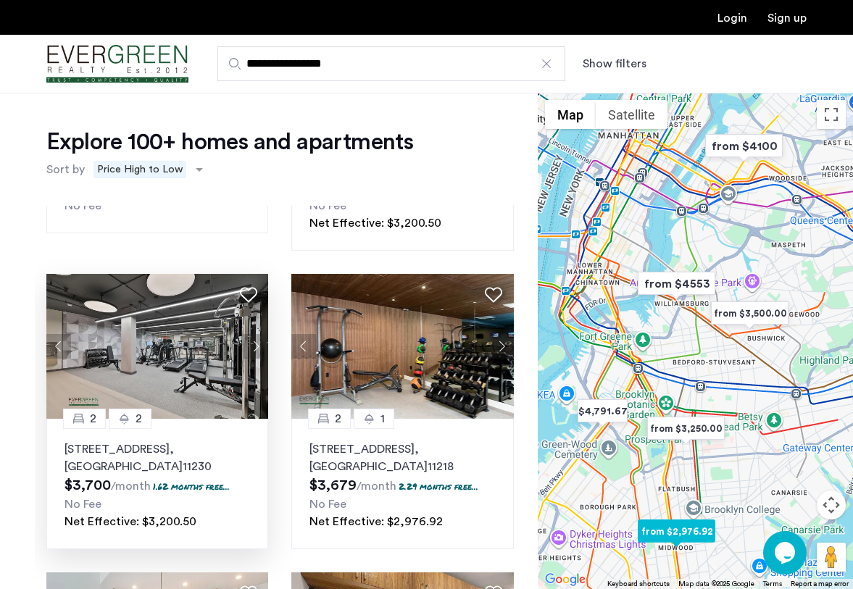
click at [255, 334] on button "Next apartment" at bounding box center [256, 346] width 25 height 25
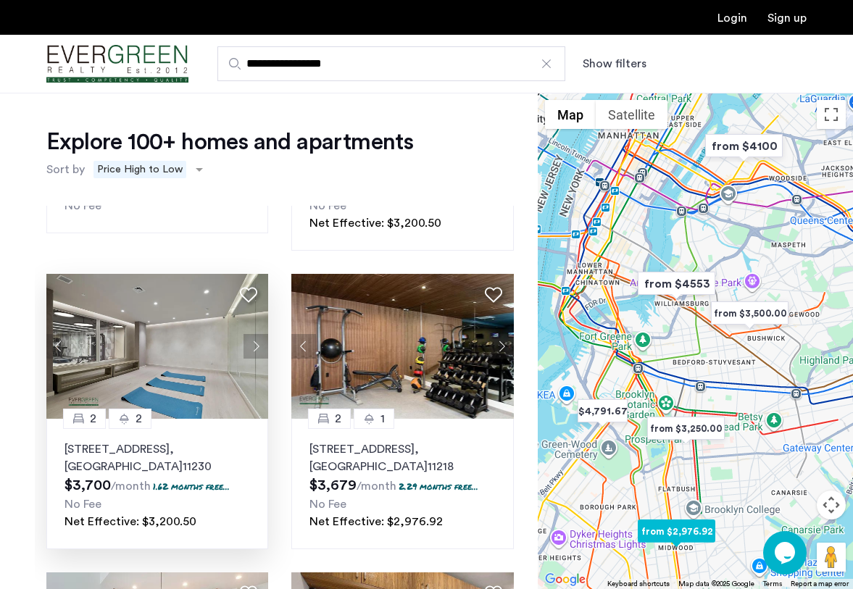
click at [255, 334] on button "Next apartment" at bounding box center [256, 346] width 25 height 25
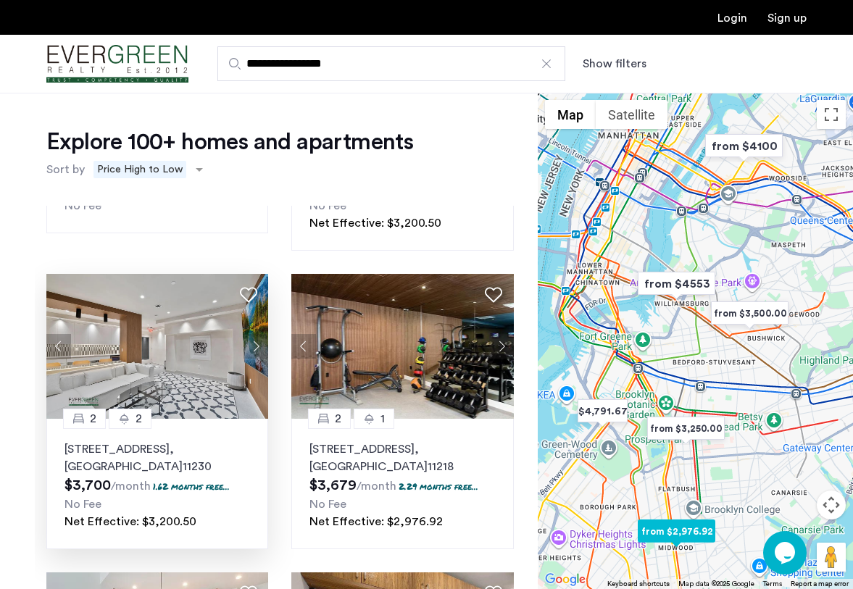
click at [255, 334] on button "Next apartment" at bounding box center [256, 346] width 25 height 25
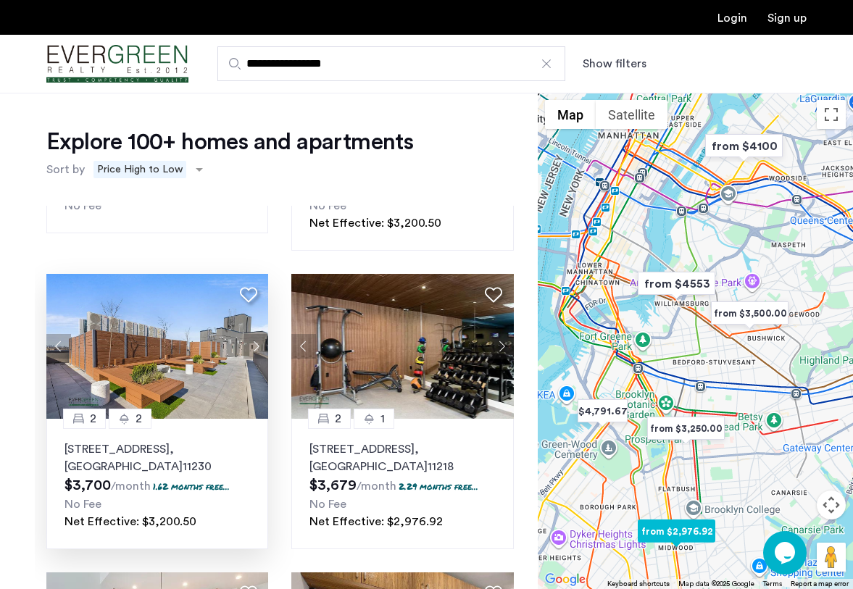
click at [255, 334] on button "Next apartment" at bounding box center [256, 346] width 25 height 25
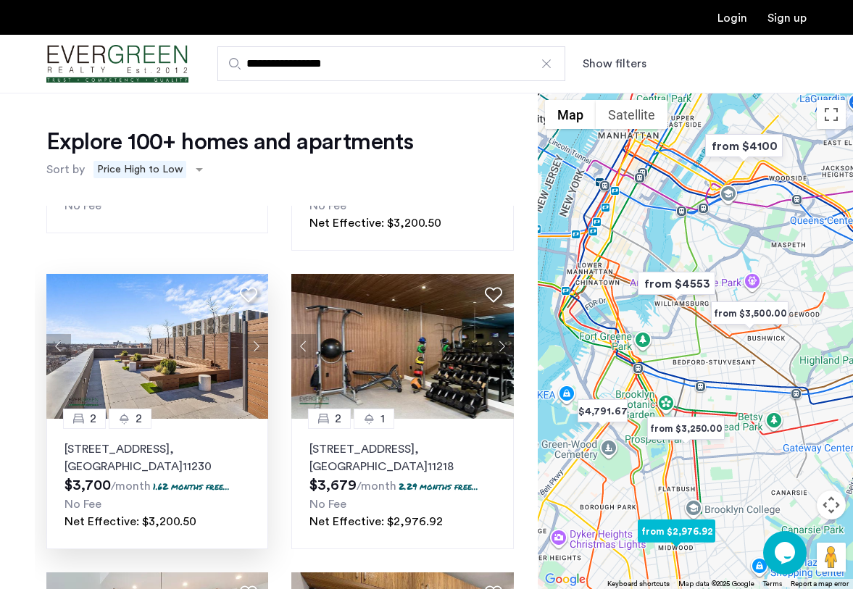
click at [255, 334] on button "Next apartment" at bounding box center [256, 346] width 25 height 25
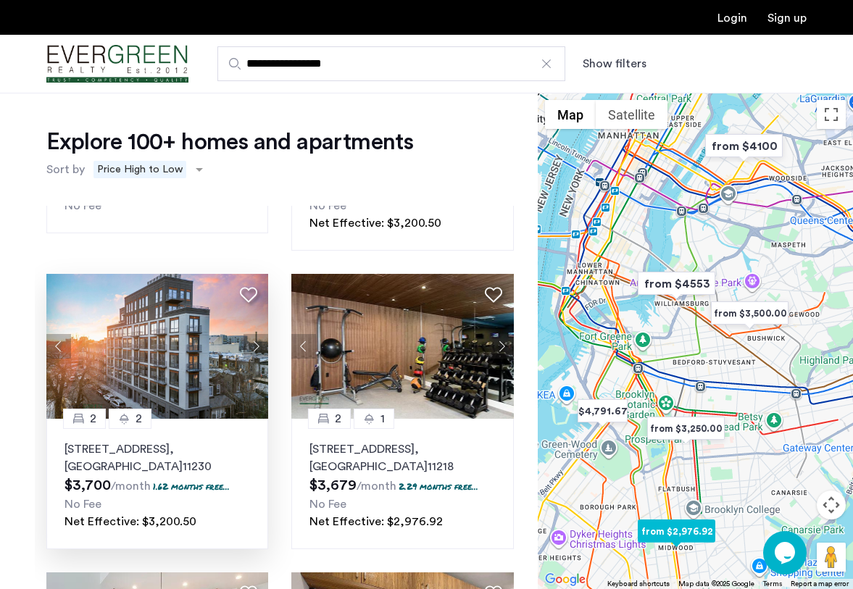
click at [255, 334] on button "Next apartment" at bounding box center [256, 346] width 25 height 25
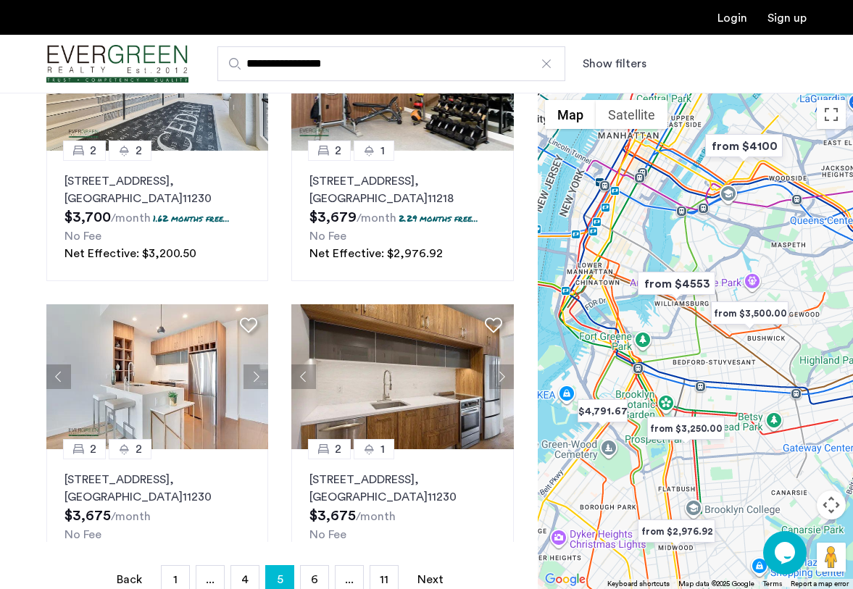
scroll to position [165, 0]
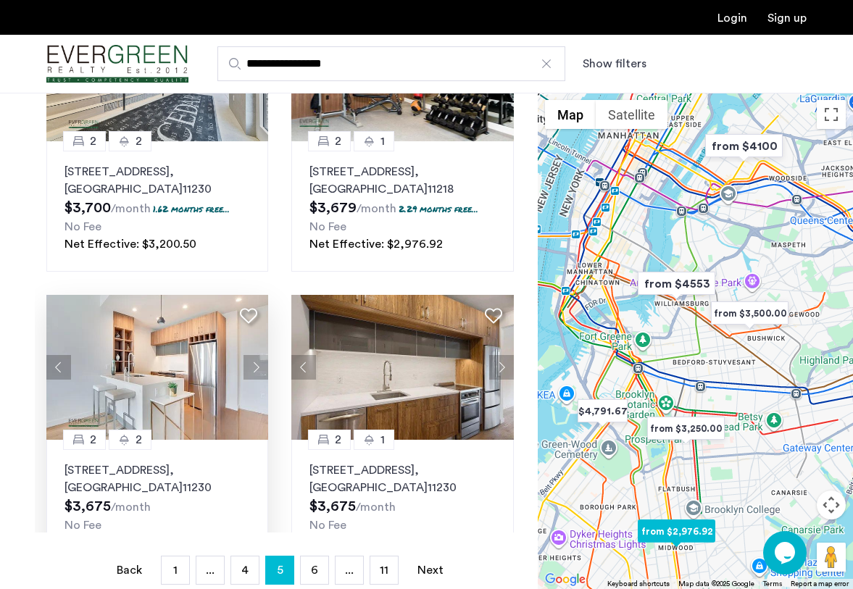
click at [261, 355] on button "Next apartment" at bounding box center [256, 367] width 25 height 25
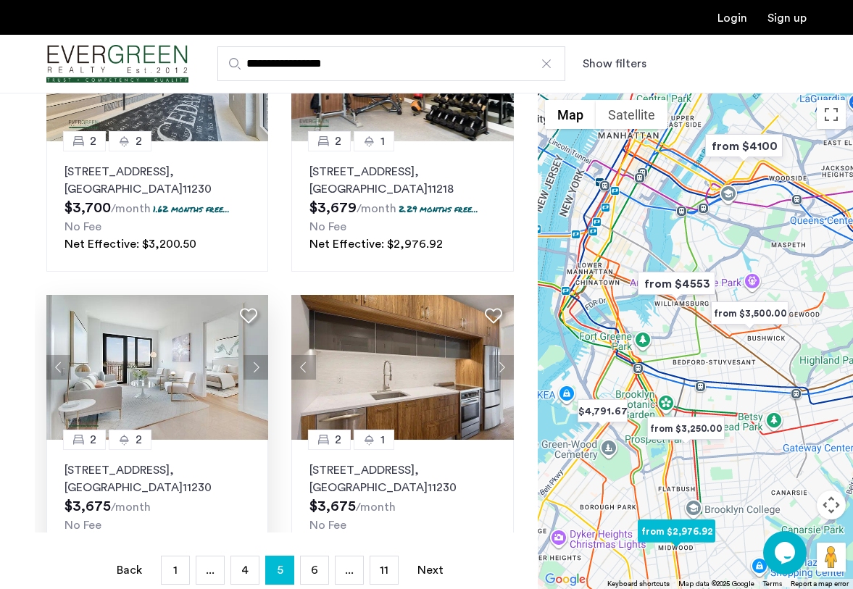
click at [261, 355] on button "Next apartment" at bounding box center [256, 367] width 25 height 25
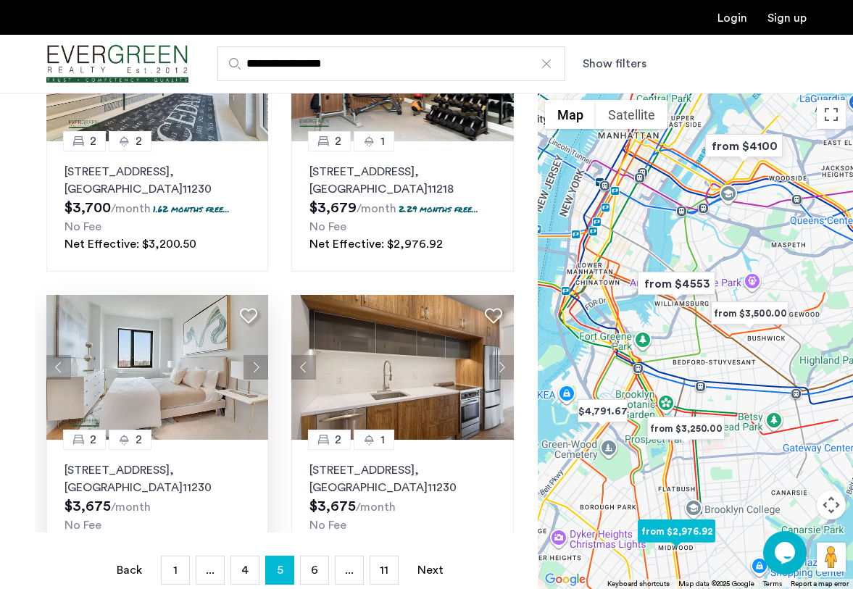
click at [261, 355] on button "Next apartment" at bounding box center [256, 367] width 25 height 25
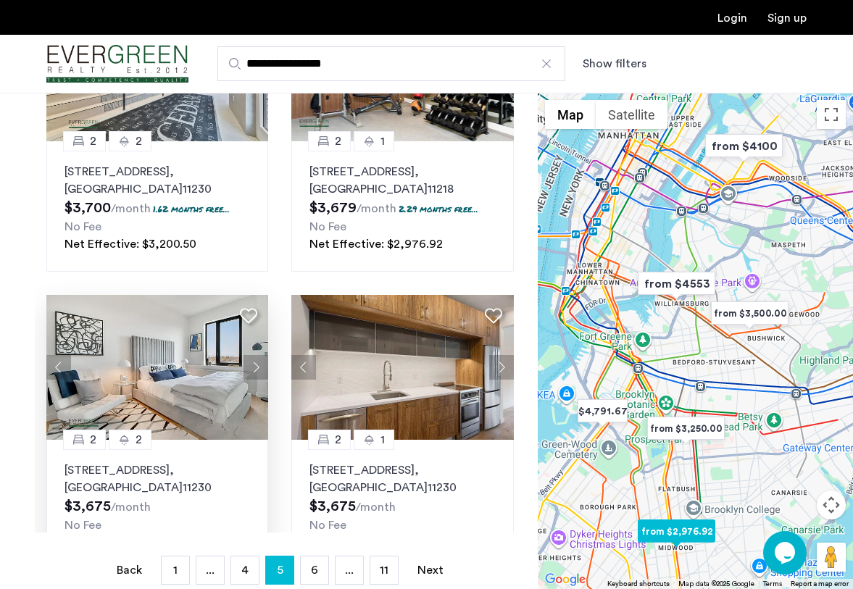
click at [261, 355] on button "Next apartment" at bounding box center [256, 367] width 25 height 25
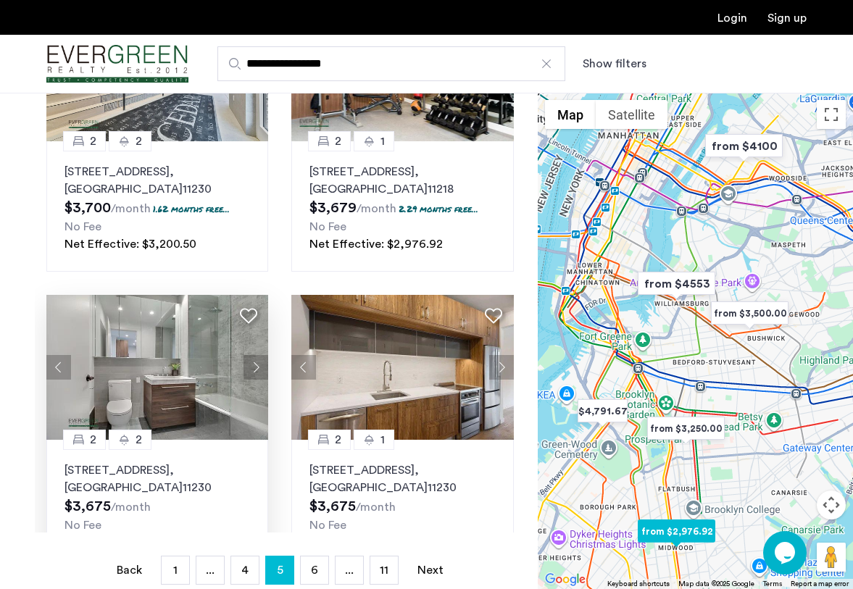
click at [255, 355] on button "Next apartment" at bounding box center [256, 367] width 25 height 25
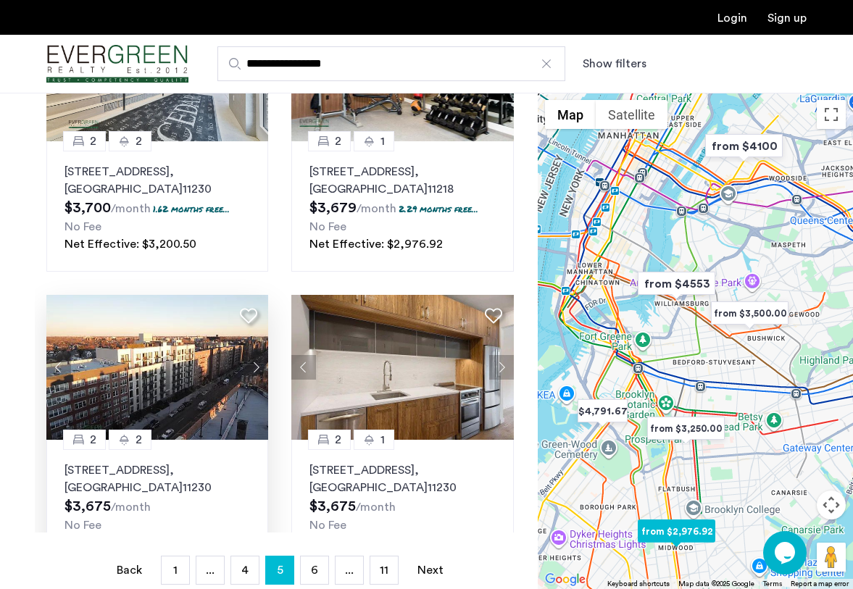
click at [255, 355] on button "Next apartment" at bounding box center [256, 367] width 25 height 25
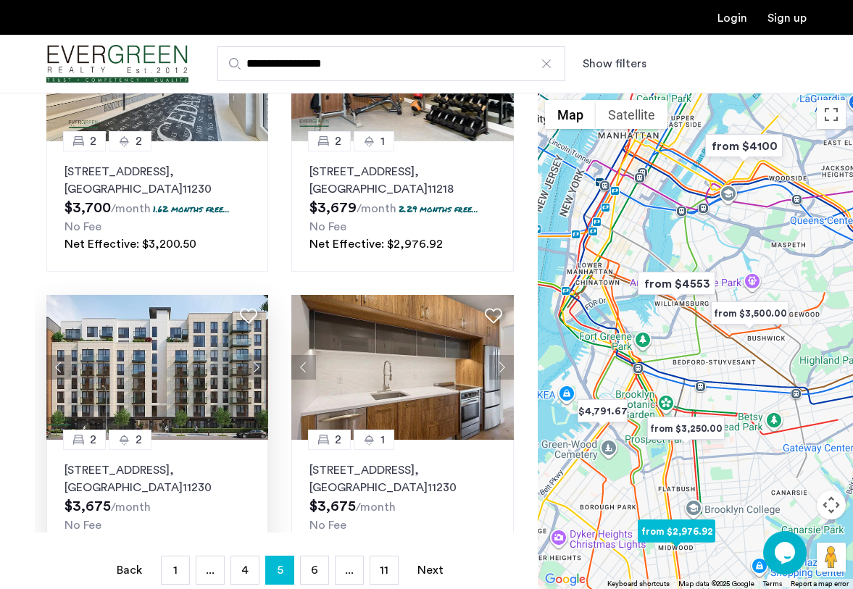
click at [255, 355] on button "Next apartment" at bounding box center [256, 367] width 25 height 25
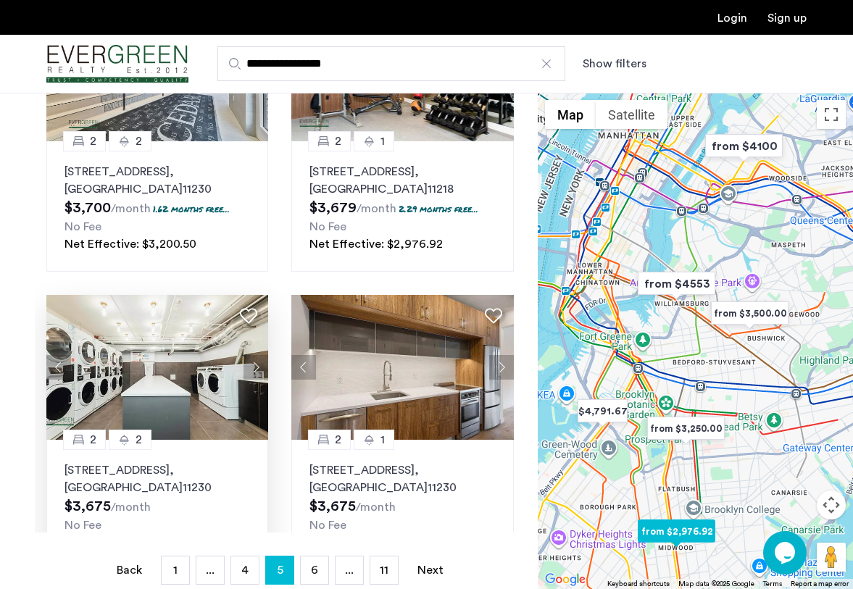
click at [255, 355] on button "Next apartment" at bounding box center [256, 367] width 25 height 25
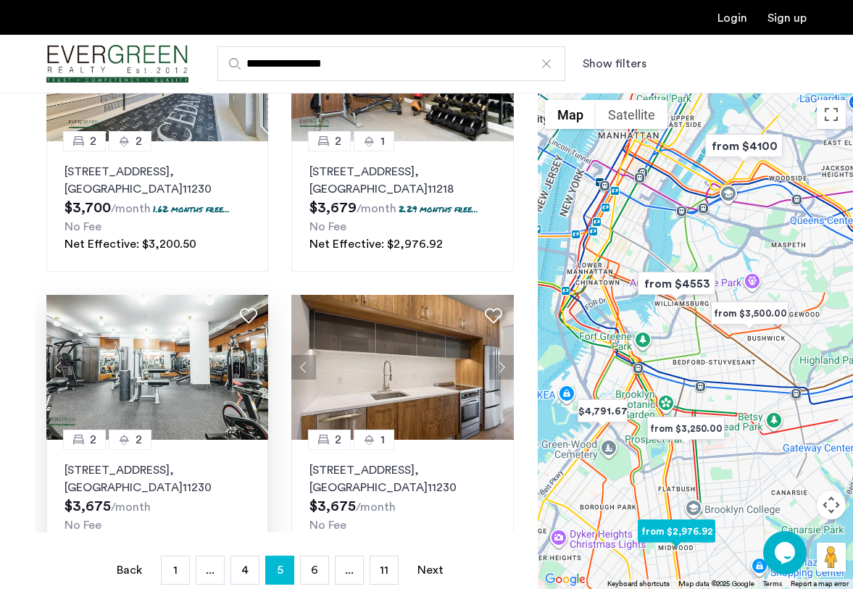
click at [255, 355] on button "Next apartment" at bounding box center [256, 367] width 25 height 25
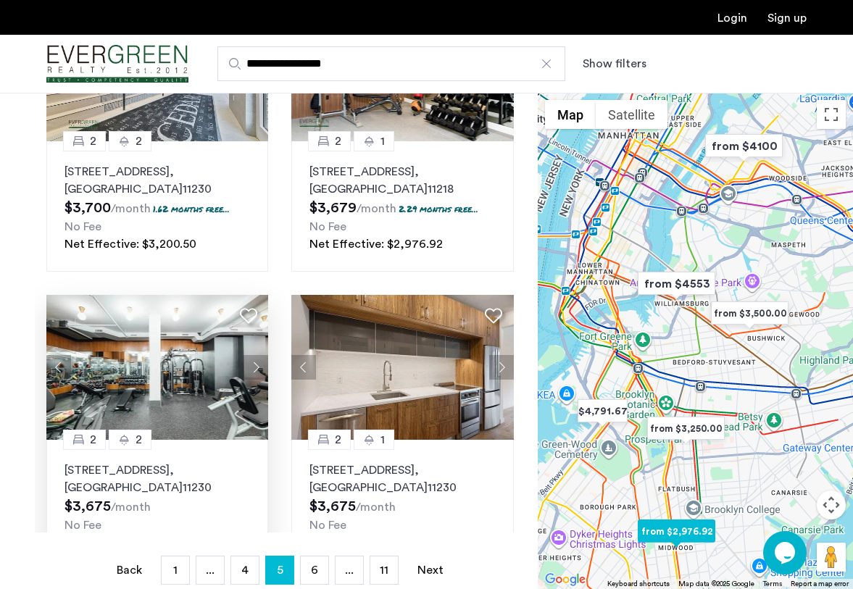
click at [255, 355] on button "Next apartment" at bounding box center [256, 367] width 25 height 25
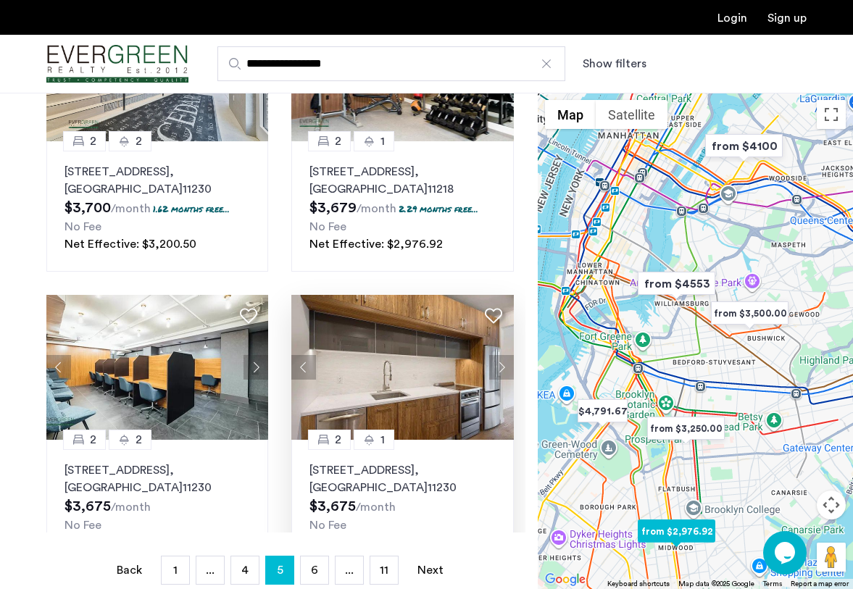
click at [502, 355] on button "Next apartment" at bounding box center [501, 367] width 25 height 25
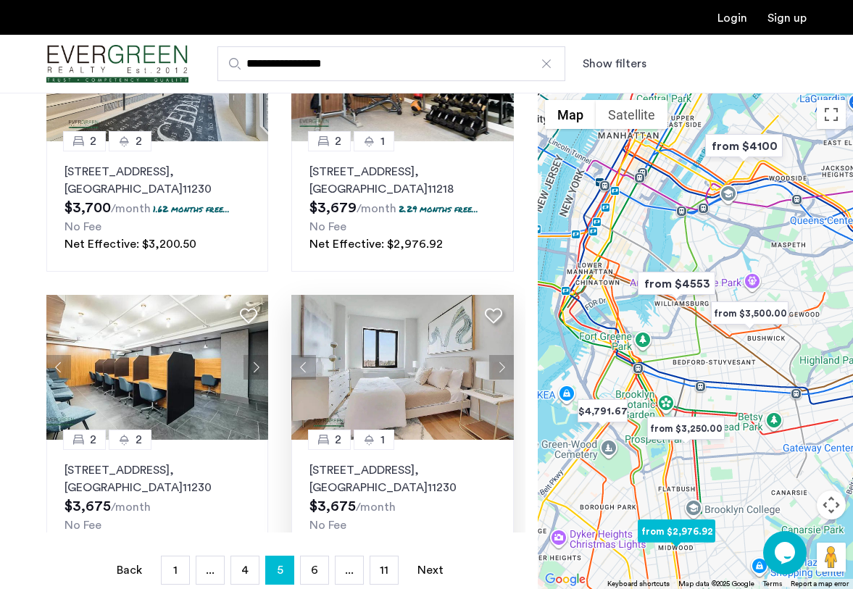
click at [502, 355] on button "Next apartment" at bounding box center [501, 367] width 25 height 25
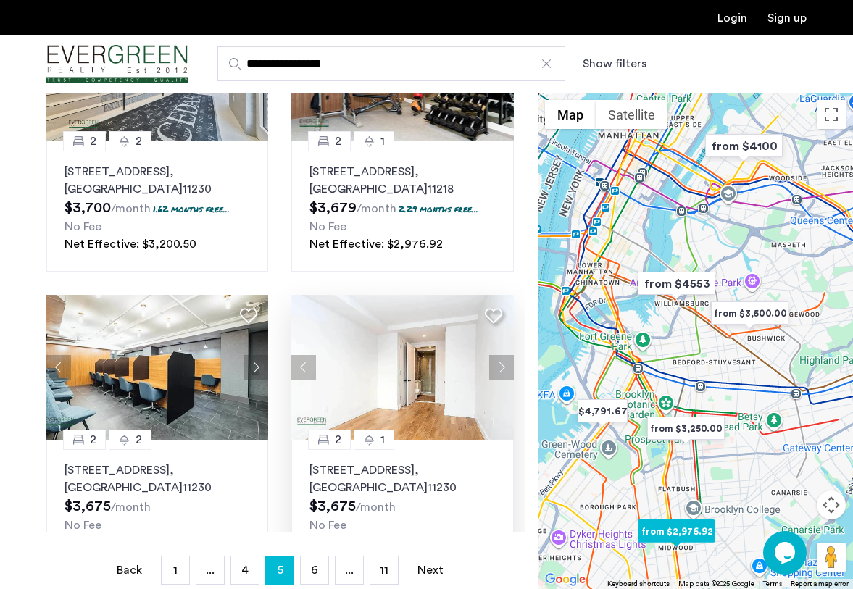
click at [502, 355] on button "Next apartment" at bounding box center [501, 367] width 25 height 25
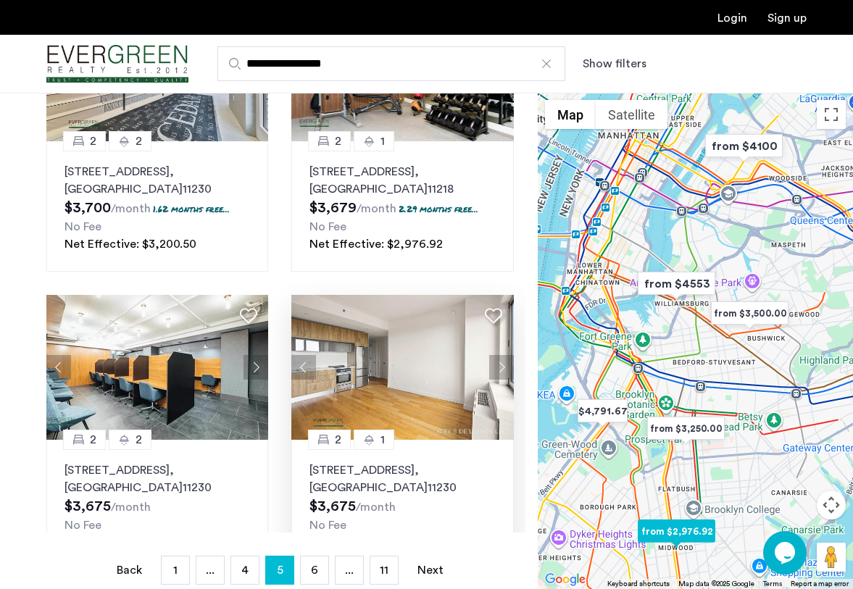
click at [502, 355] on button "Next apartment" at bounding box center [501, 367] width 25 height 25
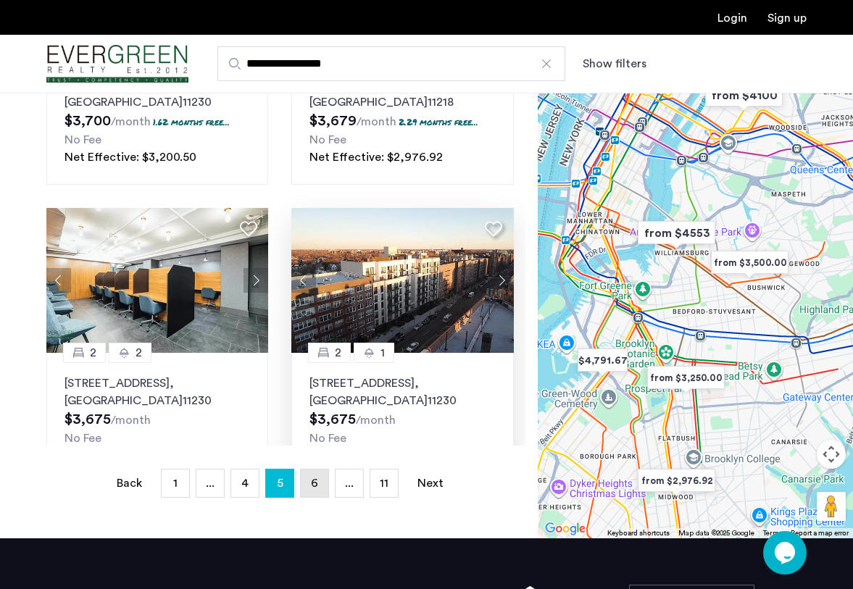
click at [317, 482] on span "6" at bounding box center [314, 484] width 7 height 12
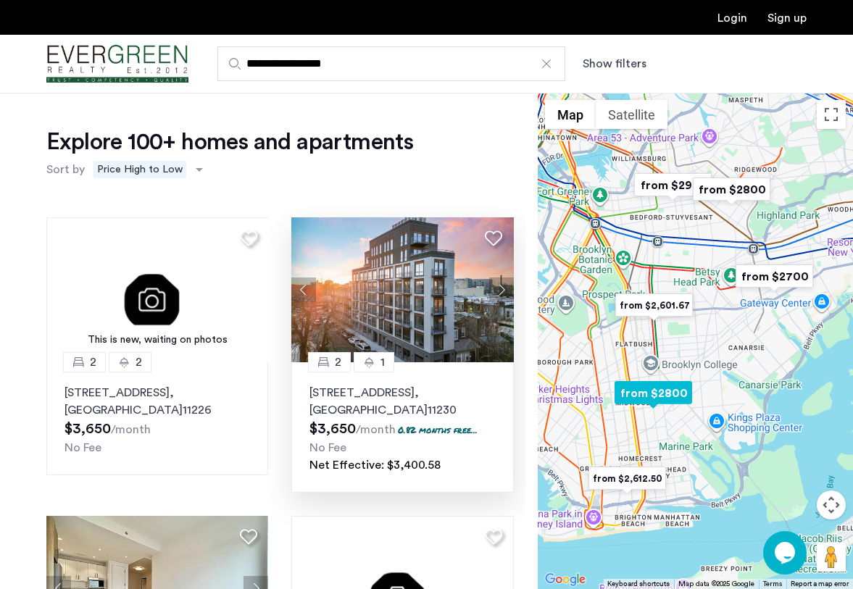
click at [504, 292] on button "Next apartment" at bounding box center [501, 290] width 25 height 25
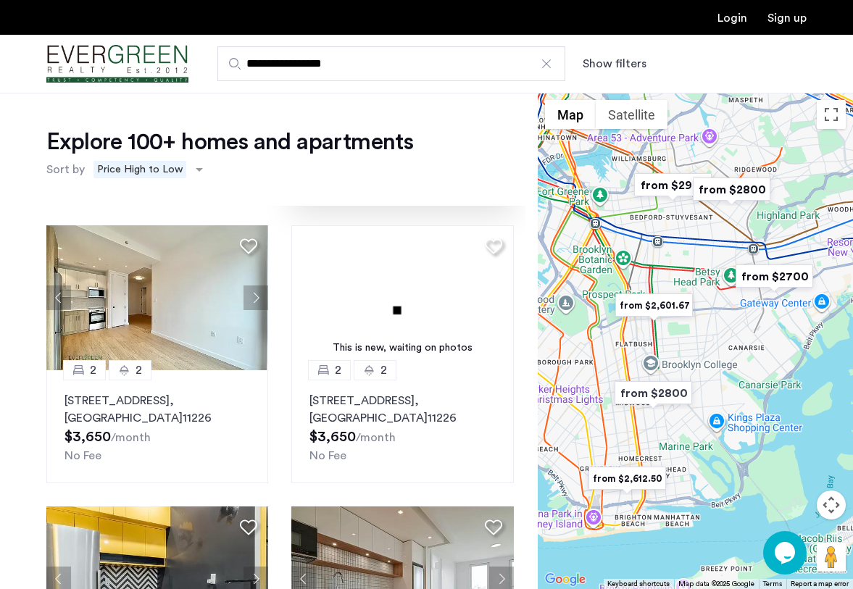
scroll to position [289, 0]
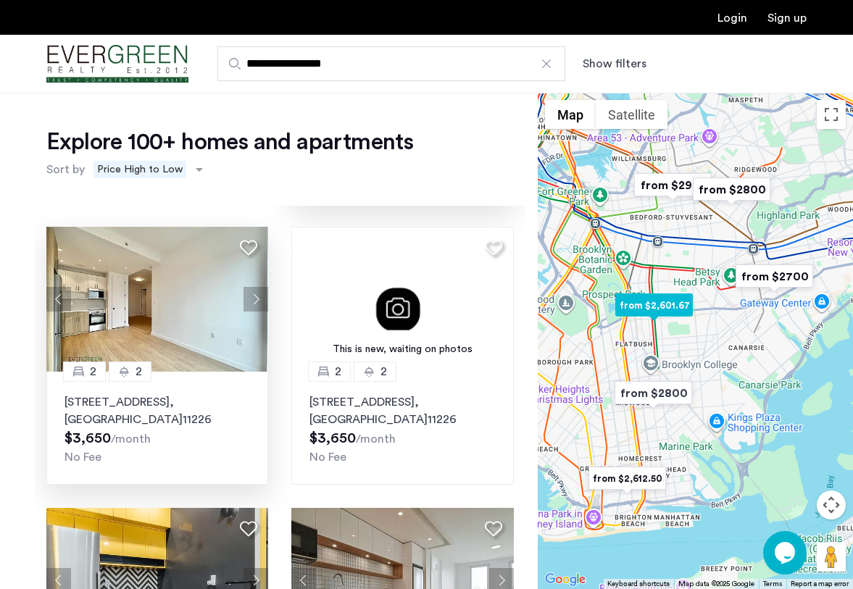
click at [259, 302] on button "Next apartment" at bounding box center [256, 299] width 25 height 25
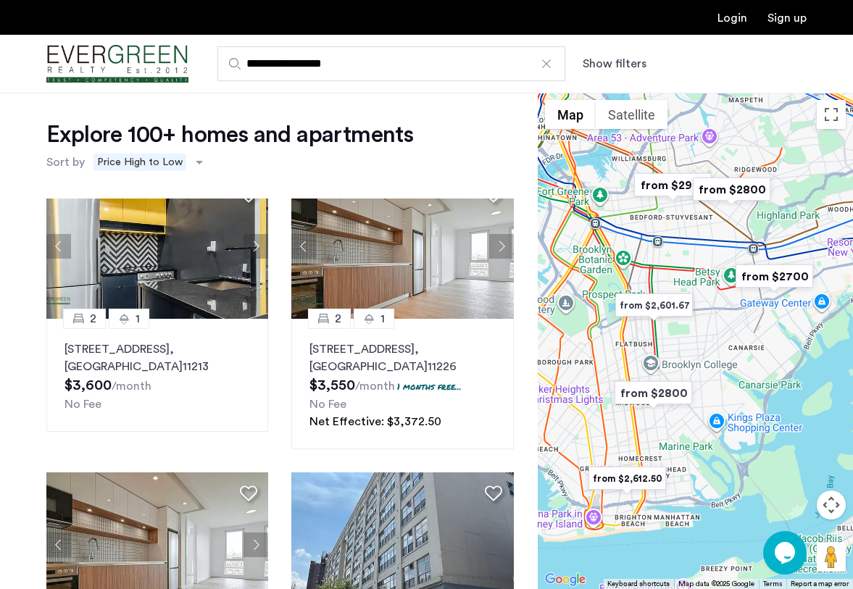
scroll to position [583, 0]
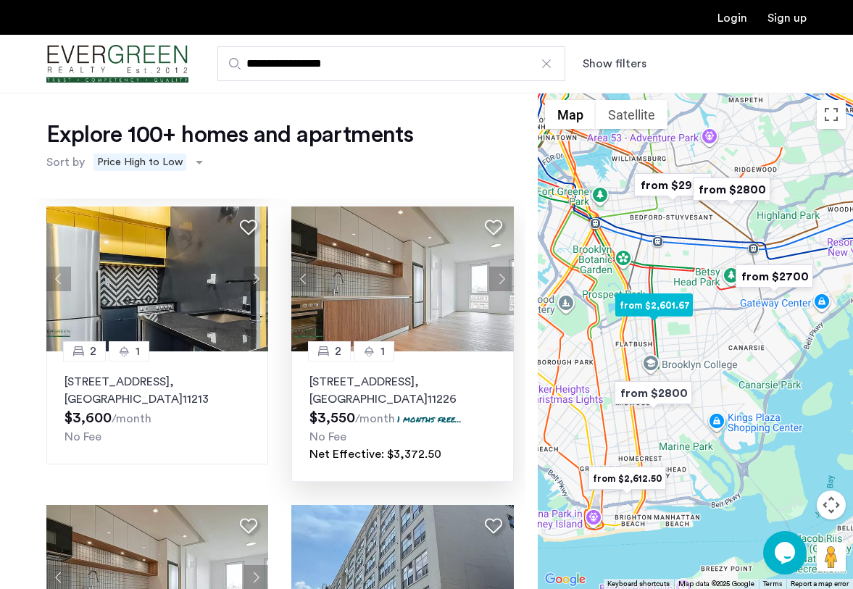
click at [498, 281] on button "Next apartment" at bounding box center [501, 279] width 25 height 25
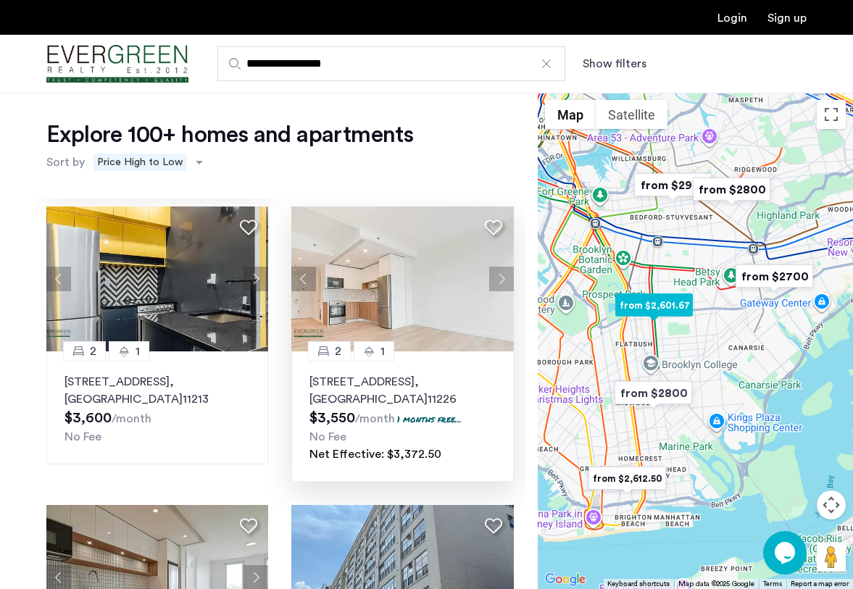
click at [498, 281] on button "Next apartment" at bounding box center [501, 279] width 25 height 25
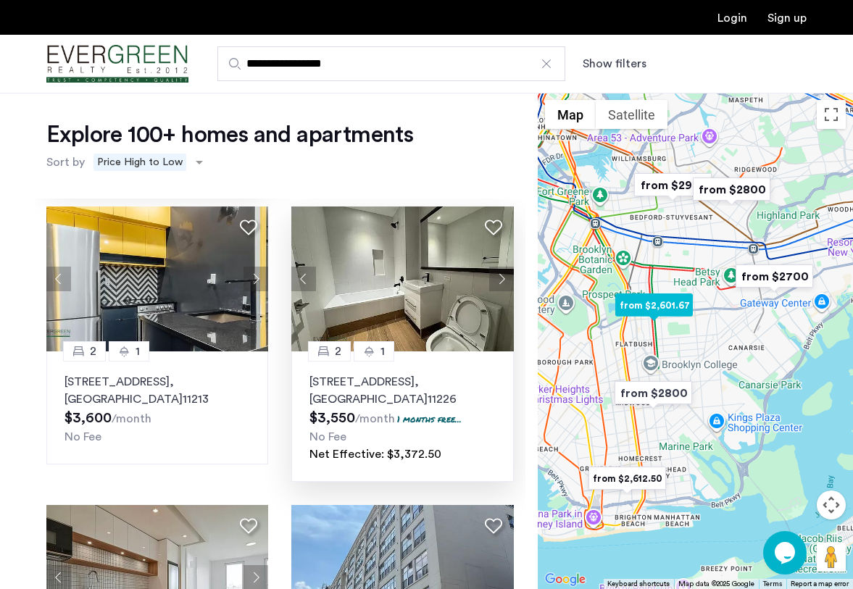
click at [498, 281] on button "Next apartment" at bounding box center [501, 279] width 25 height 25
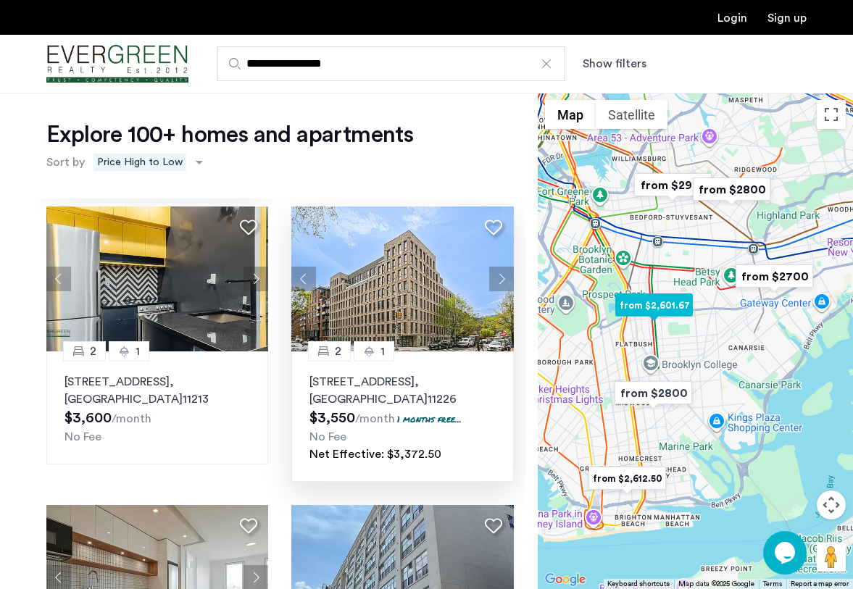
click at [498, 281] on button "Next apartment" at bounding box center [501, 279] width 25 height 25
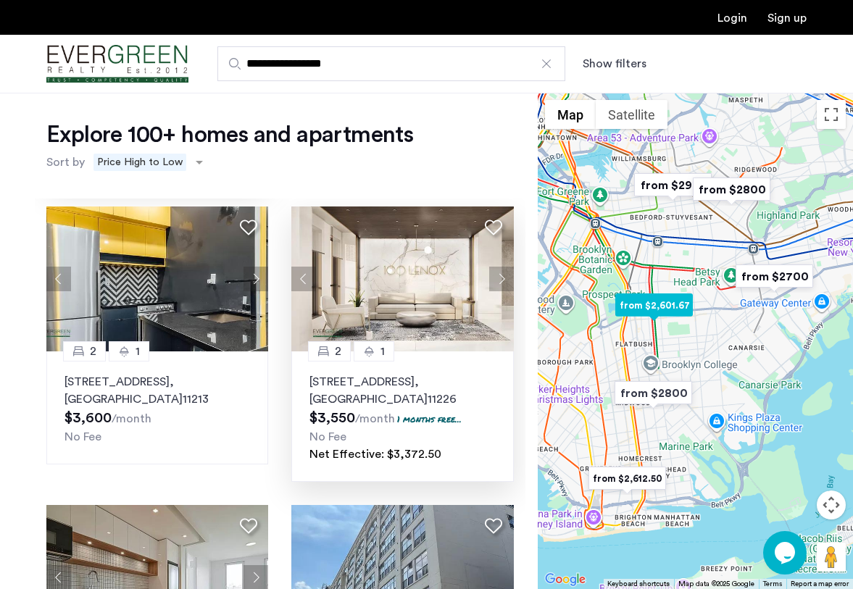
click at [498, 281] on button "Next apartment" at bounding box center [501, 279] width 25 height 25
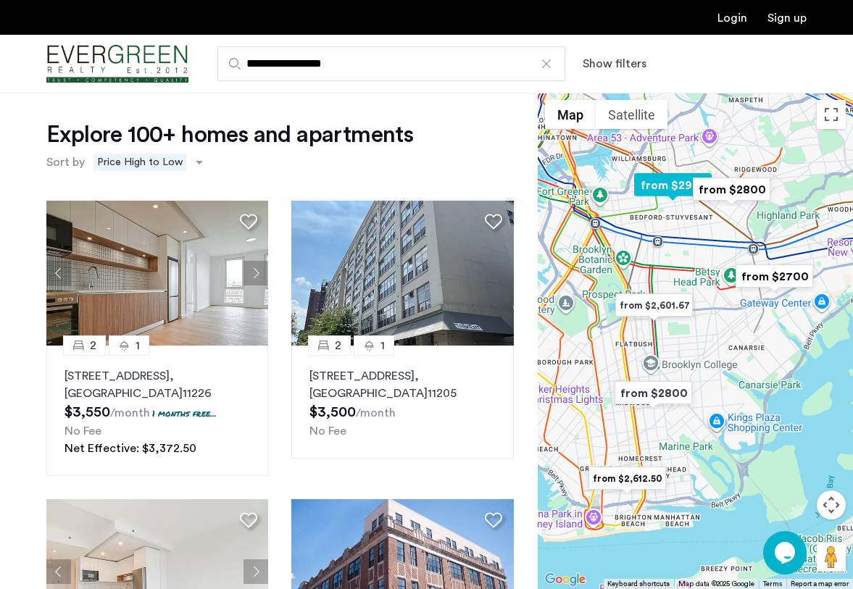
scroll to position [892, 0]
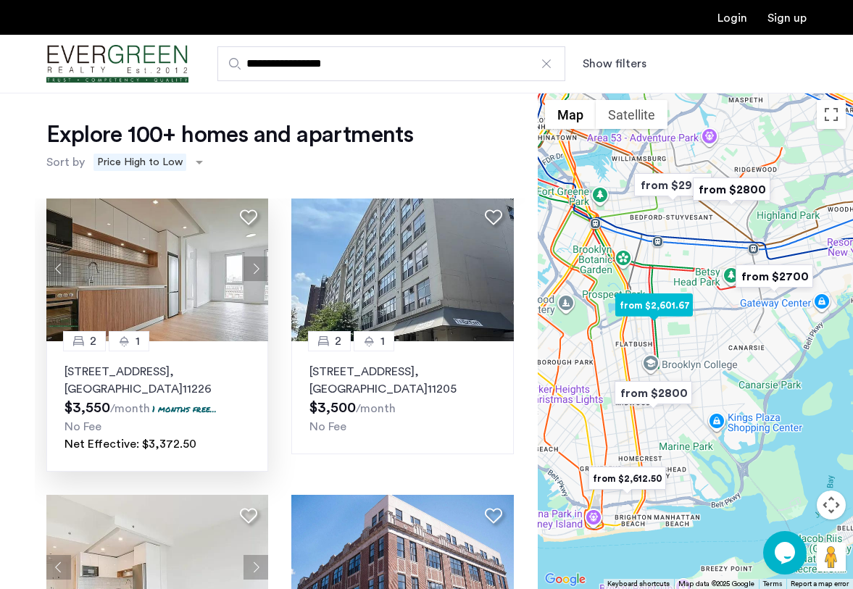
click at [263, 274] on button "Next apartment" at bounding box center [256, 269] width 25 height 25
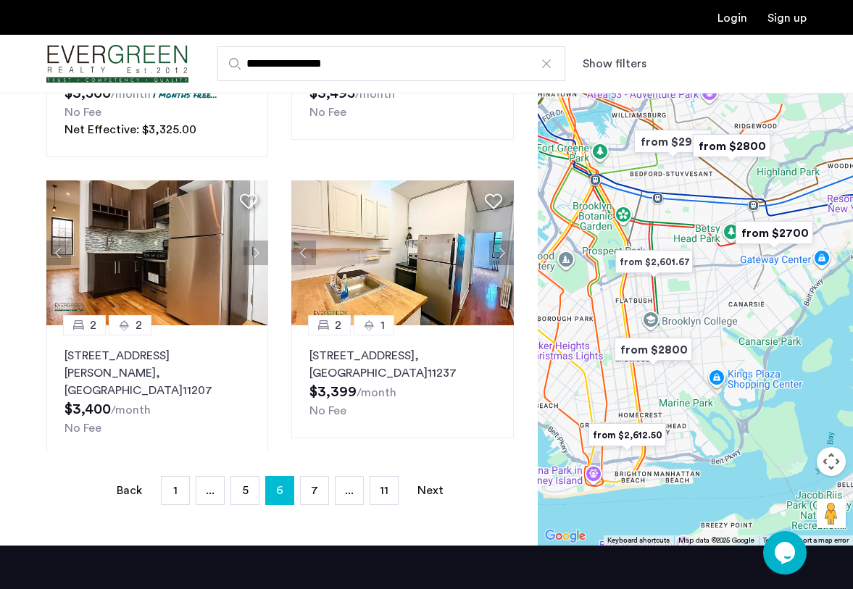
scroll to position [243, 0]
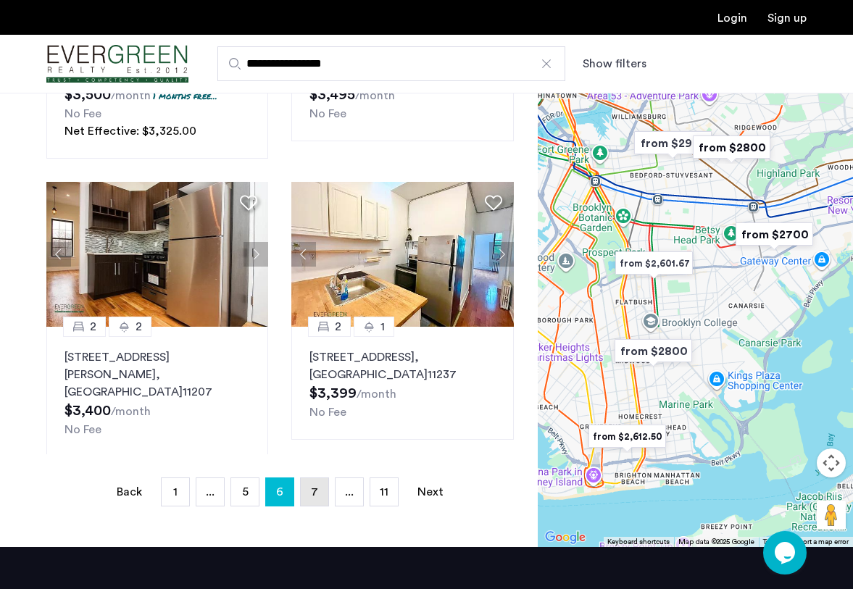
click at [306, 495] on link "page 7" at bounding box center [315, 492] width 28 height 28
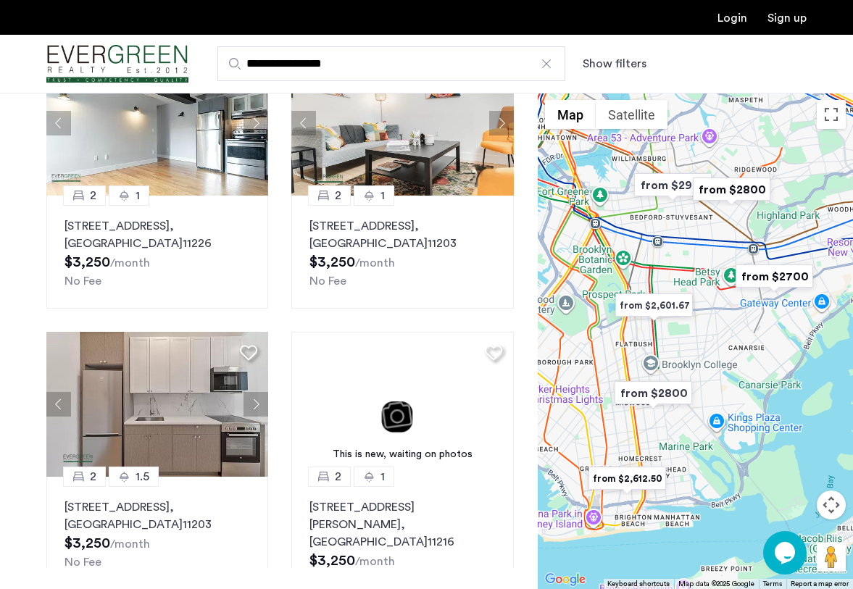
scroll to position [131, 0]
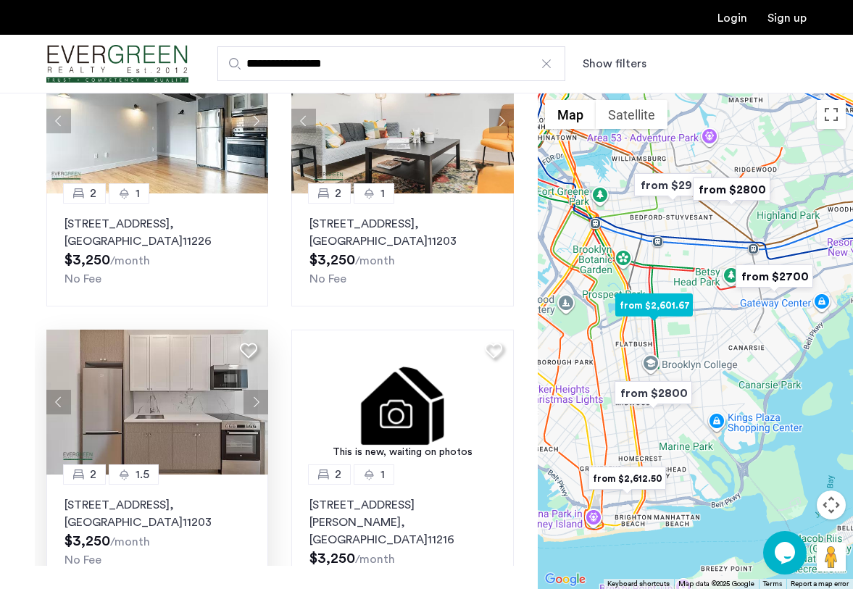
click at [257, 390] on button "Next apartment" at bounding box center [256, 402] width 25 height 25
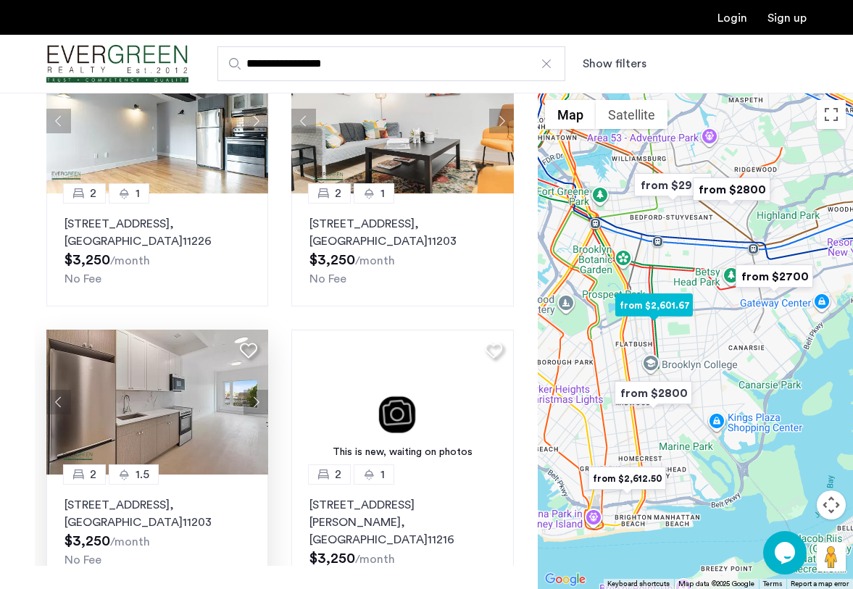
click at [257, 390] on button "Next apartment" at bounding box center [256, 402] width 25 height 25
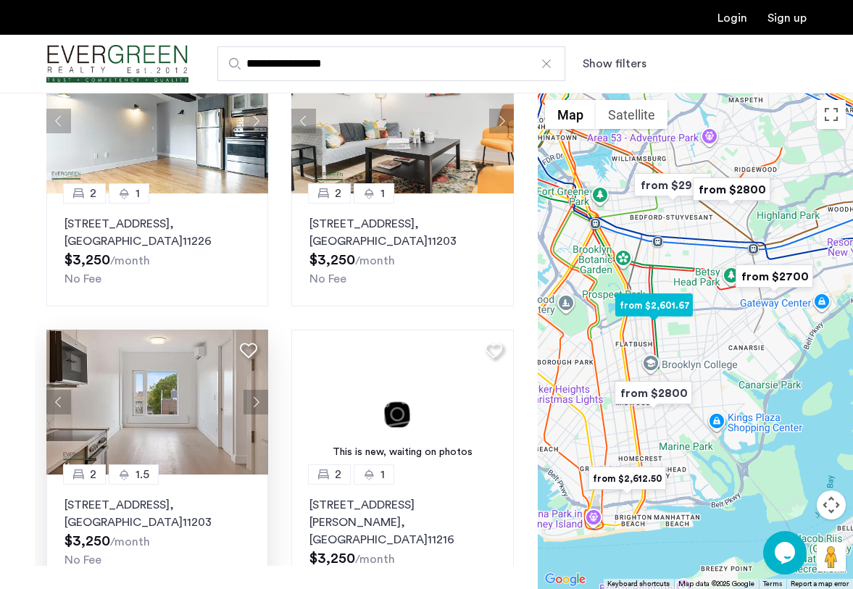
click at [257, 390] on button "Next apartment" at bounding box center [256, 402] width 25 height 25
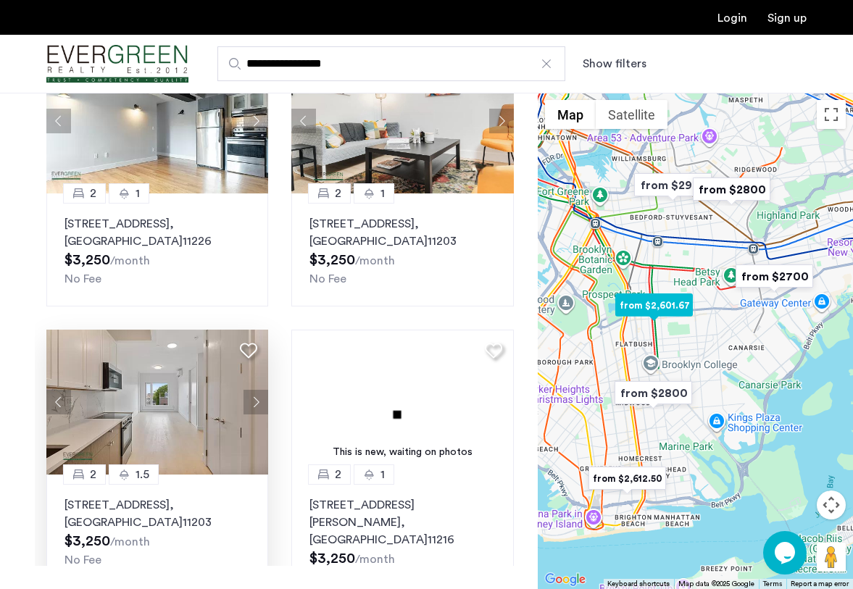
click at [257, 390] on button "Next apartment" at bounding box center [256, 402] width 25 height 25
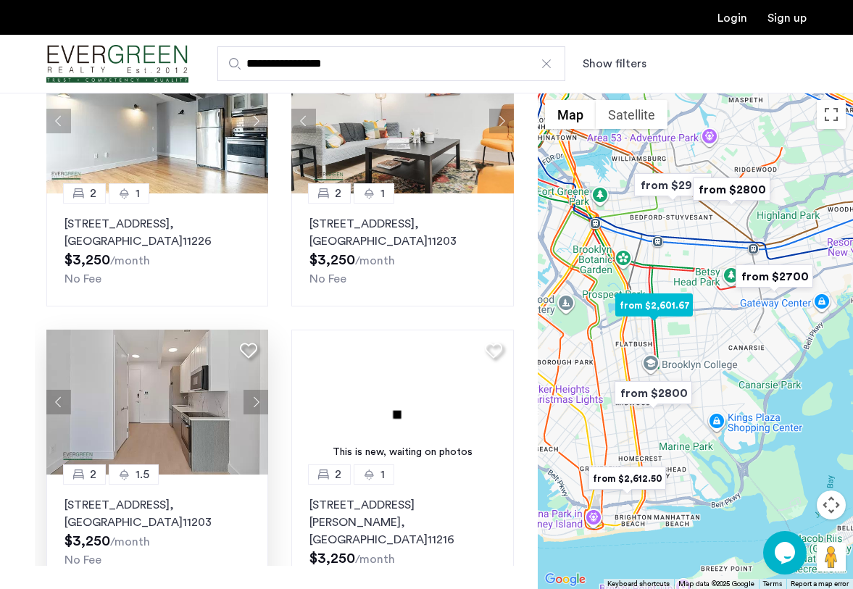
click at [257, 390] on button "Next apartment" at bounding box center [256, 402] width 25 height 25
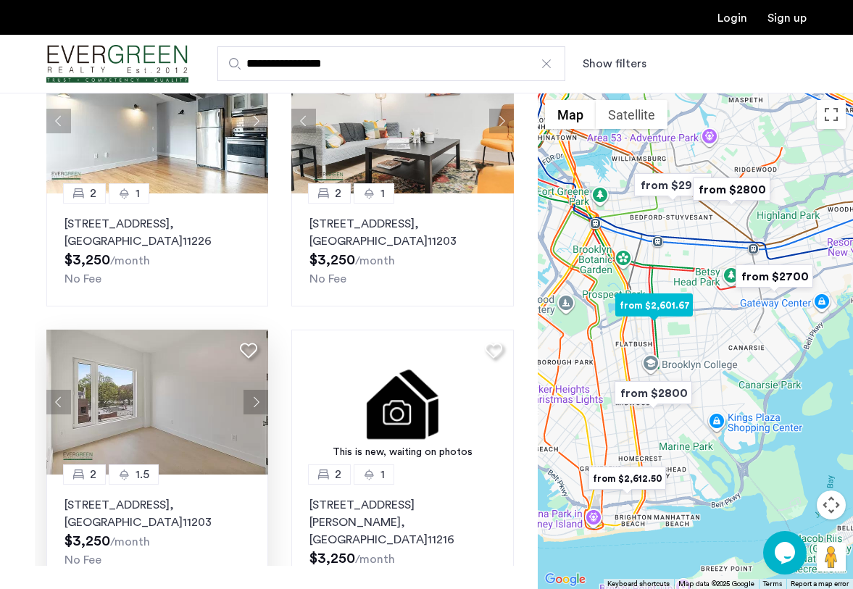
click at [257, 390] on button "Next apartment" at bounding box center [256, 402] width 25 height 25
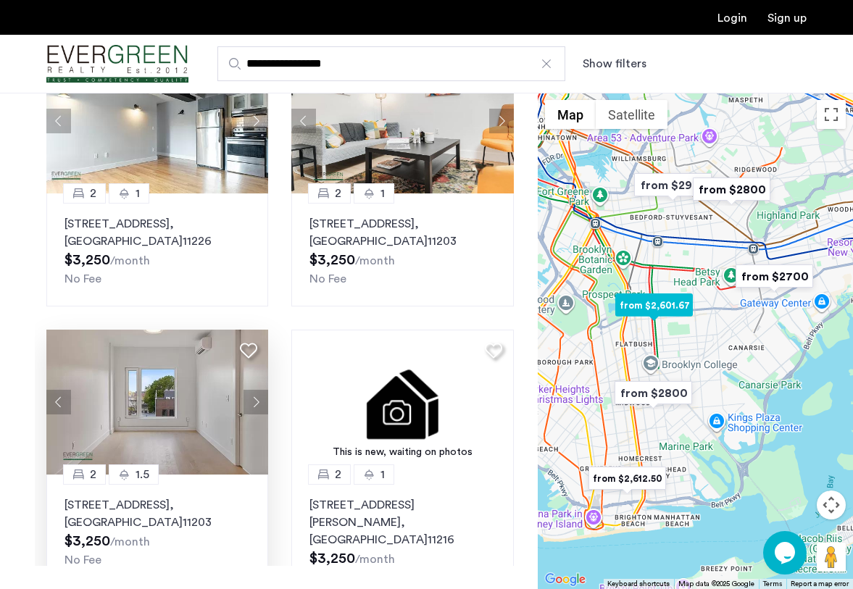
click at [257, 390] on button "Next apartment" at bounding box center [256, 402] width 25 height 25
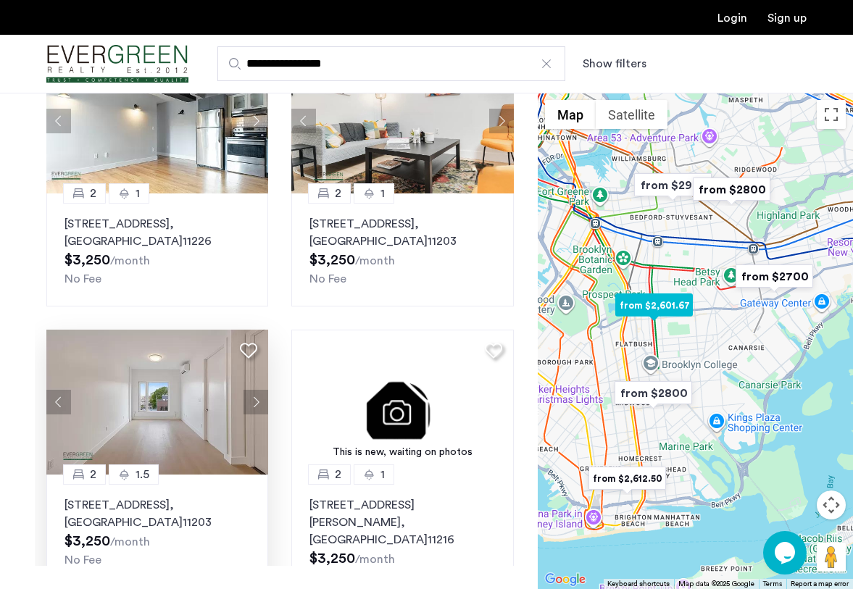
click at [257, 390] on button "Next apartment" at bounding box center [256, 402] width 25 height 25
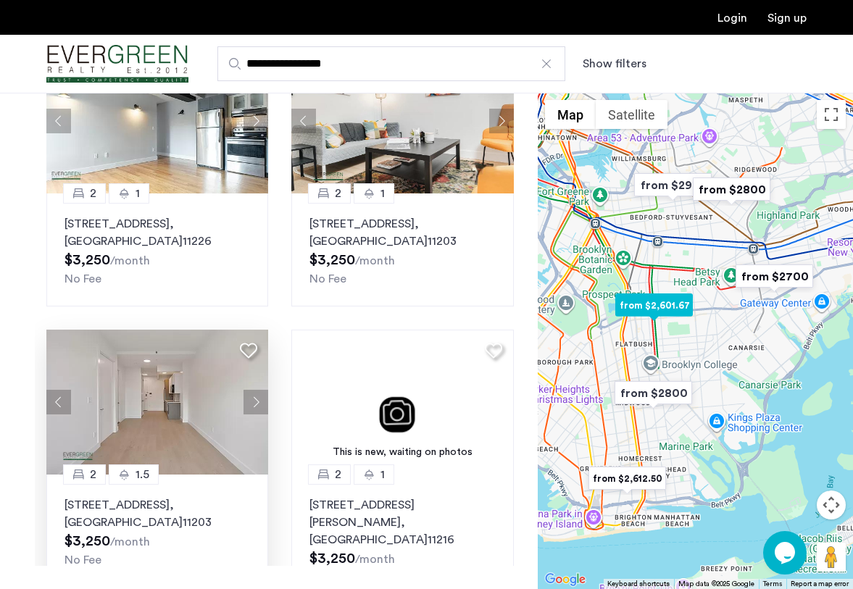
click at [257, 390] on button "Next apartment" at bounding box center [256, 402] width 25 height 25
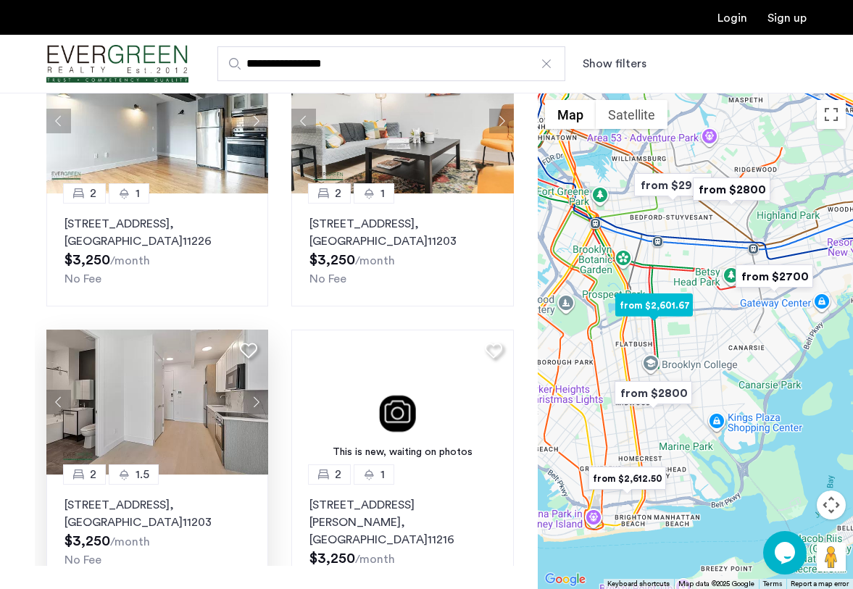
click at [257, 390] on button "Next apartment" at bounding box center [256, 402] width 25 height 25
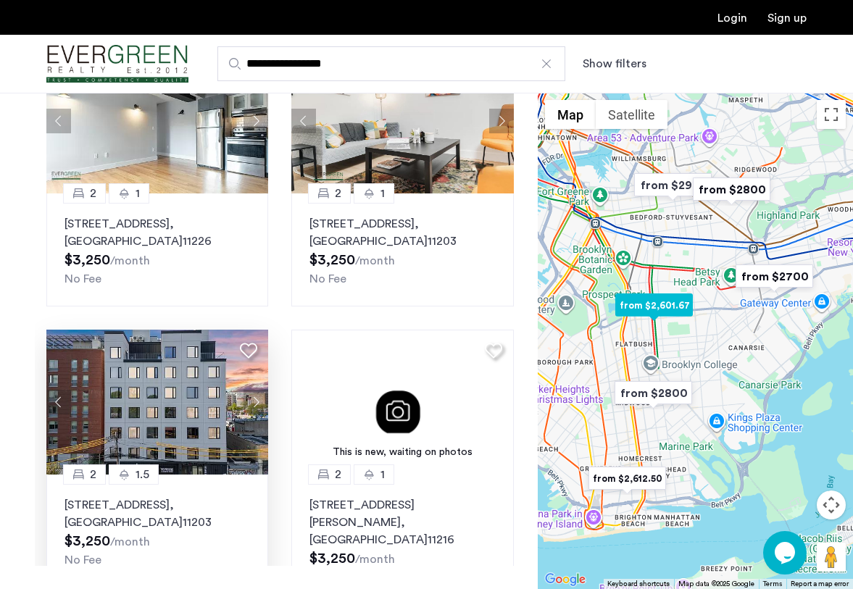
click at [257, 390] on button "Next apartment" at bounding box center [256, 402] width 25 height 25
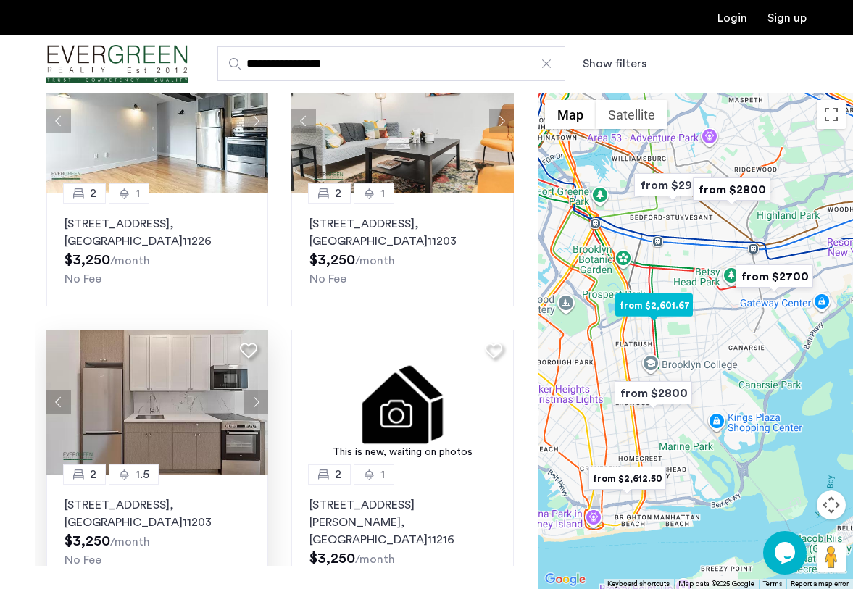
click at [257, 390] on button "Next apartment" at bounding box center [256, 402] width 25 height 25
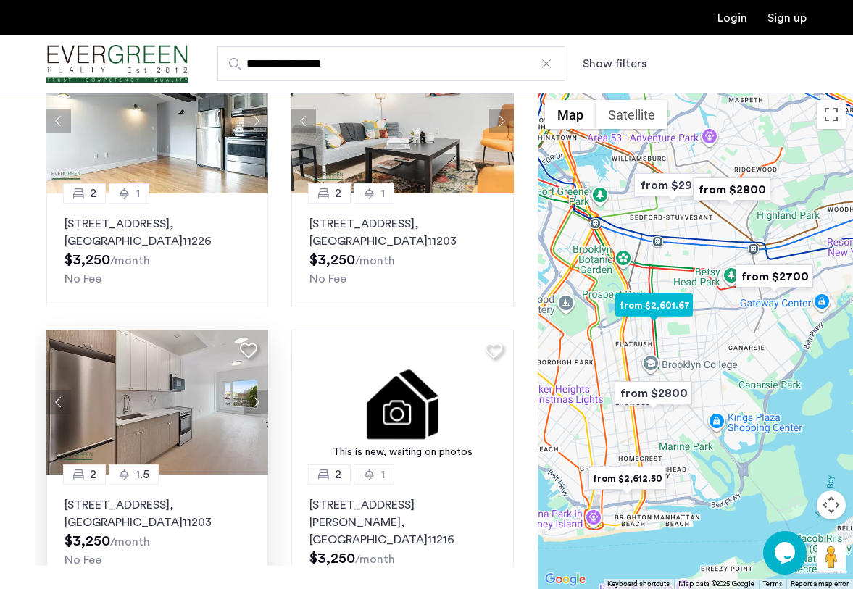
click at [257, 390] on button "Next apartment" at bounding box center [256, 402] width 25 height 25
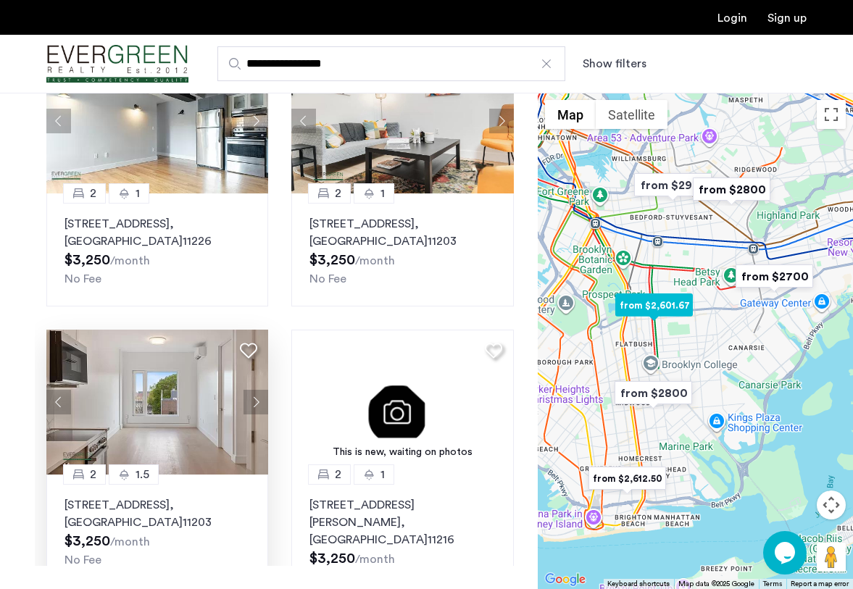
click at [257, 390] on button "Next apartment" at bounding box center [256, 402] width 25 height 25
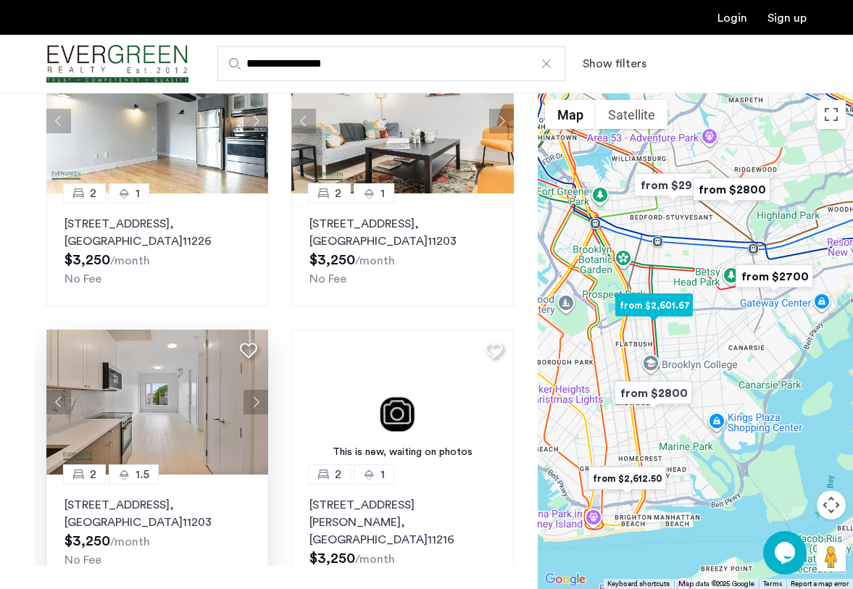
click at [257, 390] on button "Next apartment" at bounding box center [256, 402] width 25 height 25
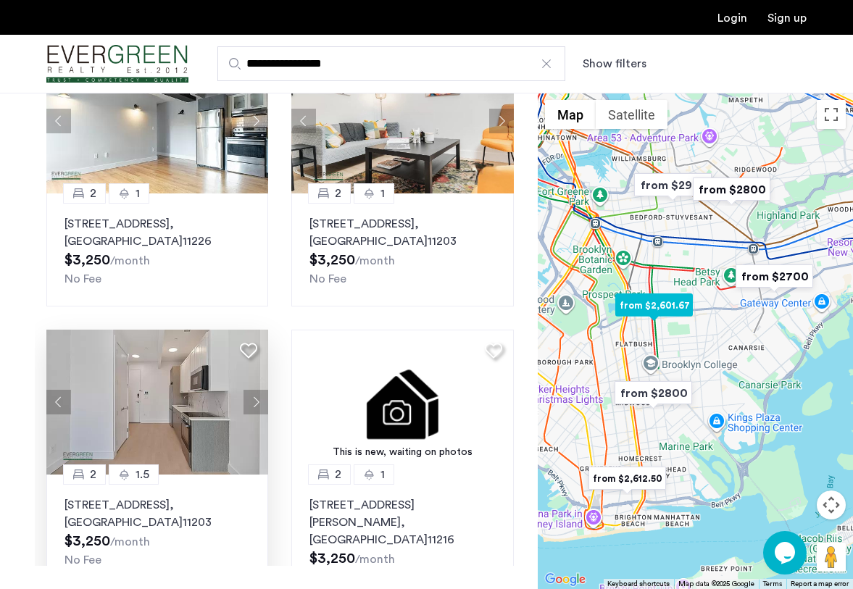
click at [257, 390] on button "Next apartment" at bounding box center [256, 402] width 25 height 25
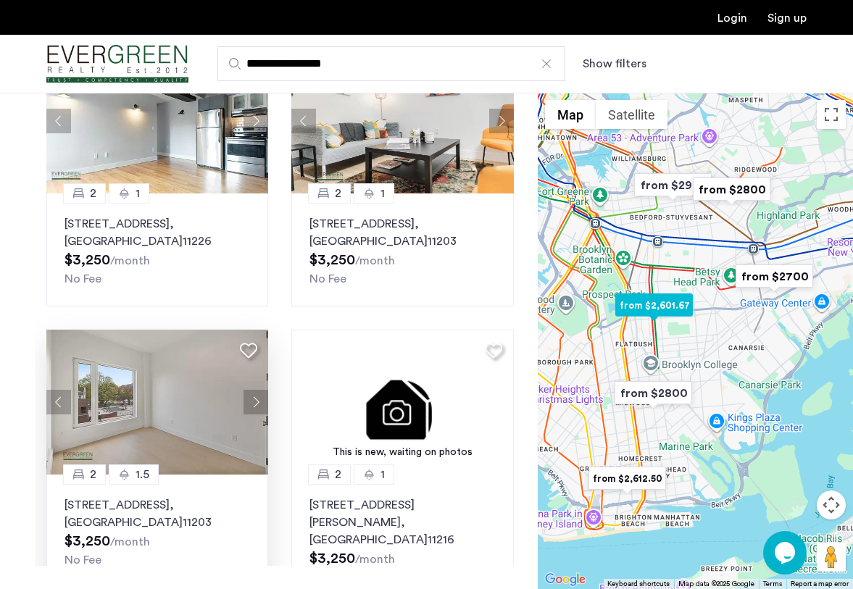
click at [257, 390] on button "Next apartment" at bounding box center [256, 402] width 25 height 25
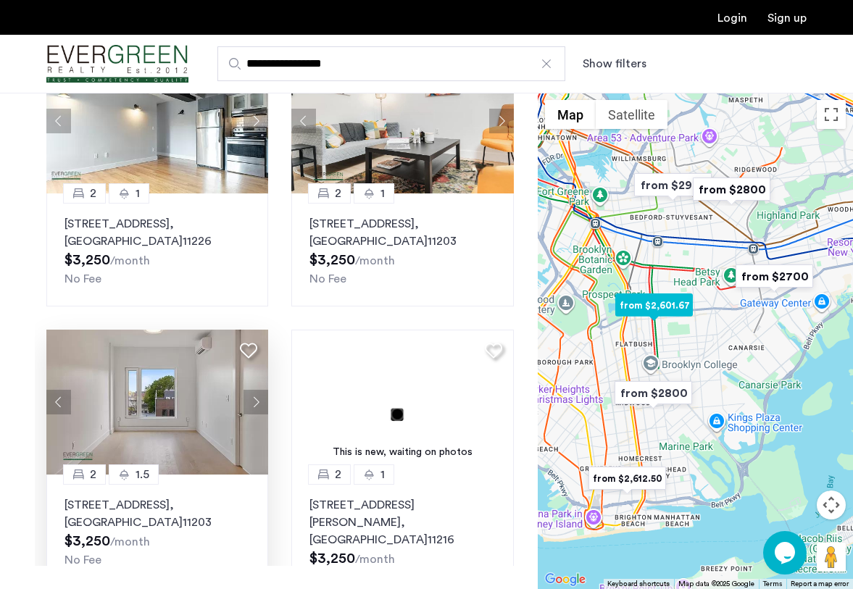
click at [257, 390] on button "Next apartment" at bounding box center [256, 402] width 25 height 25
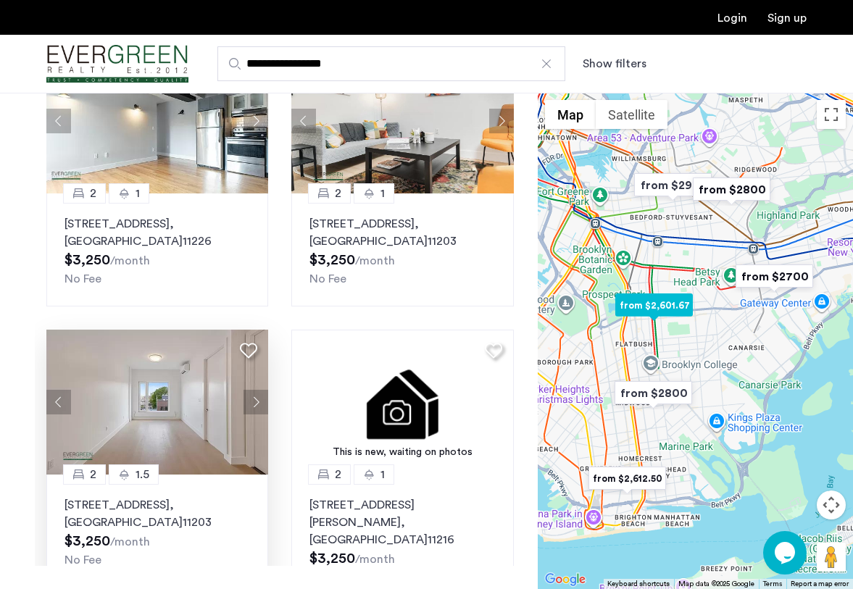
click at [257, 390] on button "Next apartment" at bounding box center [256, 402] width 25 height 25
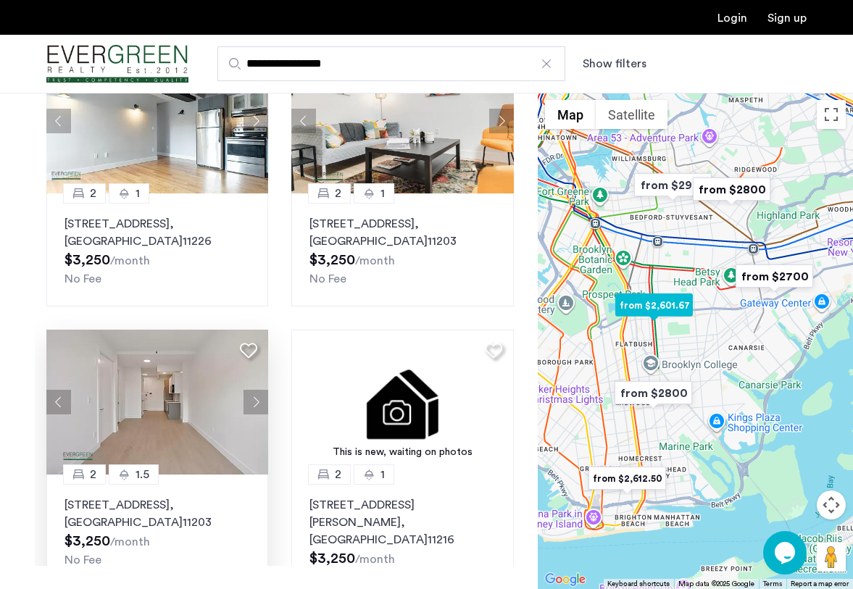
click at [257, 390] on button "Next apartment" at bounding box center [256, 402] width 25 height 25
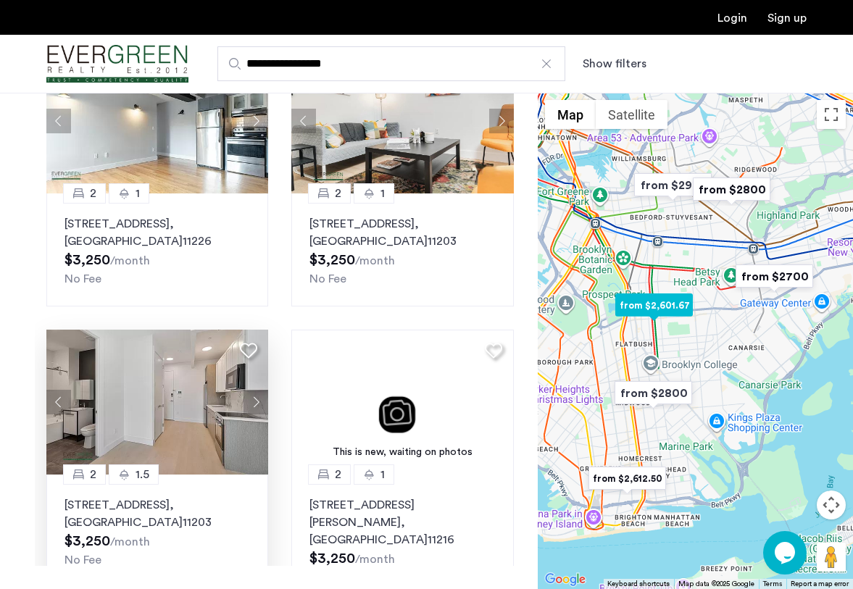
click at [257, 390] on button "Next apartment" at bounding box center [256, 402] width 25 height 25
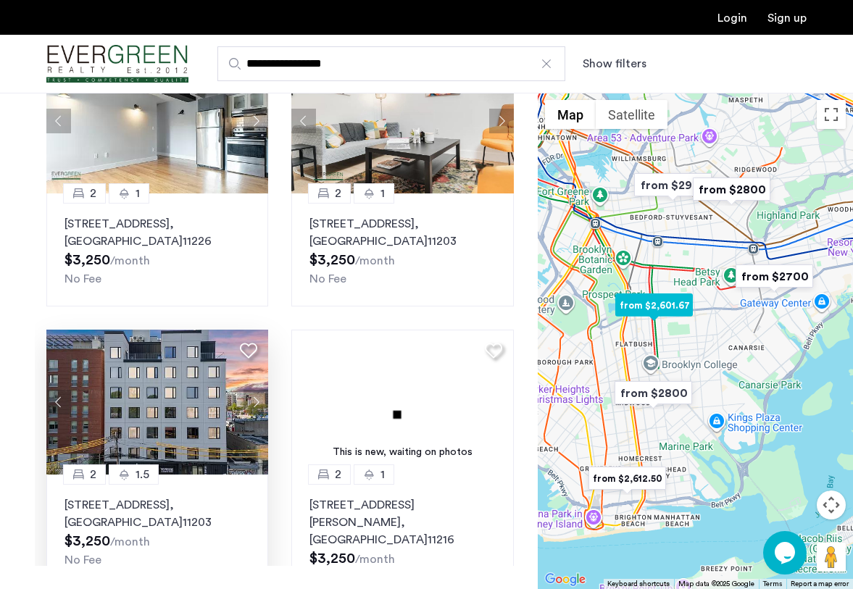
click at [257, 390] on button "Next apartment" at bounding box center [256, 402] width 25 height 25
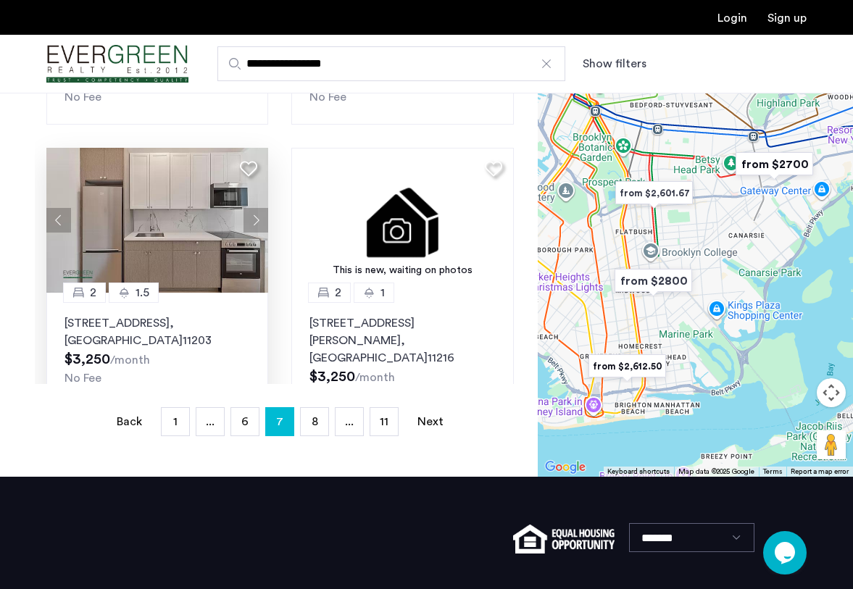
scroll to position [324, 0]
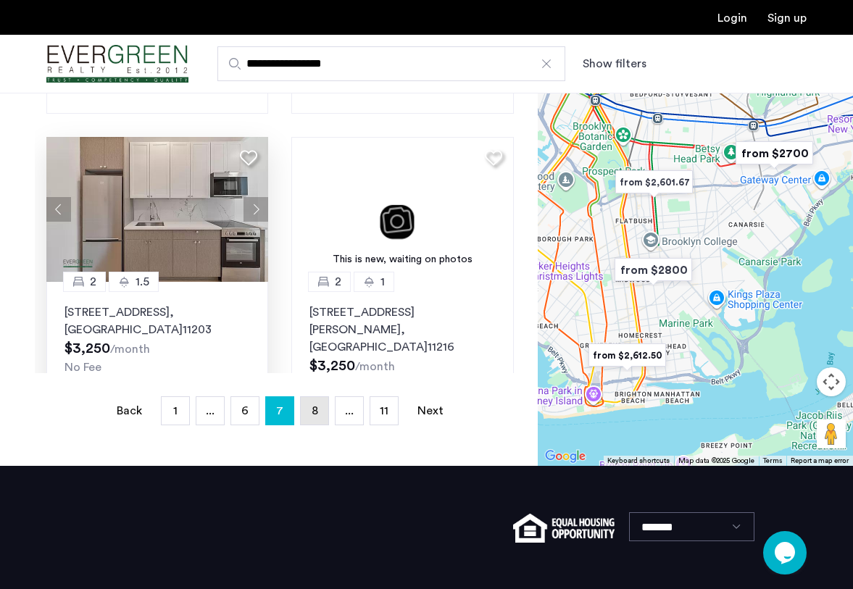
click at [312, 410] on span "8" at bounding box center [315, 411] width 7 height 12
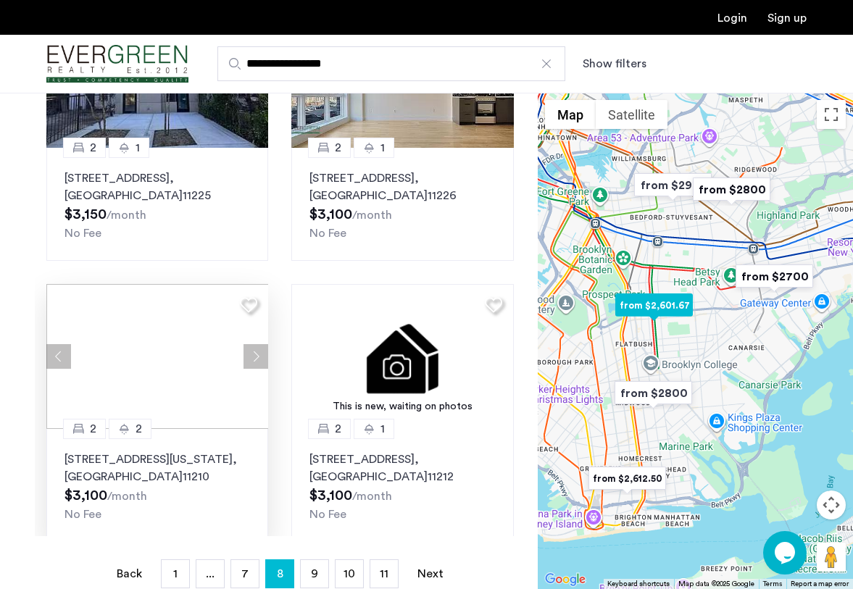
scroll to position [169, 0]
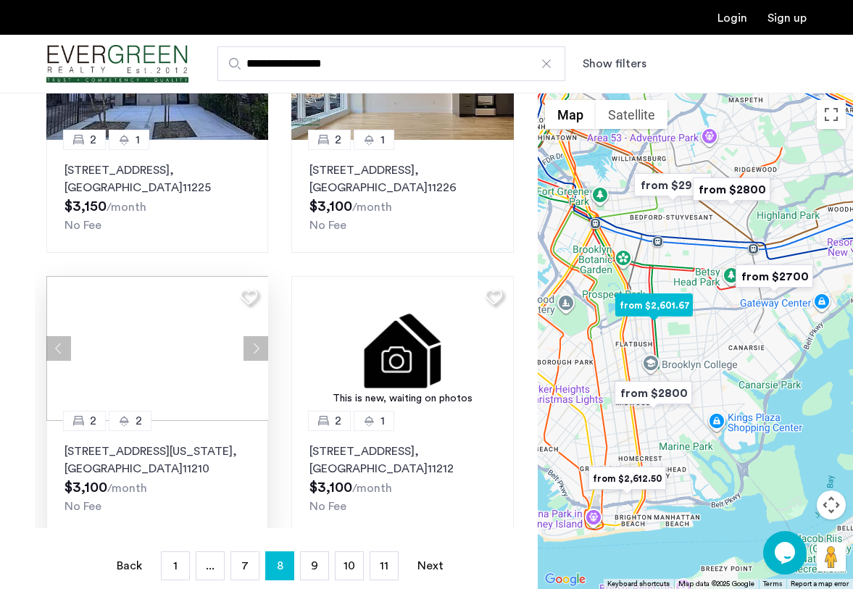
click at [257, 339] on button "Next apartment" at bounding box center [256, 348] width 25 height 25
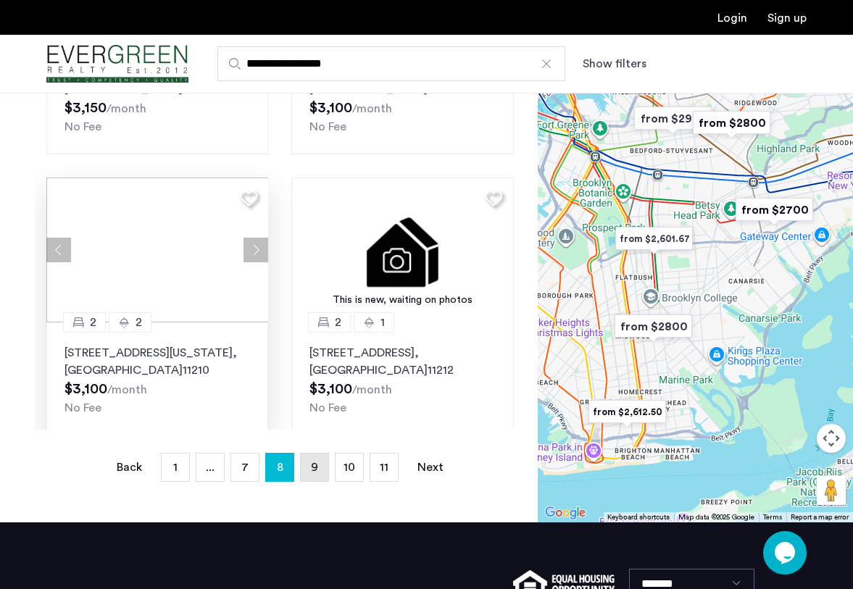
scroll to position [268, 0]
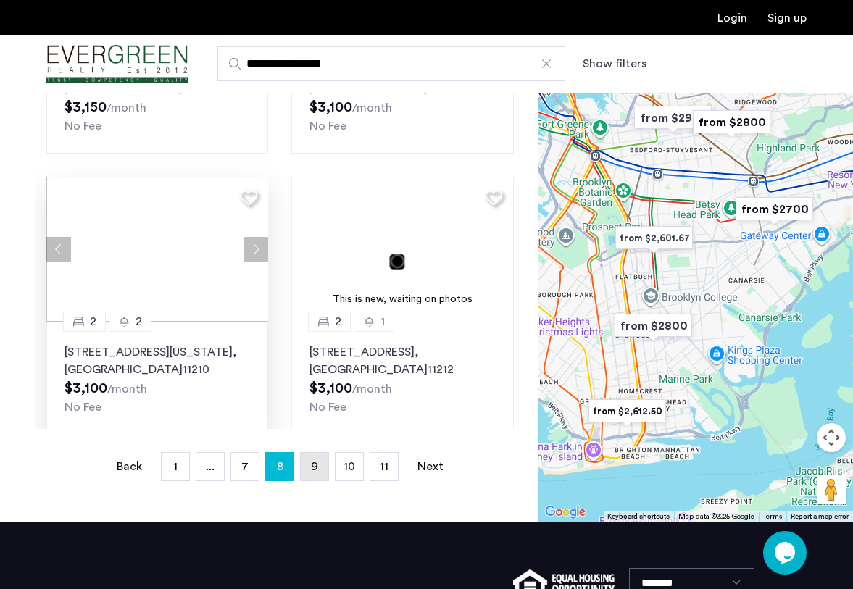
click at [315, 460] on link "page 9" at bounding box center [315, 467] width 28 height 28
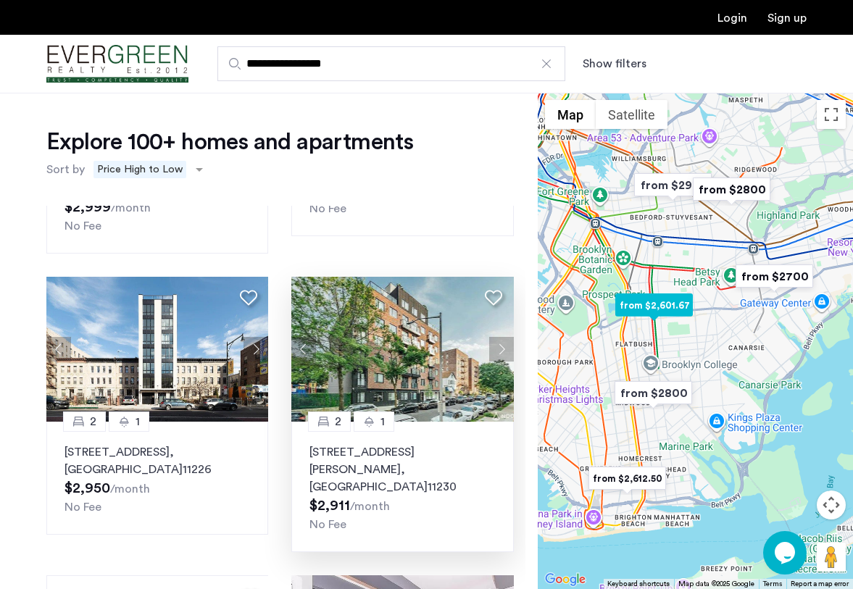
scroll to position [1100, 0]
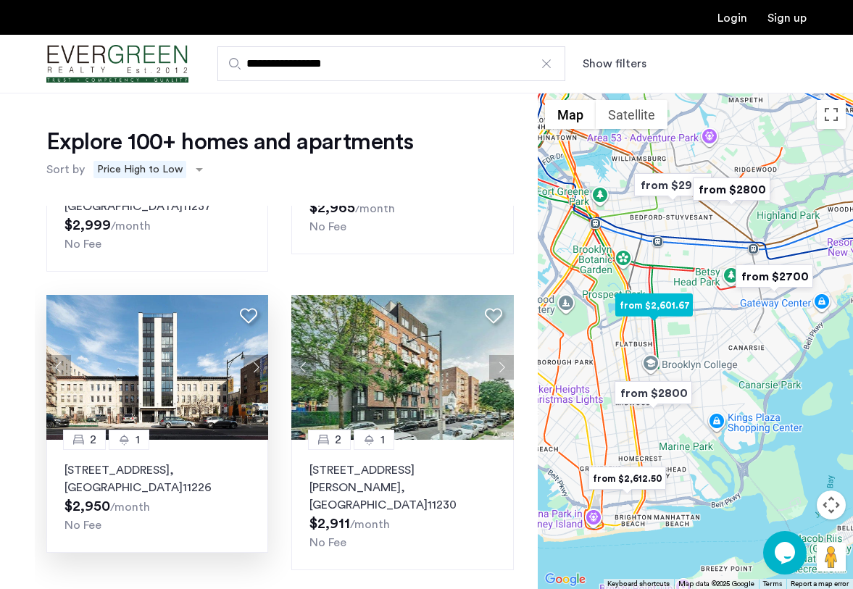
click at [259, 355] on button "Next apartment" at bounding box center [256, 367] width 25 height 25
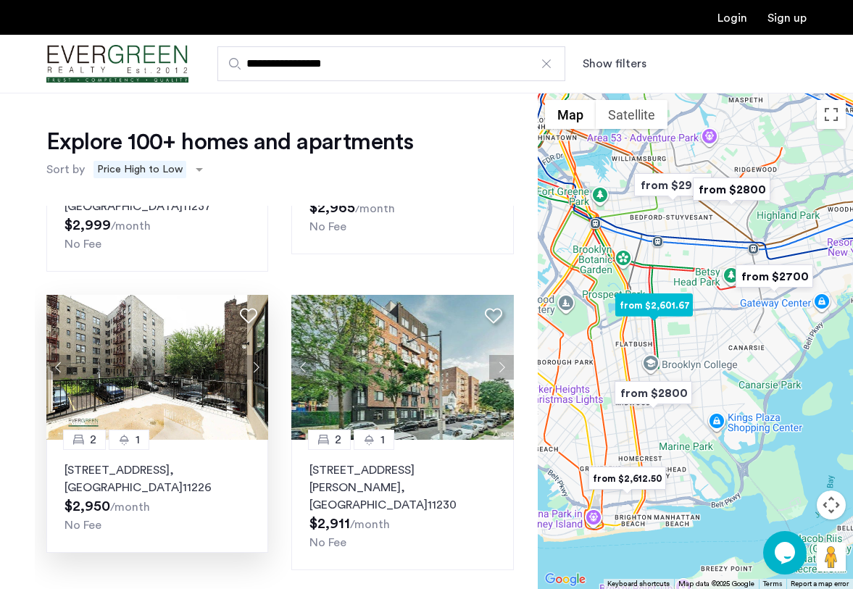
click at [259, 355] on button "Next apartment" at bounding box center [256, 367] width 25 height 25
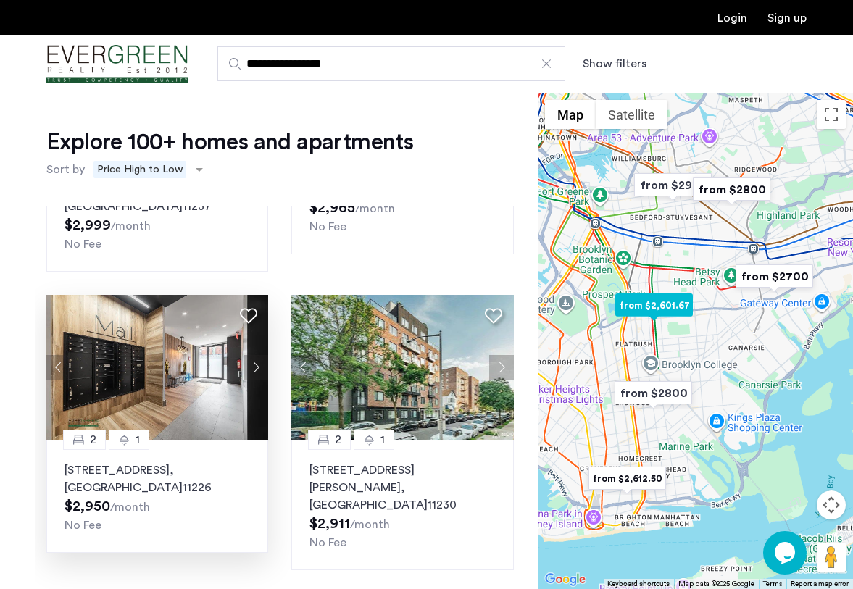
click at [259, 355] on button "Next apartment" at bounding box center [256, 367] width 25 height 25
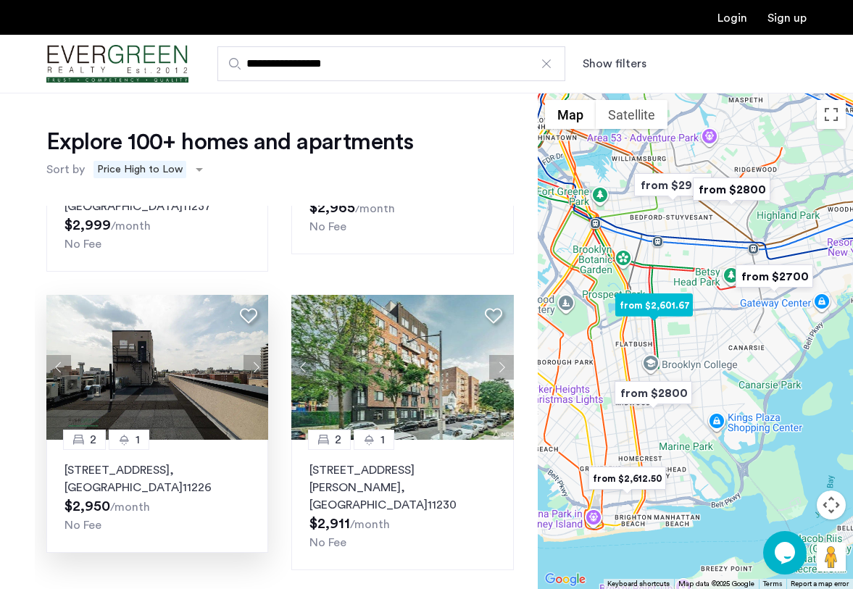
click at [259, 355] on button "Next apartment" at bounding box center [256, 367] width 25 height 25
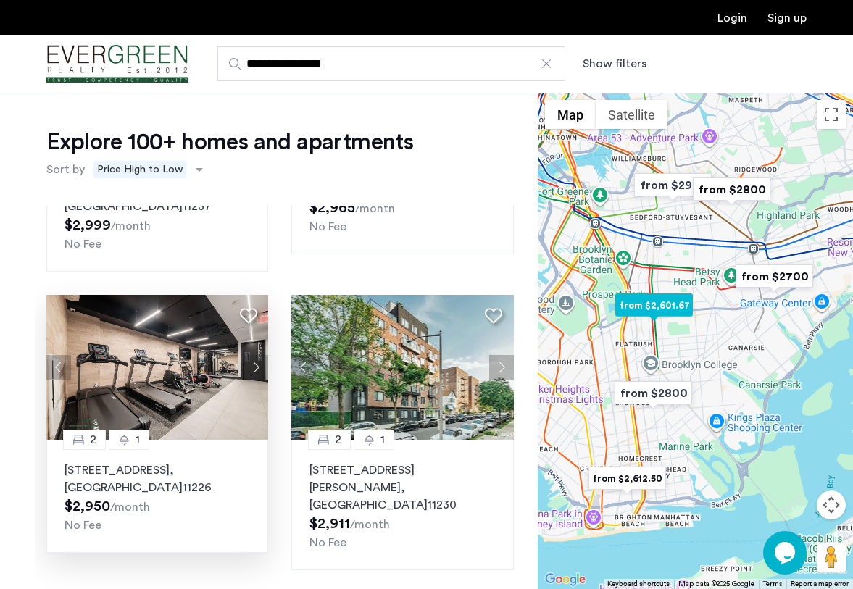
click at [259, 355] on button "Next apartment" at bounding box center [256, 367] width 25 height 25
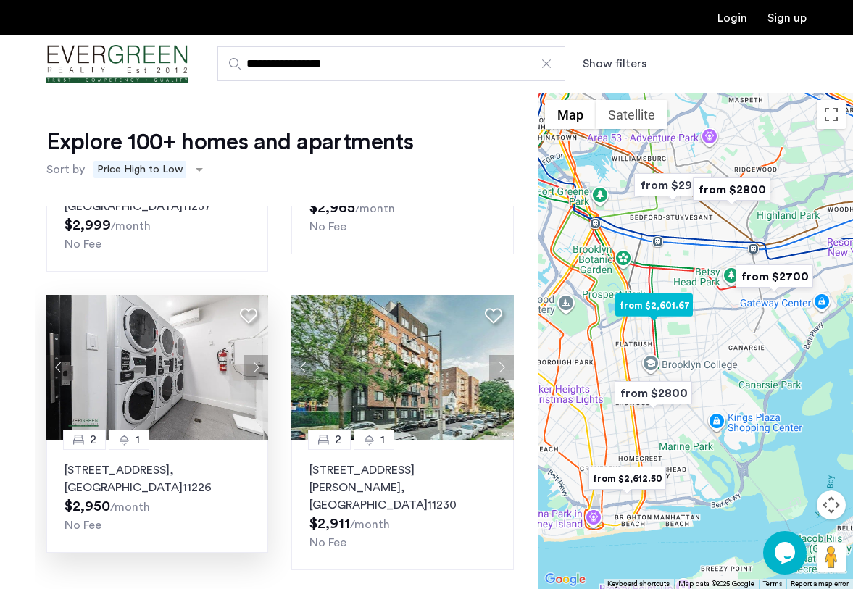
click at [259, 355] on button "Next apartment" at bounding box center [256, 367] width 25 height 25
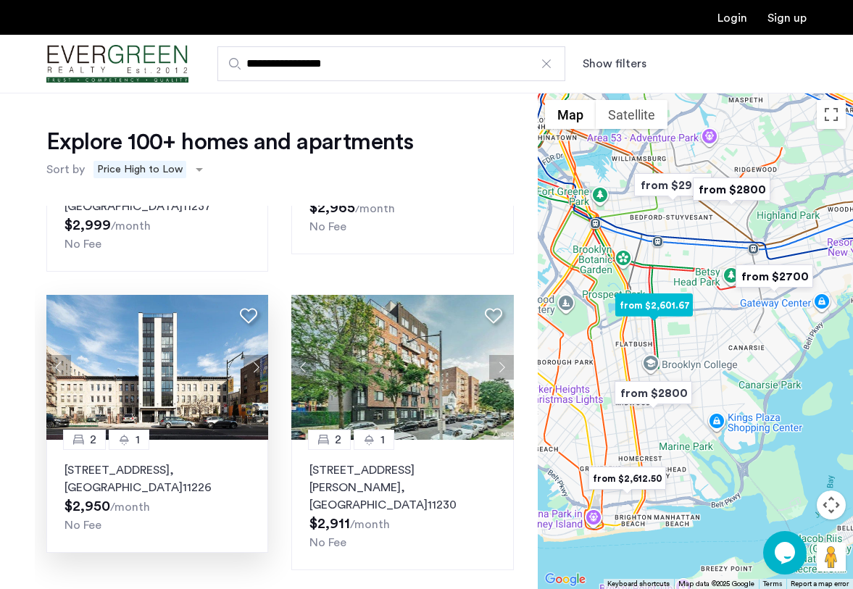
click at [259, 355] on button "Next apartment" at bounding box center [256, 367] width 25 height 25
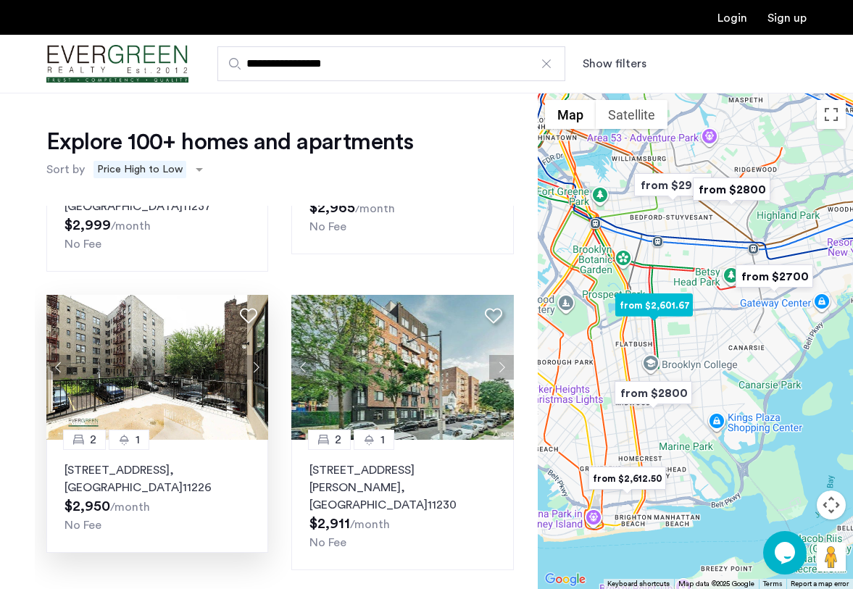
click at [259, 355] on button "Next apartment" at bounding box center [256, 367] width 25 height 25
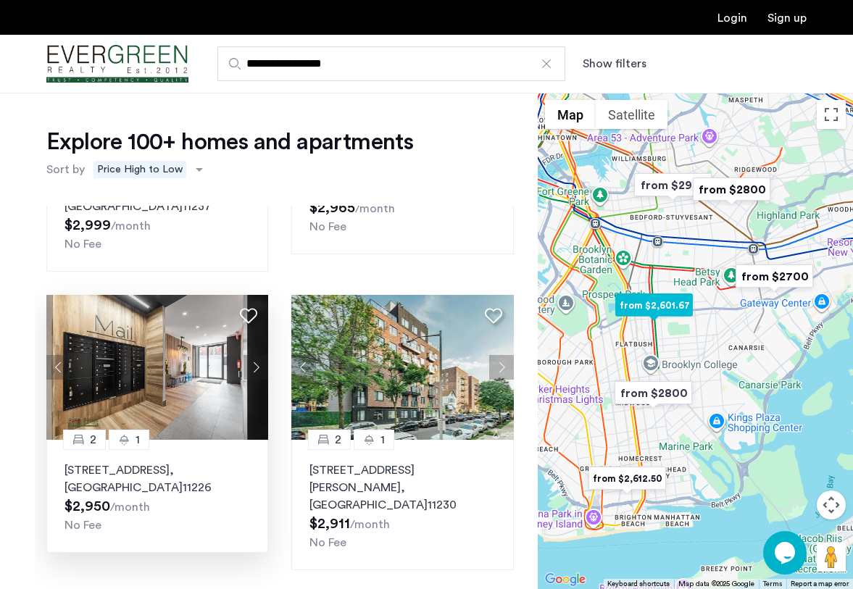
click at [259, 355] on button "Next apartment" at bounding box center [256, 367] width 25 height 25
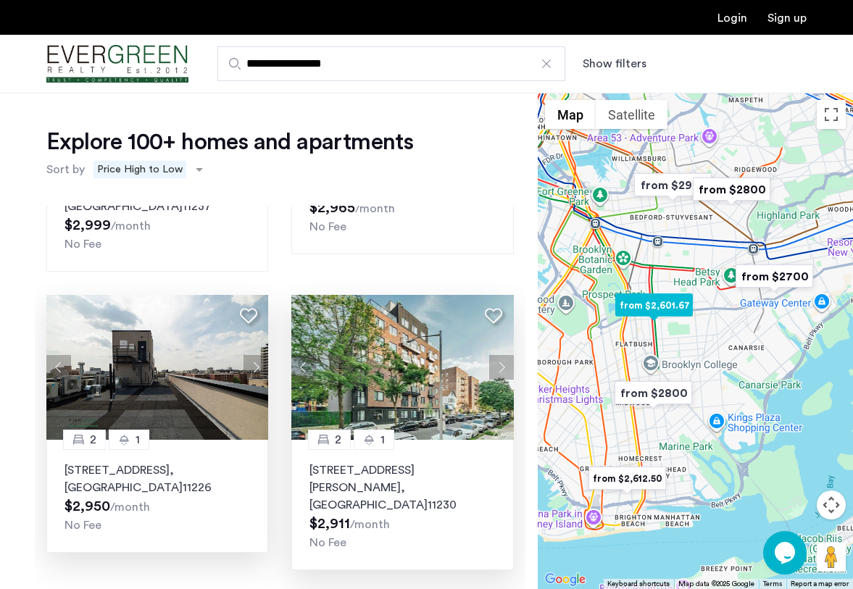
click at [493, 355] on button "Next apartment" at bounding box center [501, 367] width 25 height 25
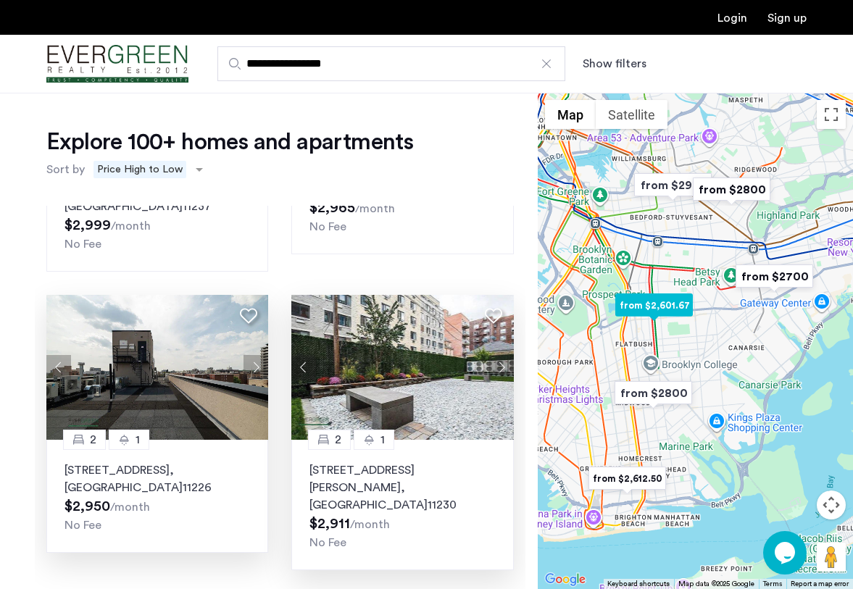
click at [493, 355] on button "Next apartment" at bounding box center [501, 367] width 25 height 25
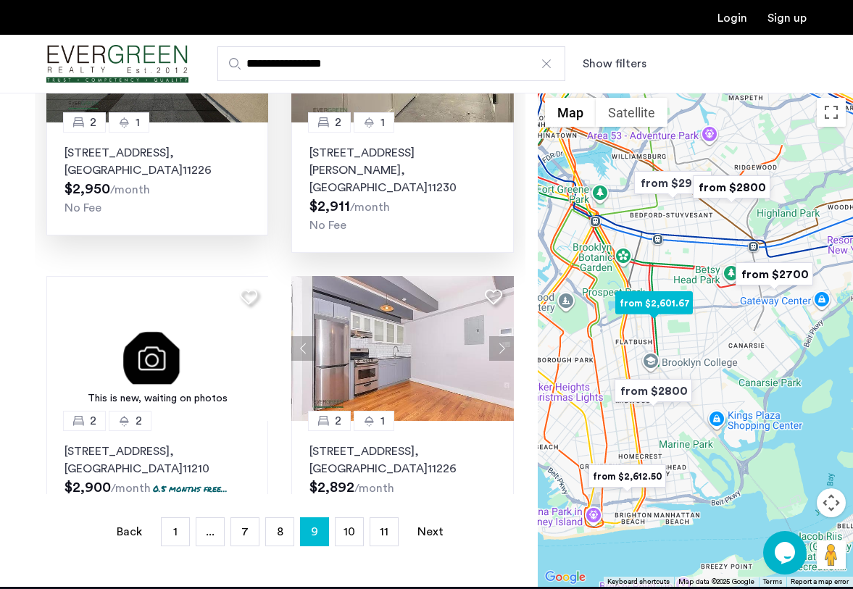
scroll to position [207, 0]
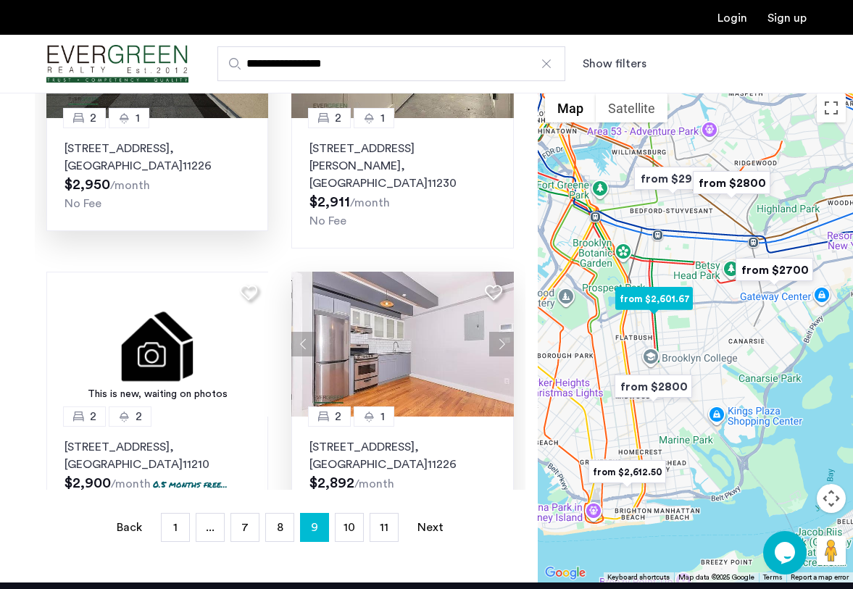
click at [510, 332] on button "Next apartment" at bounding box center [501, 344] width 25 height 25
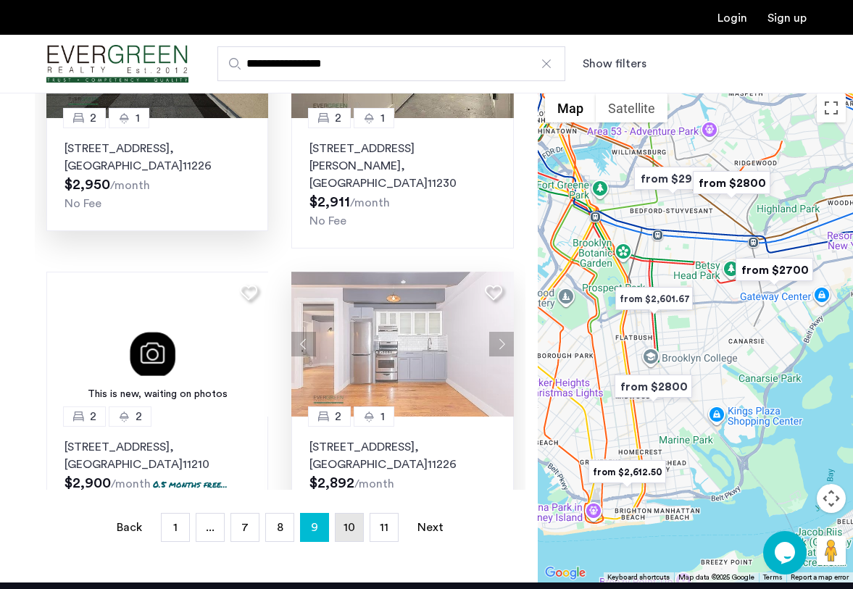
click at [353, 522] on span "10" at bounding box center [350, 528] width 12 height 12
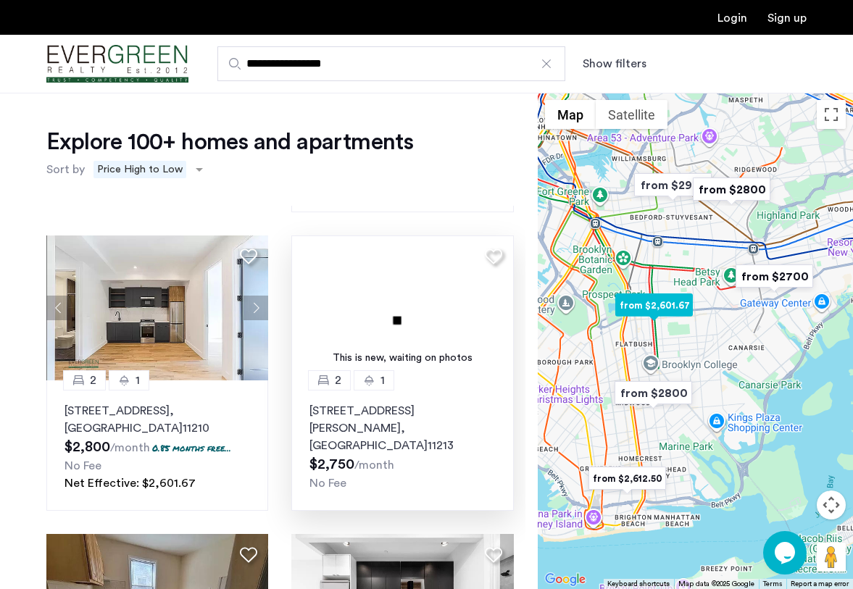
scroll to position [1158, 0]
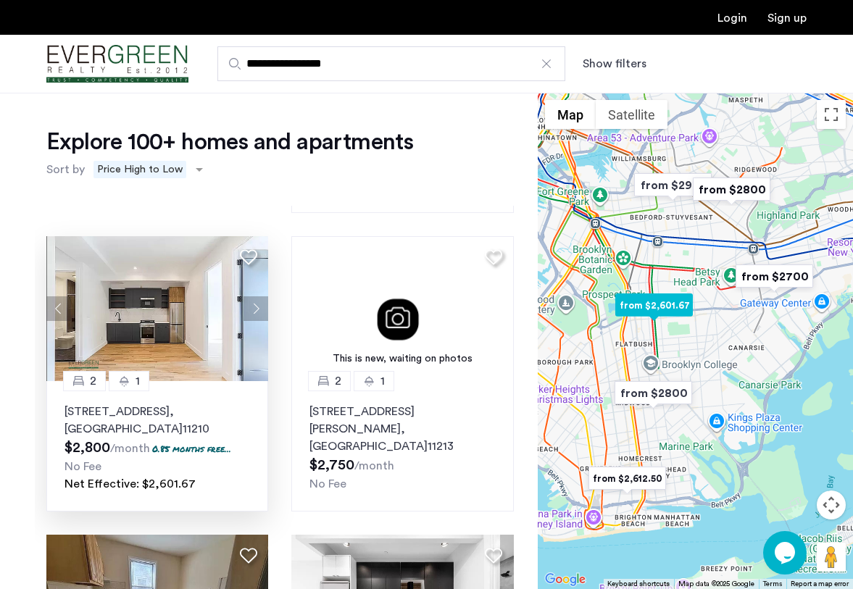
click at [264, 296] on button "Next apartment" at bounding box center [256, 308] width 25 height 25
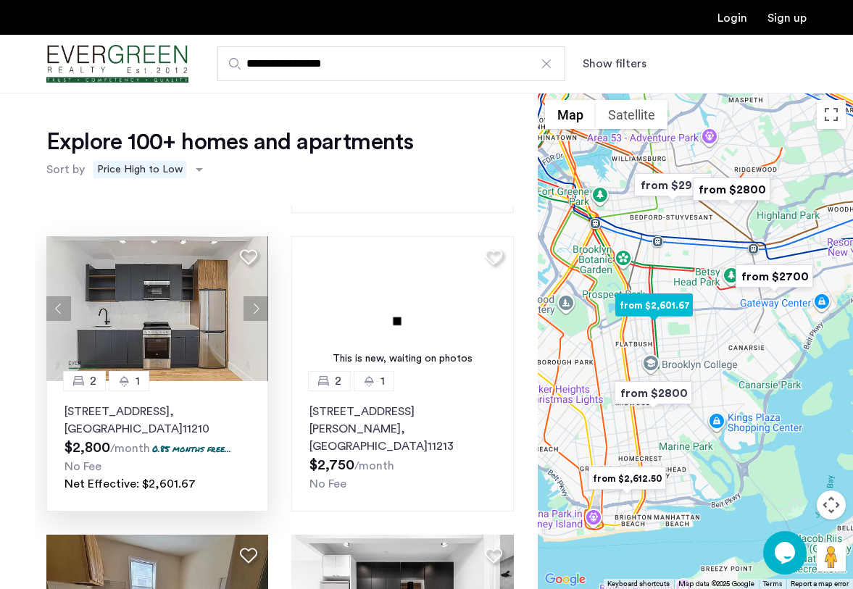
click at [260, 296] on button "Next apartment" at bounding box center [256, 308] width 25 height 25
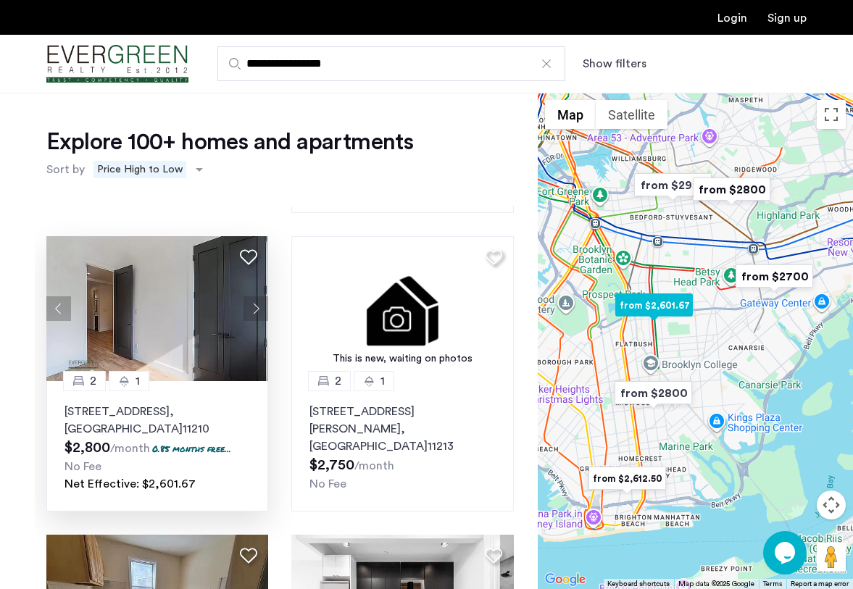
click at [260, 296] on button "Next apartment" at bounding box center [256, 308] width 25 height 25
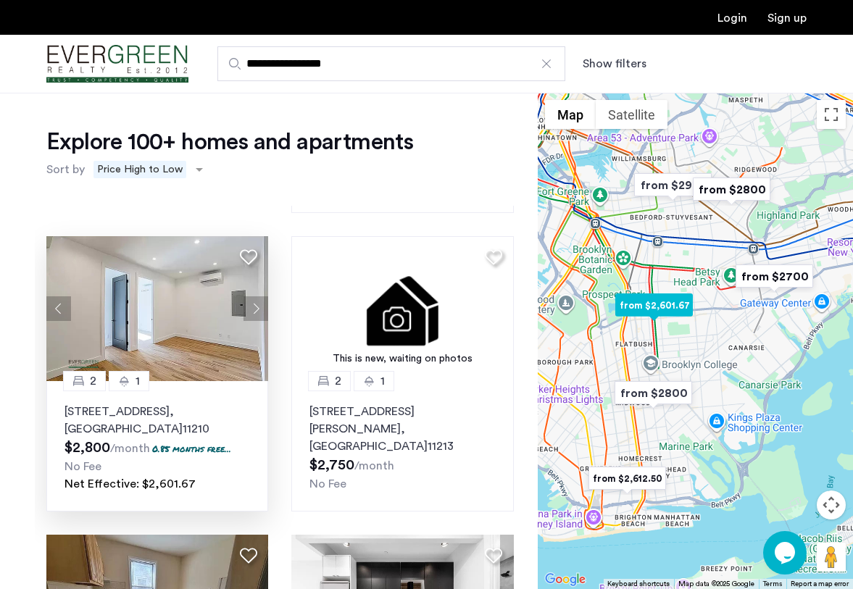
click at [260, 296] on button "Next apartment" at bounding box center [256, 308] width 25 height 25
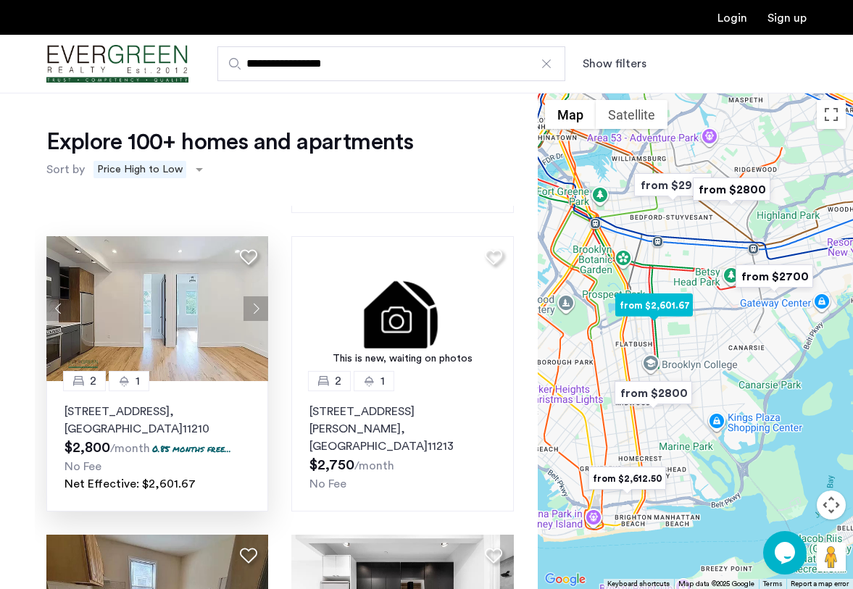
click at [255, 296] on button "Next apartment" at bounding box center [256, 308] width 25 height 25
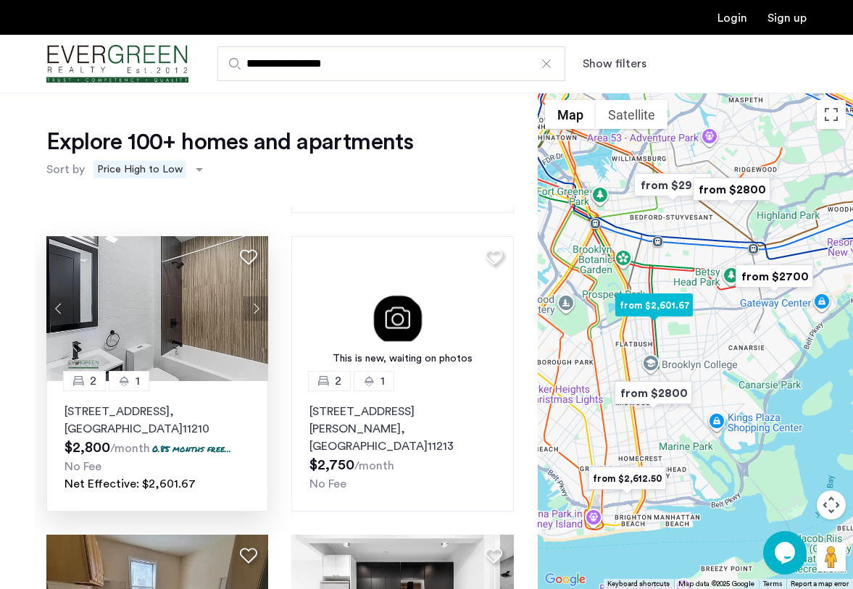
click at [255, 296] on button "Next apartment" at bounding box center [256, 308] width 25 height 25
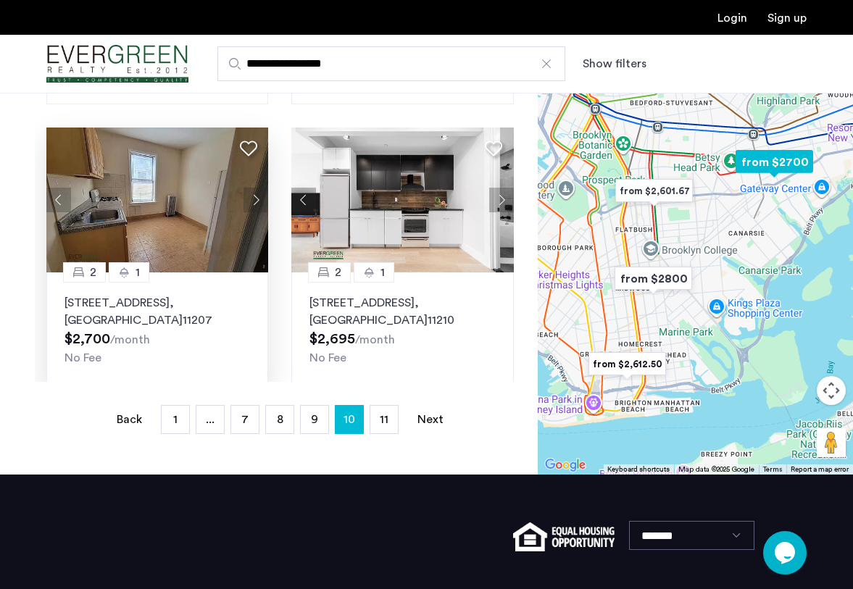
scroll to position [319, 0]
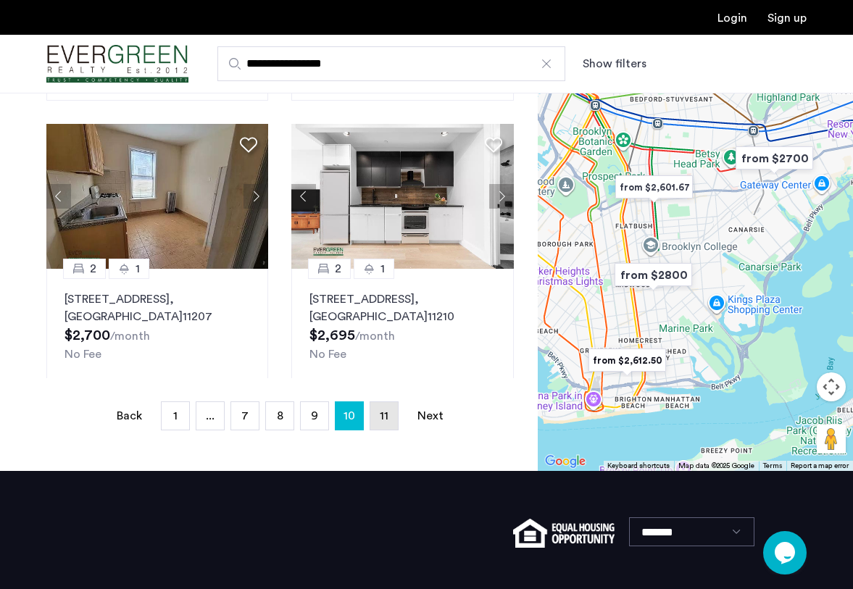
click at [386, 416] on span "11" at bounding box center [384, 416] width 9 height 12
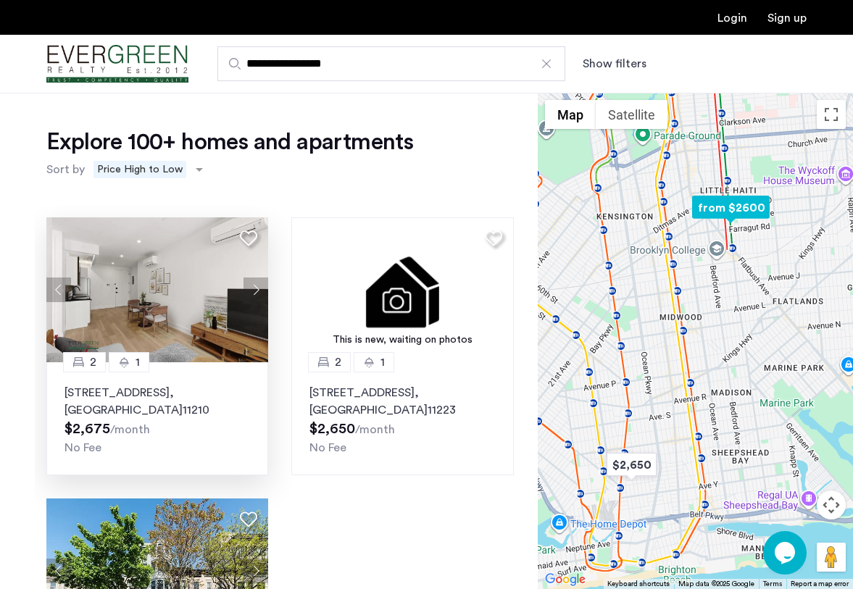
click at [258, 292] on button "Next apartment" at bounding box center [256, 290] width 25 height 25
